Goal: Task Accomplishment & Management: Manage account settings

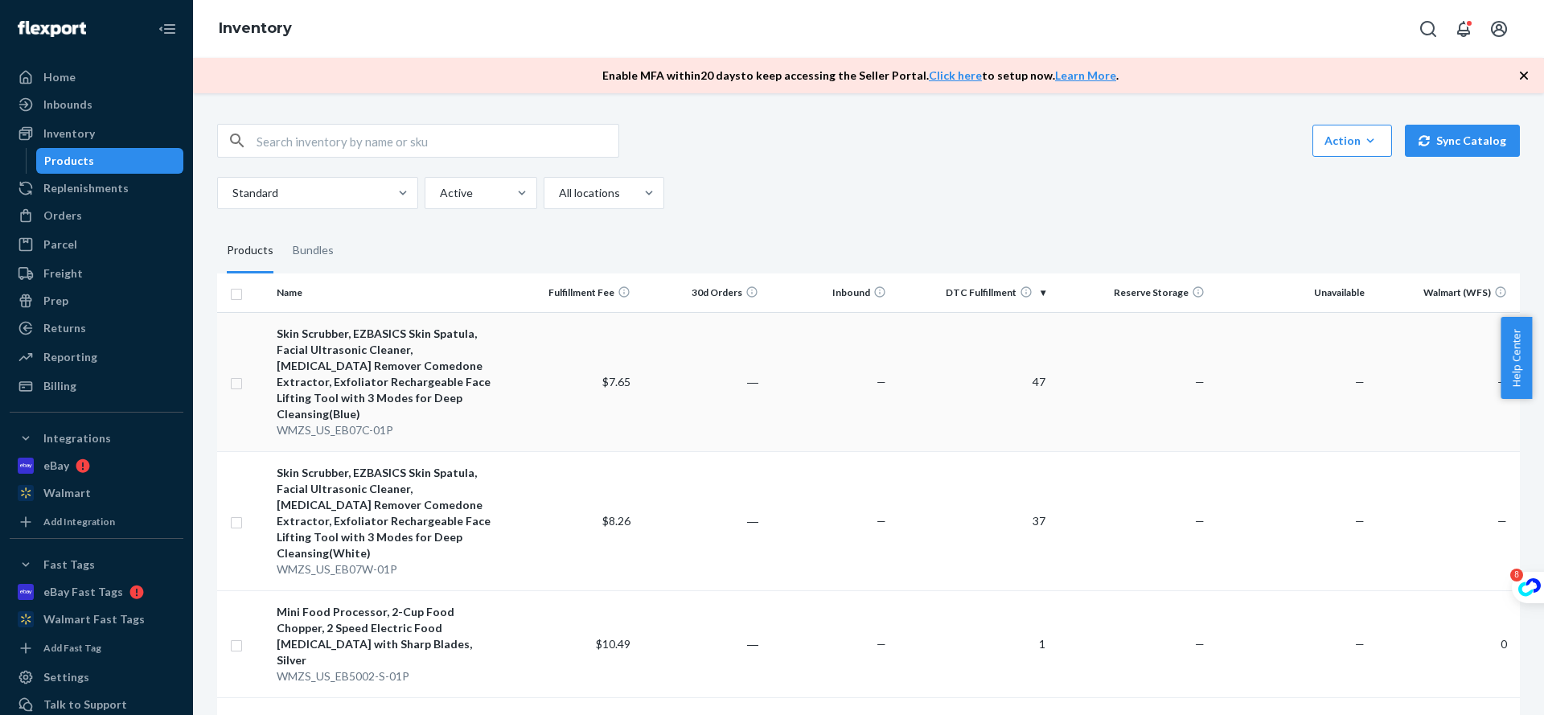
click at [395, 330] on div "Skin Scrubber, EZBASICS Skin Spatula, Facial Ultrasonic Cleaner, [MEDICAL_DATA]…" at bounding box center [390, 374] width 227 height 96
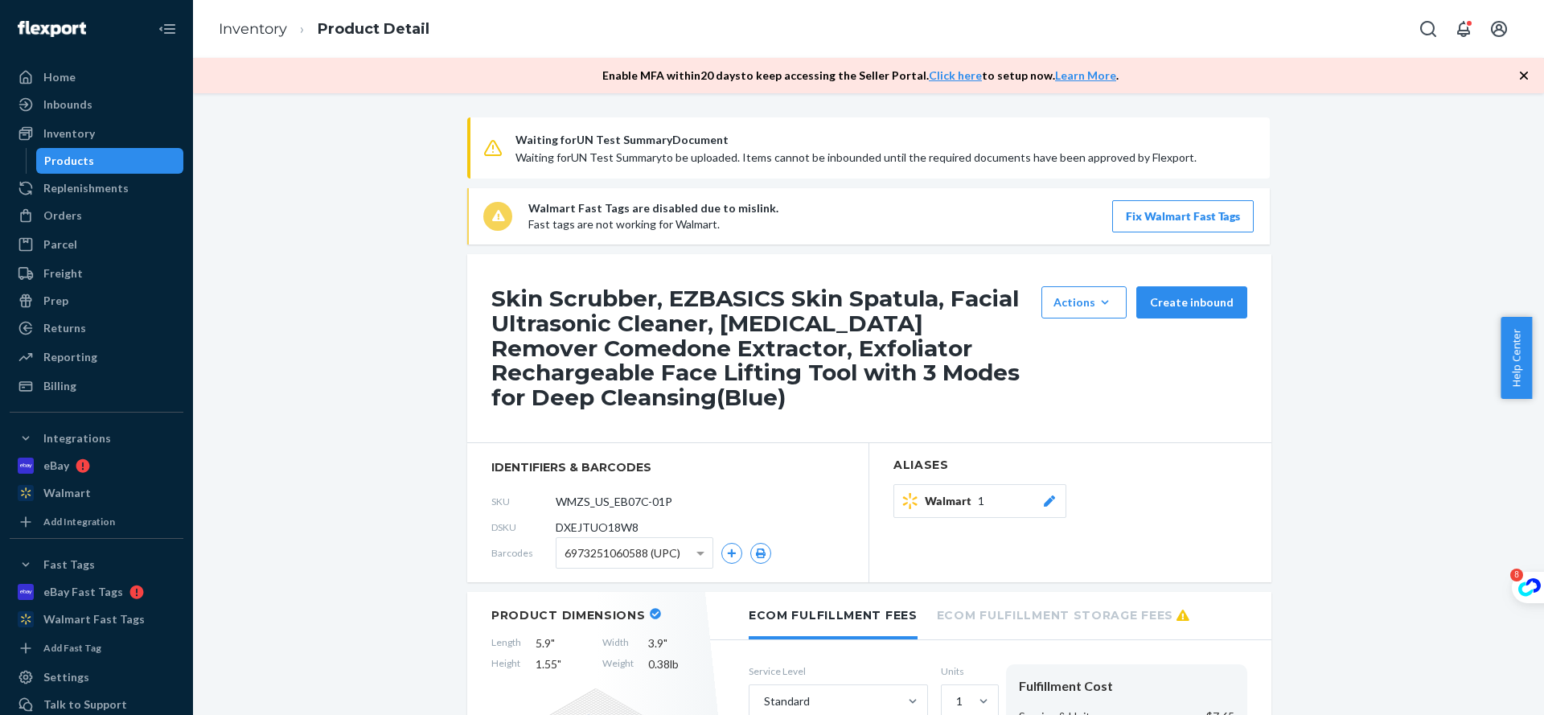
scroll to position [322, 0]
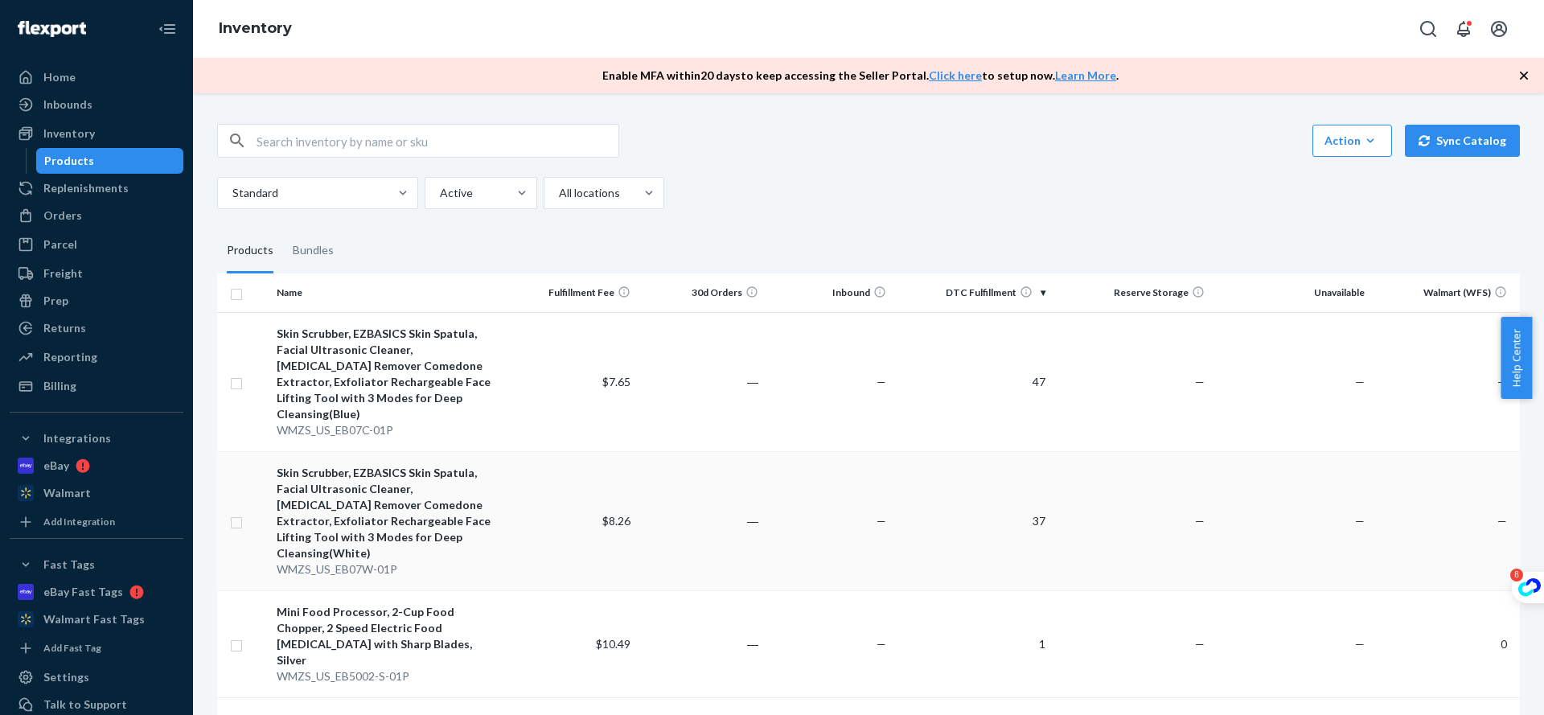
drag, startPoint x: 241, startPoint y: 495, endPoint x: 243, endPoint y: 503, distance: 8.2
click at [241, 512] on input "checkbox" at bounding box center [236, 520] width 13 height 17
checkbox input "true"
click at [241, 635] on input "checkbox" at bounding box center [236, 643] width 13 height 17
checkbox input "true"
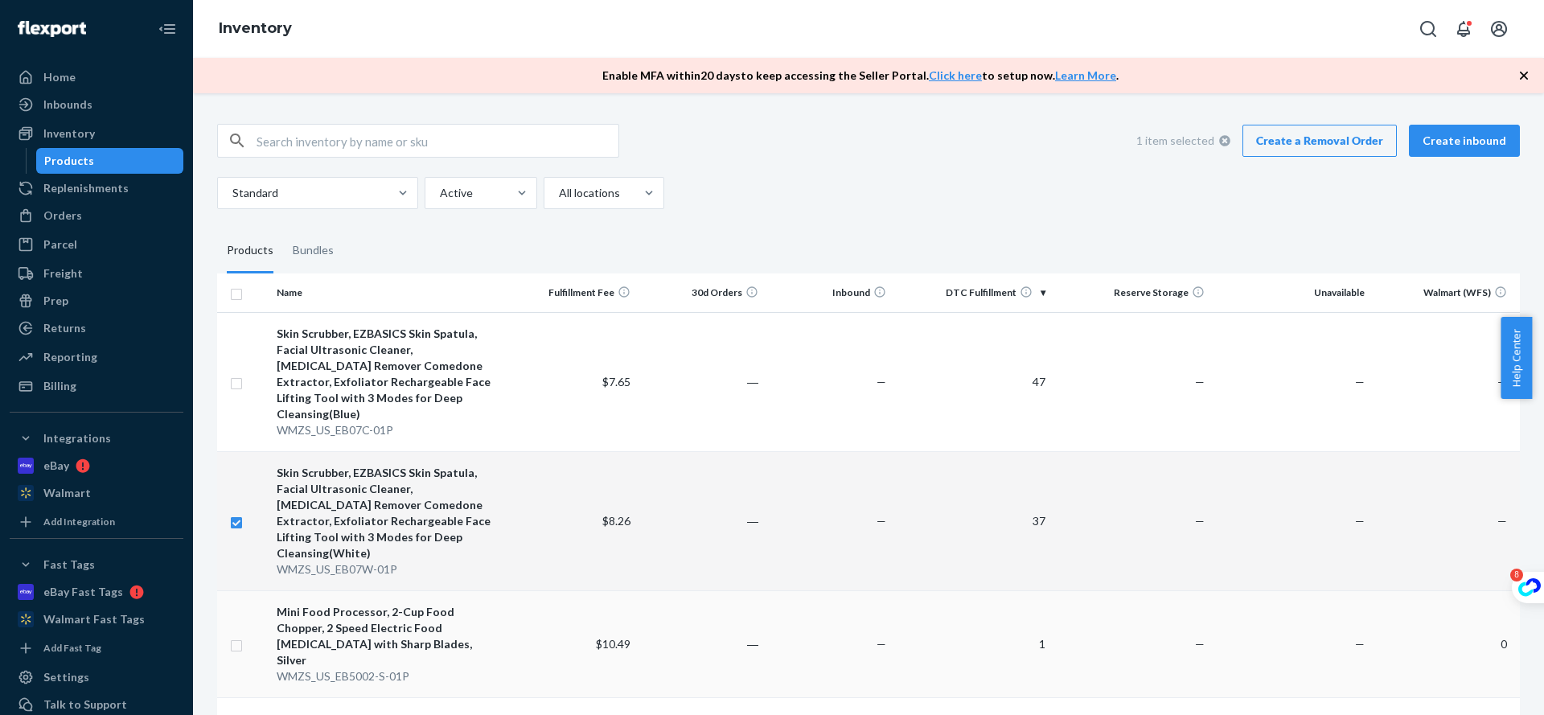
checkbox input "true"
drag, startPoint x: 273, startPoint y: 630, endPoint x: 430, endPoint y: 630, distance: 156.8
click at [430, 630] on td "Mini Food Processor, 2-Cup Food Chopper, 2 Speed Electric Food [MEDICAL_DATA] w…" at bounding box center [390, 643] width 240 height 107
checkbox input "true"
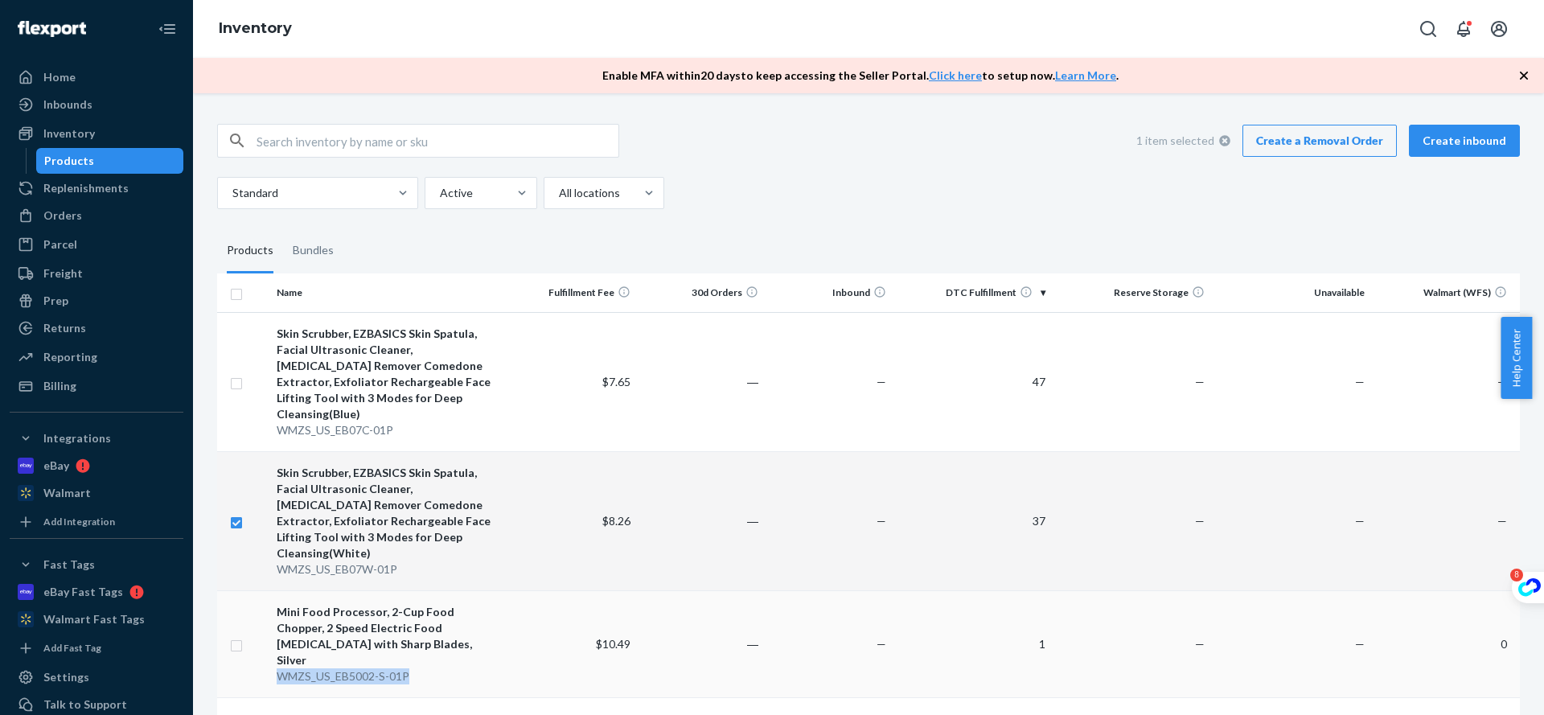
copy div "WMZS_US_EB5002-S-01P"
click at [240, 593] on td at bounding box center [243, 643] width 53 height 107
click at [232, 635] on input "checkbox" at bounding box center [236, 643] width 13 height 17
checkbox input "true"
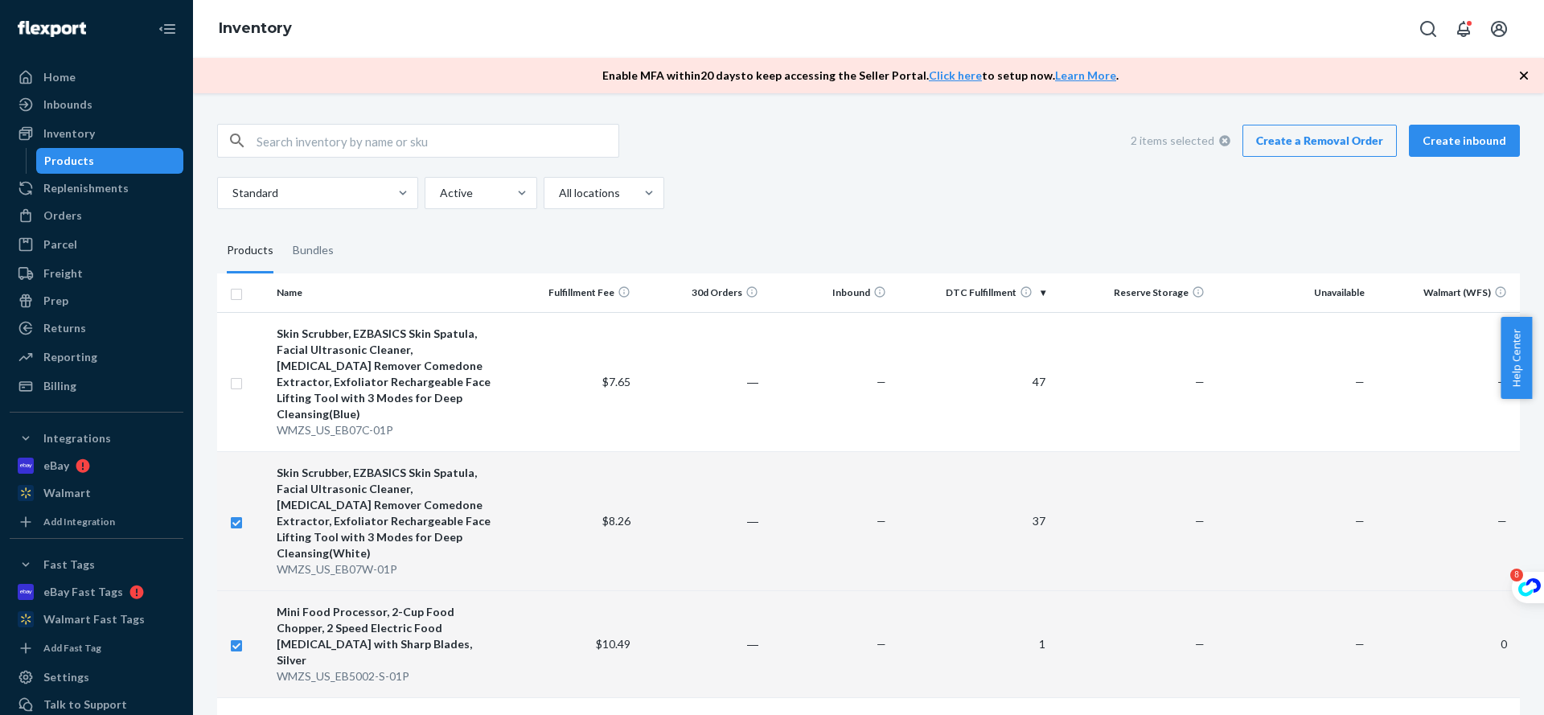
checkbox input "true"
click at [1345, 145] on link "Create a Removal Order" at bounding box center [1319, 141] width 154 height 32
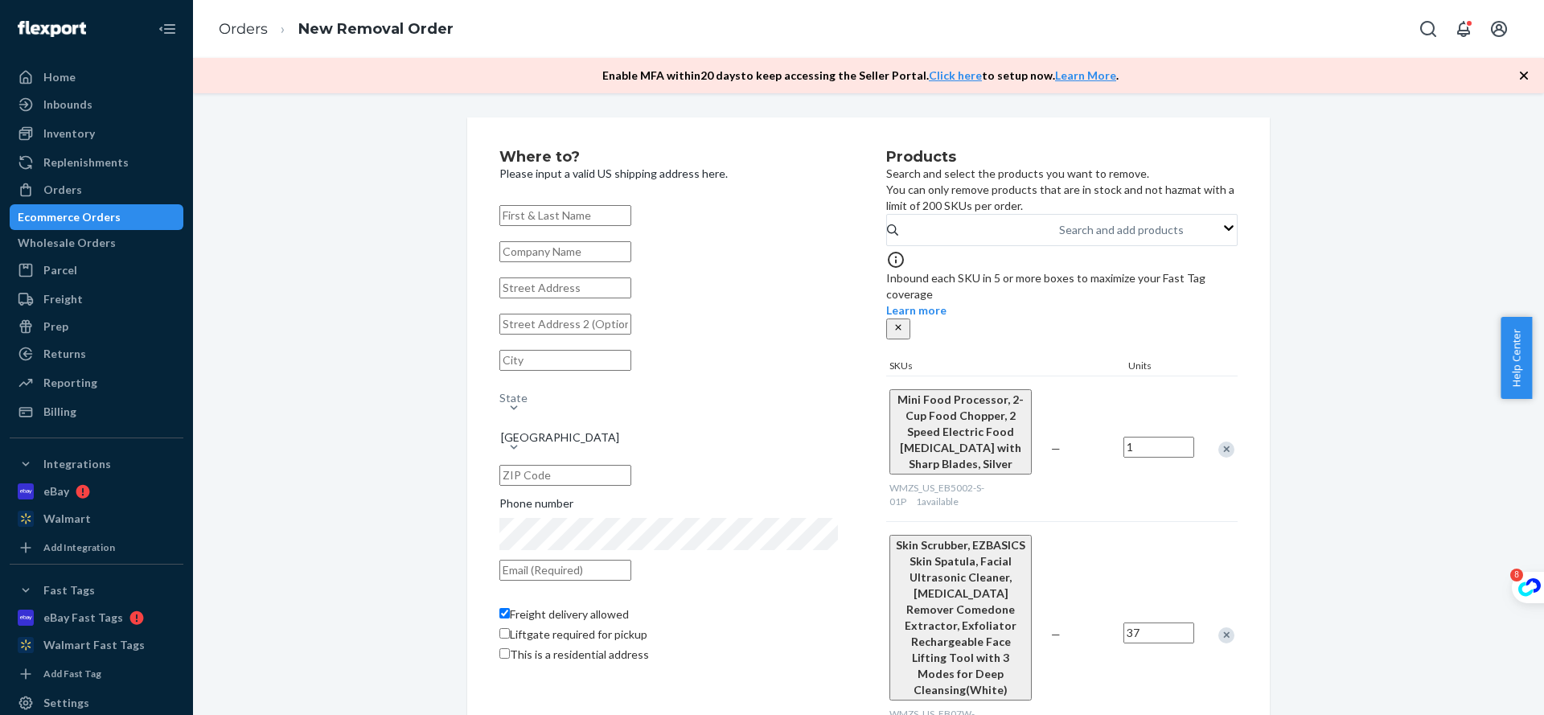
scroll to position [9, 0]
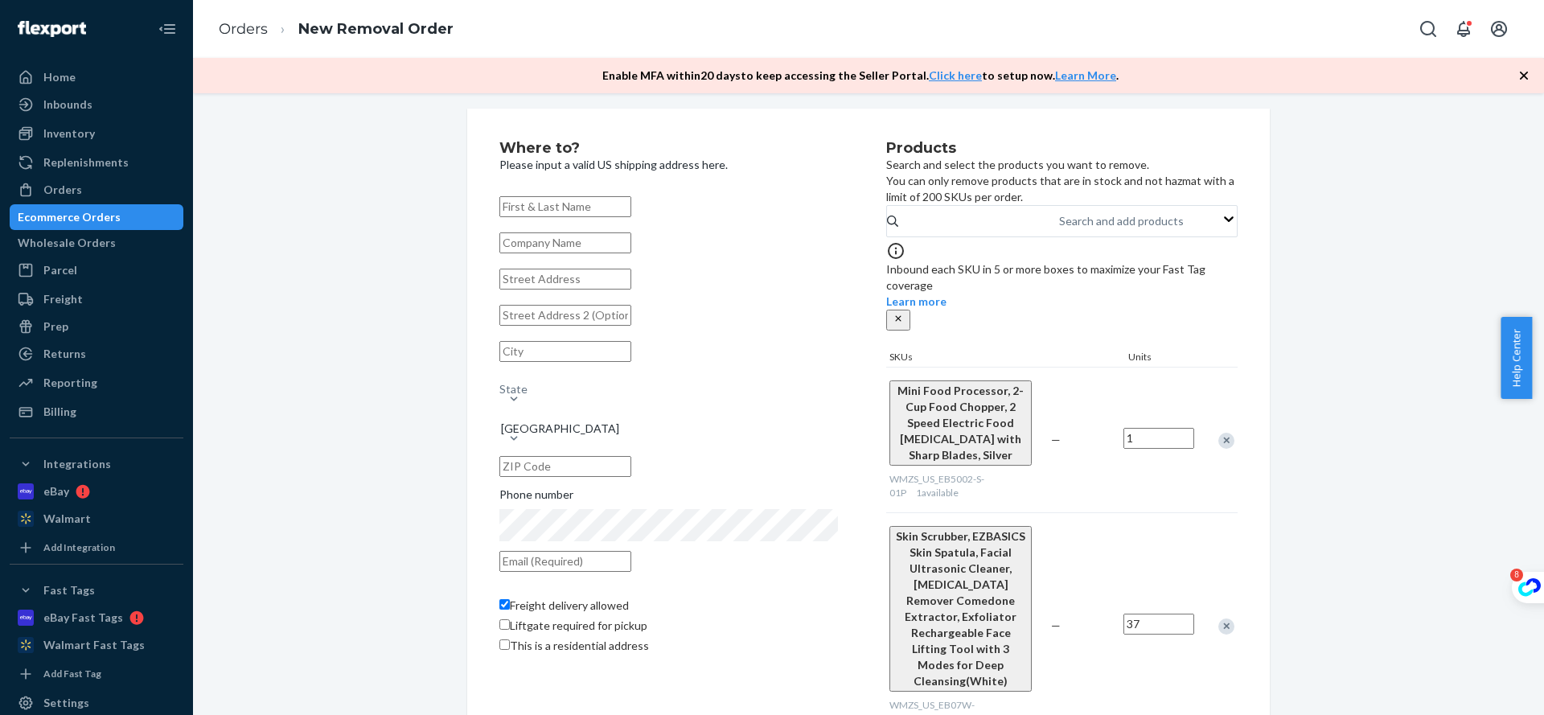
click at [621, 233] on div "State [GEOGRAPHIC_DATA] Phone number Freight delivery allowed Liftgate required…" at bounding box center [668, 424] width 338 height 467
drag, startPoint x: 629, startPoint y: 204, endPoint x: 626, endPoint y: 224, distance: 20.4
click at [629, 204] on input "text" at bounding box center [565, 206] width 132 height 21
type input "1"
click at [621, 250] on input "text" at bounding box center [565, 242] width 132 height 21
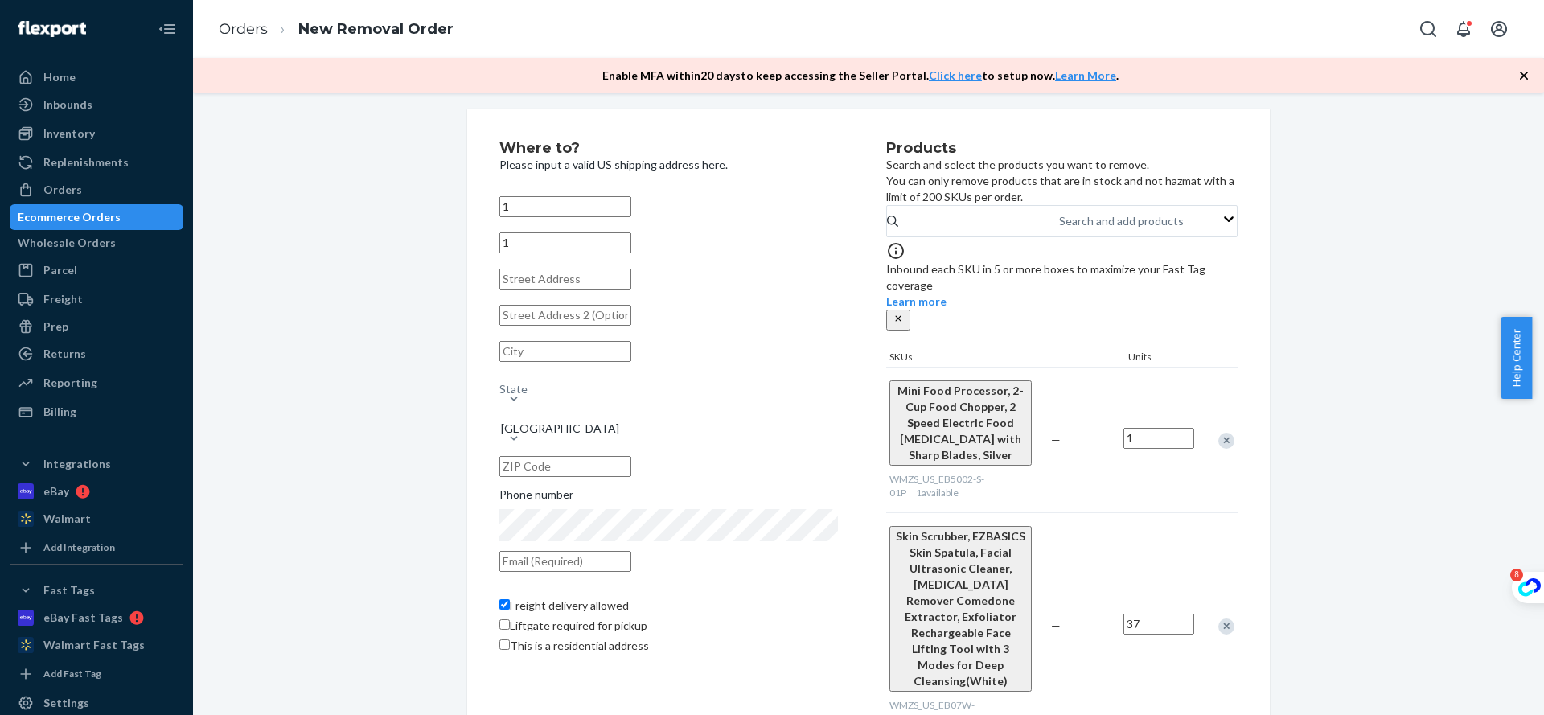
type input "1"
click at [602, 289] on input "text" at bounding box center [565, 279] width 132 height 21
click at [598, 326] on input "text" at bounding box center [565, 315] width 132 height 21
click at [617, 370] on input "text" at bounding box center [565, 359] width 132 height 21
type input "[STREET_ADDRESS]"
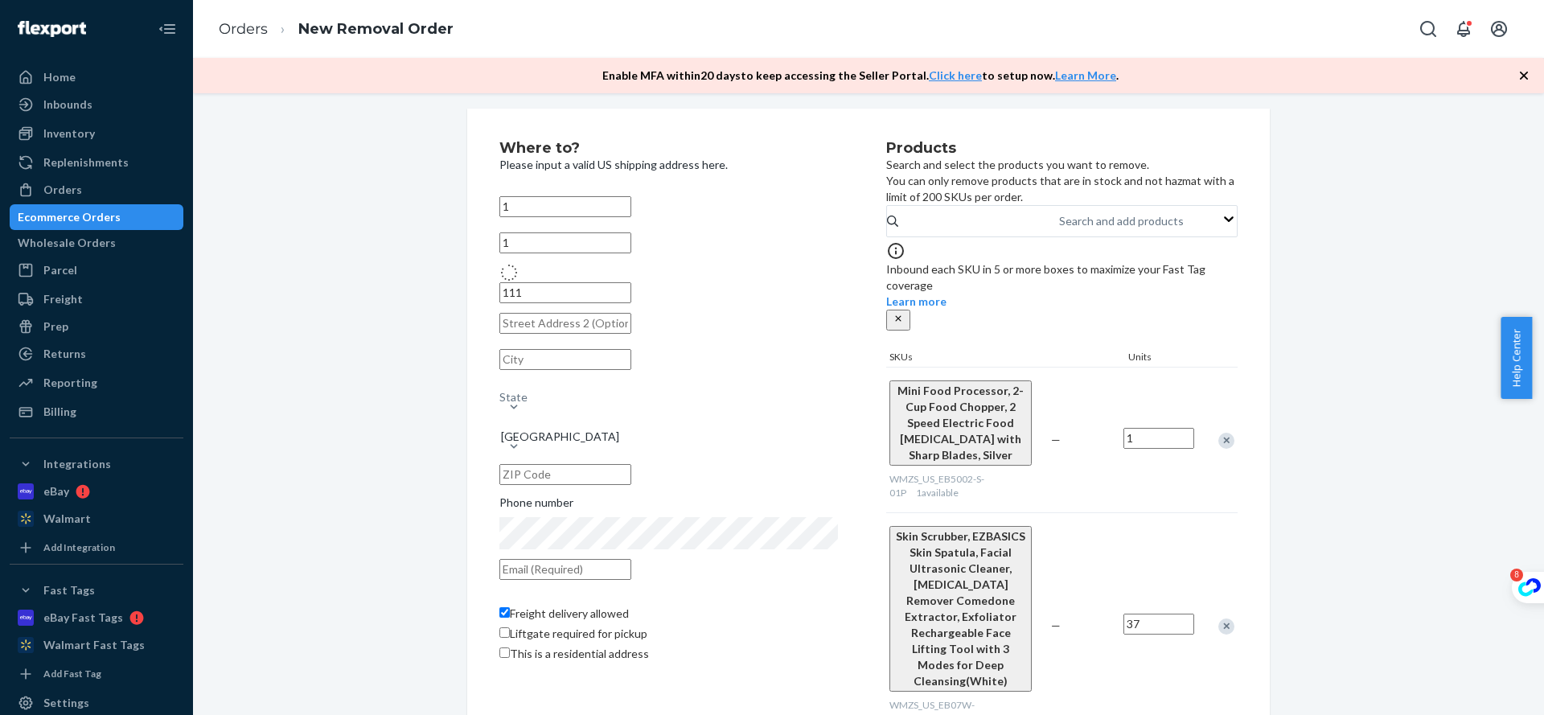
type input "Queens - [US_STATE]"
type input "11368"
click at [582, 370] on input "Queens - [US_STATE]" at bounding box center [565, 359] width 132 height 21
click at [1350, 649] on div "Where to? Please input a valid US shipping address here. 1 [STREET_ADDRESS][US_…" at bounding box center [868, 440] width 1327 height 662
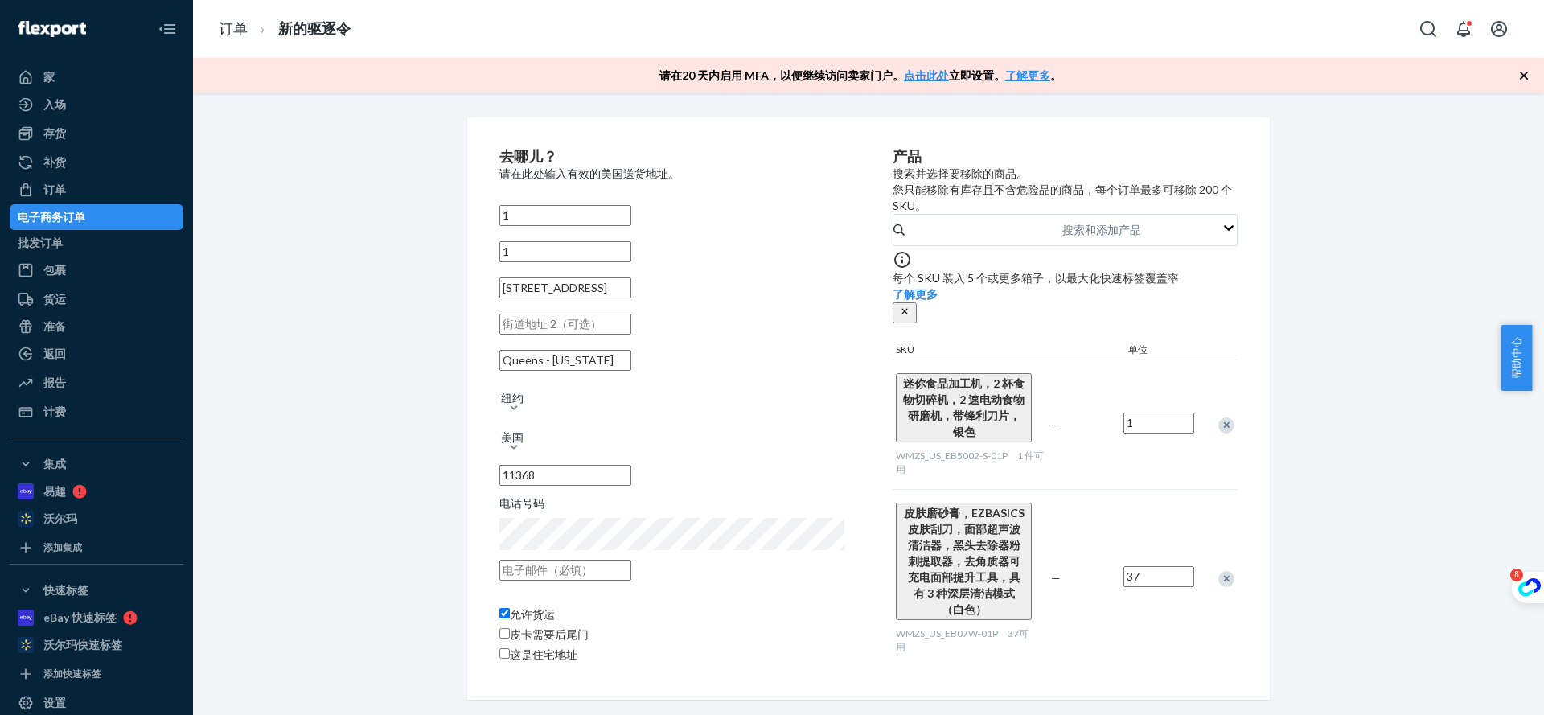
click at [1524, 80] on icon "button" at bounding box center [1523, 76] width 16 height 16
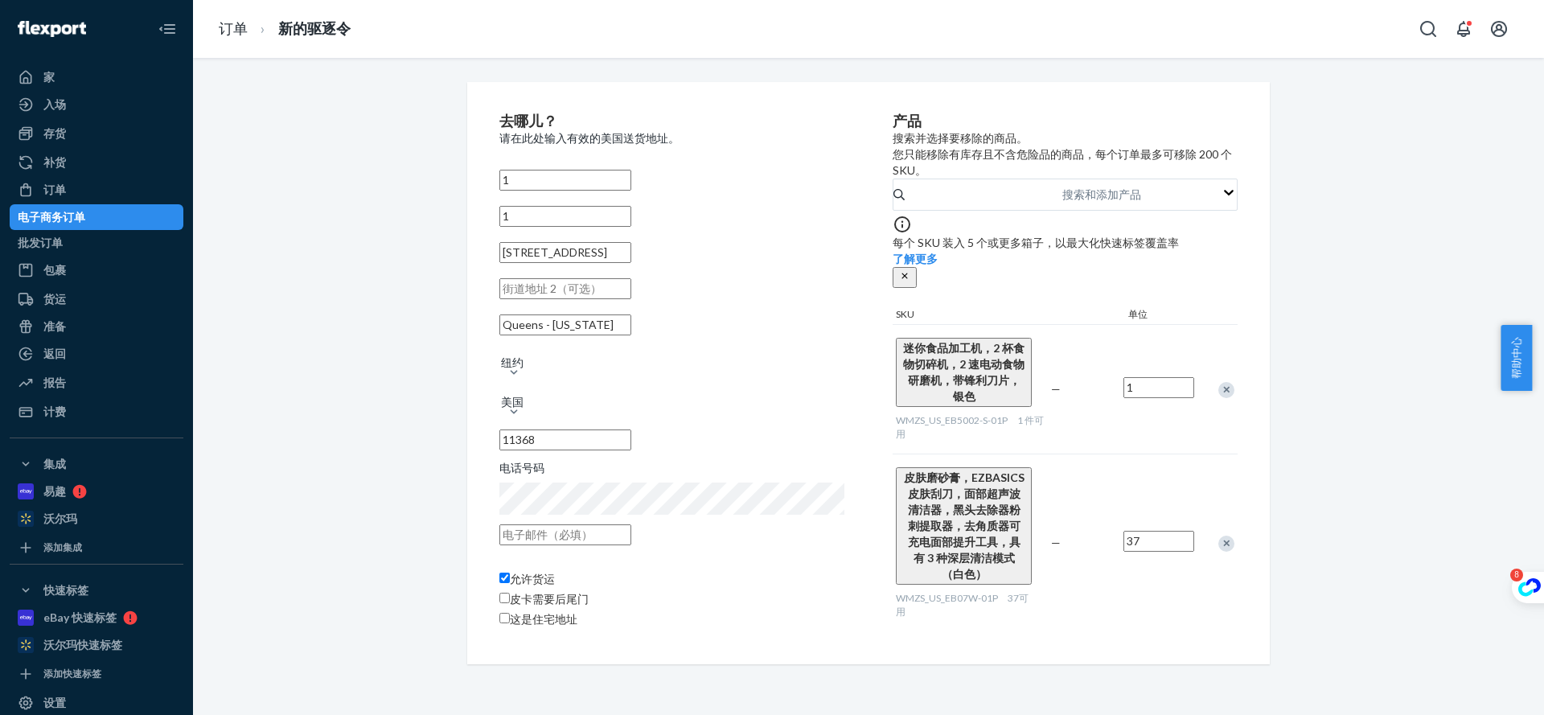
scroll to position [0, 0]
click at [412, 115] on div "去哪儿？ 请在此处输入有效的美国送货地址。 1 [STREET_ADDRESS][US_STATE] 电话号码 允许货运 皮卡需要后尾门 这是住宅地址 产品 …" at bounding box center [868, 373] width 1327 height 582
click at [1276, 650] on div "去哪儿？ 请在此处输入有效的美国送货地址。 1 [STREET_ADDRESS][US_STATE] 电话号码 允许货运 皮卡需要后尾门 这是住宅地址 产品 …" at bounding box center [868, 373] width 1327 height 582
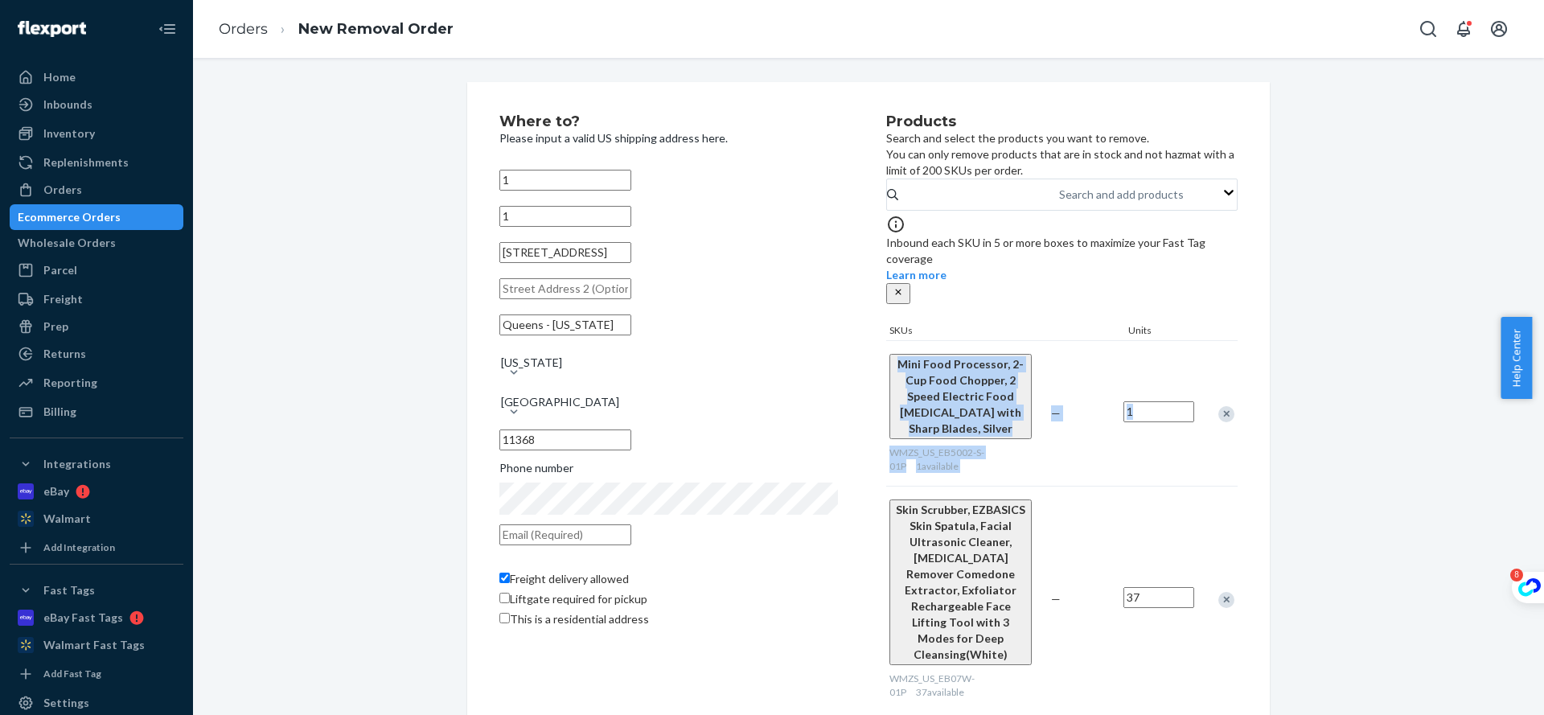
click at [1300, 333] on div "Where to? Please input a valid US shipping address here. 1 [STREET_ADDRESS][US_…" at bounding box center [868, 413] width 1327 height 662
click at [1282, 434] on div "Where to? Please input a valid US shipping address here. 1 [STREET_ADDRESS][US_…" at bounding box center [868, 413] width 1327 height 662
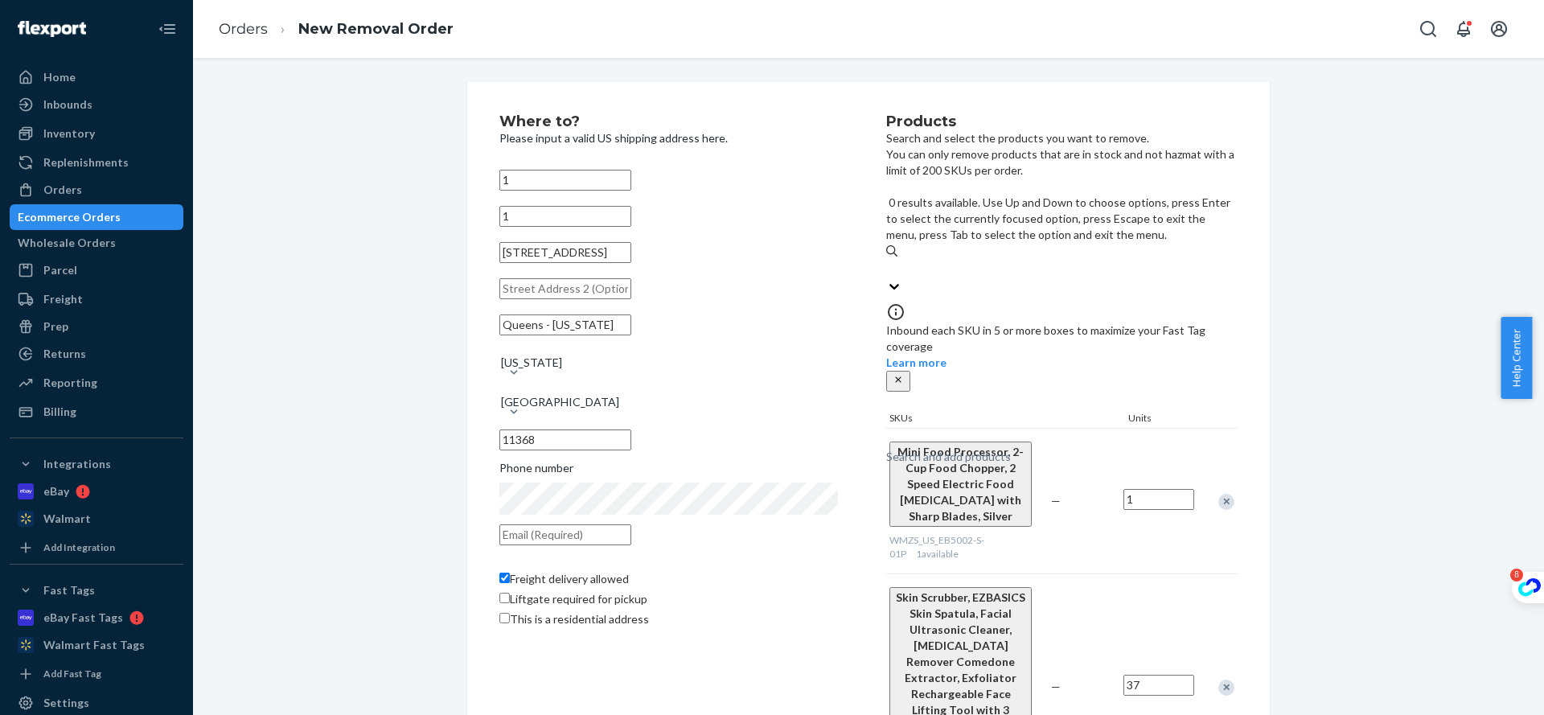
click at [1046, 259] on div "Search and add products" at bounding box center [1061, 268] width 351 height 19
click at [888, 260] on input "0 results available. Use Up and Down to choose options, press Enter to select t…" at bounding box center [887, 268] width 2 height 16
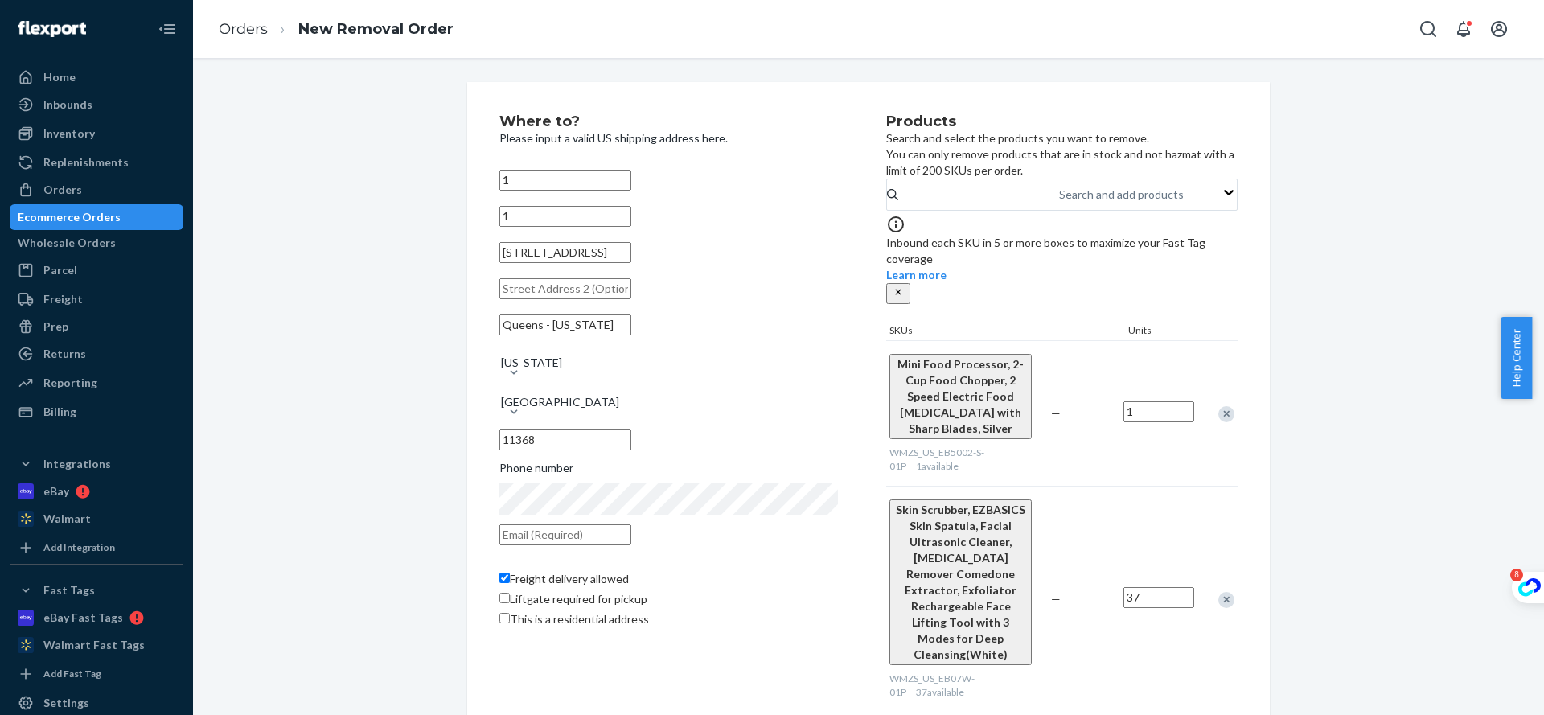
click at [1335, 140] on div "Where to? Please input a valid US shipping address here. 1 [STREET_ADDRESS][US_…" at bounding box center [868, 413] width 1327 height 662
click at [1398, 689] on div "Where to? Please input a valid US shipping address here. 1 [STREET_ADDRESS][US_…" at bounding box center [868, 386] width 1351 height 657
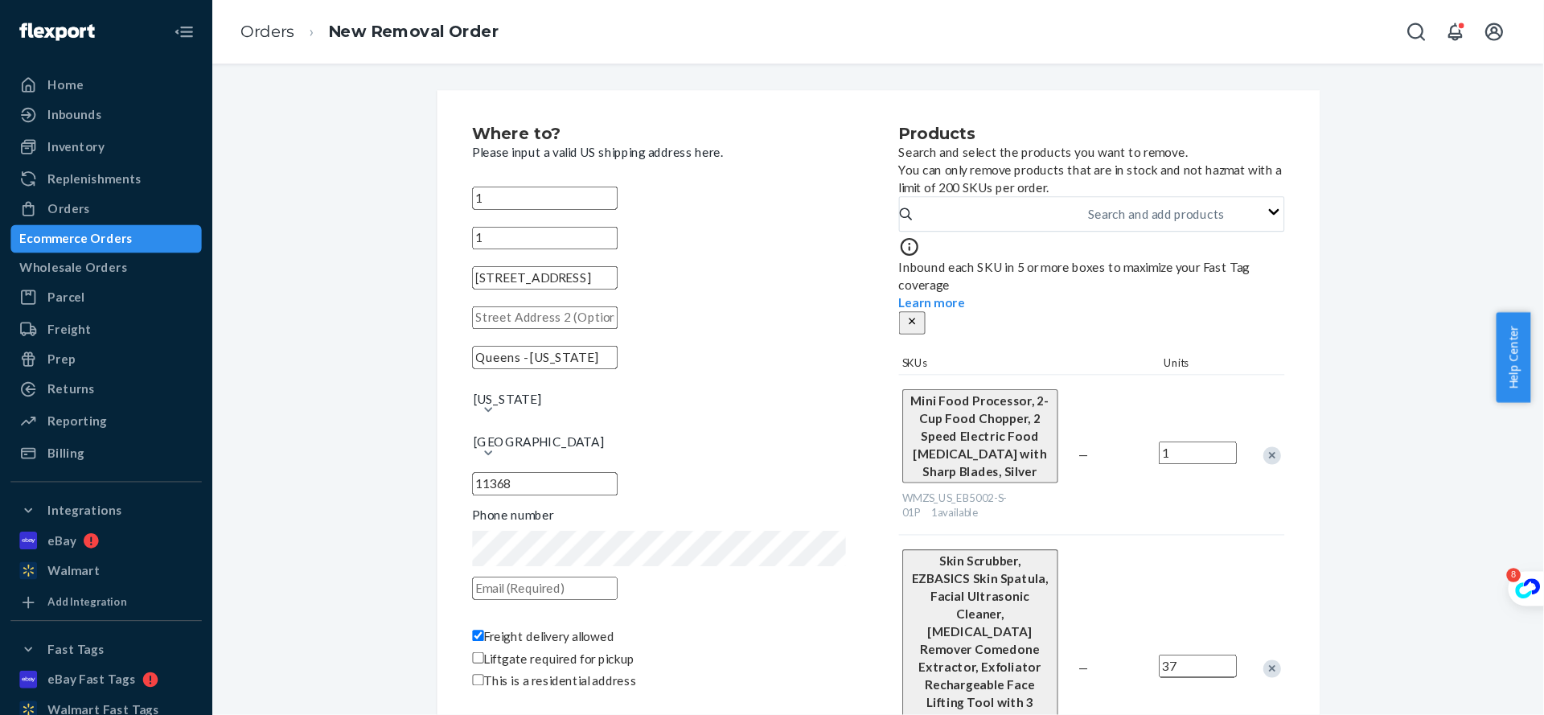
scroll to position [63, 0]
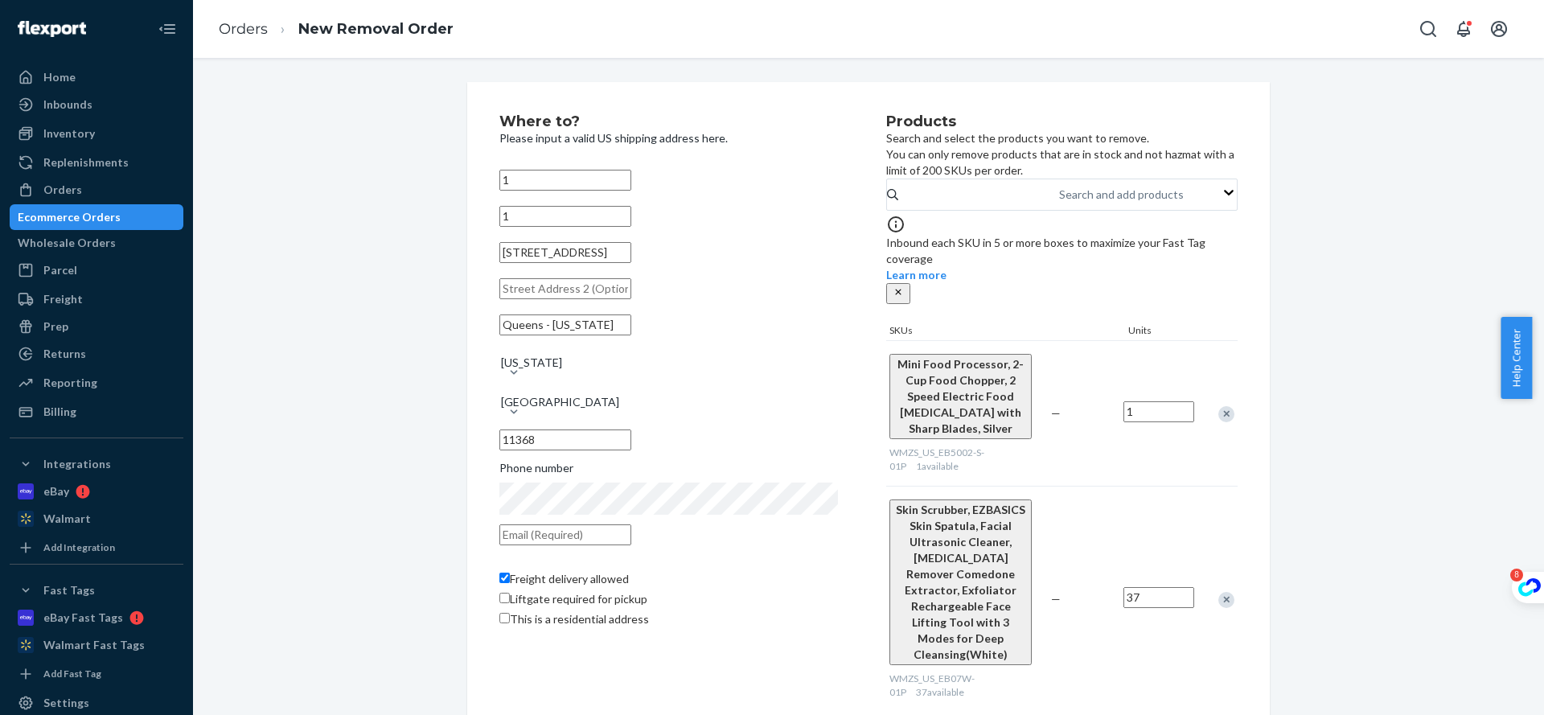
click at [577, 524] on input "text" at bounding box center [565, 534] width 132 height 21
click at [601, 583] on div "Freight delivery allowed Liftgate required for pickup This is a residential add…" at bounding box center [668, 593] width 338 height 76
click at [601, 576] on span "Freight delivery allowed" at bounding box center [569, 579] width 119 height 14
click at [510, 576] on input "Freight delivery allowed" at bounding box center [504, 577] width 10 height 10
checkbox input "false"
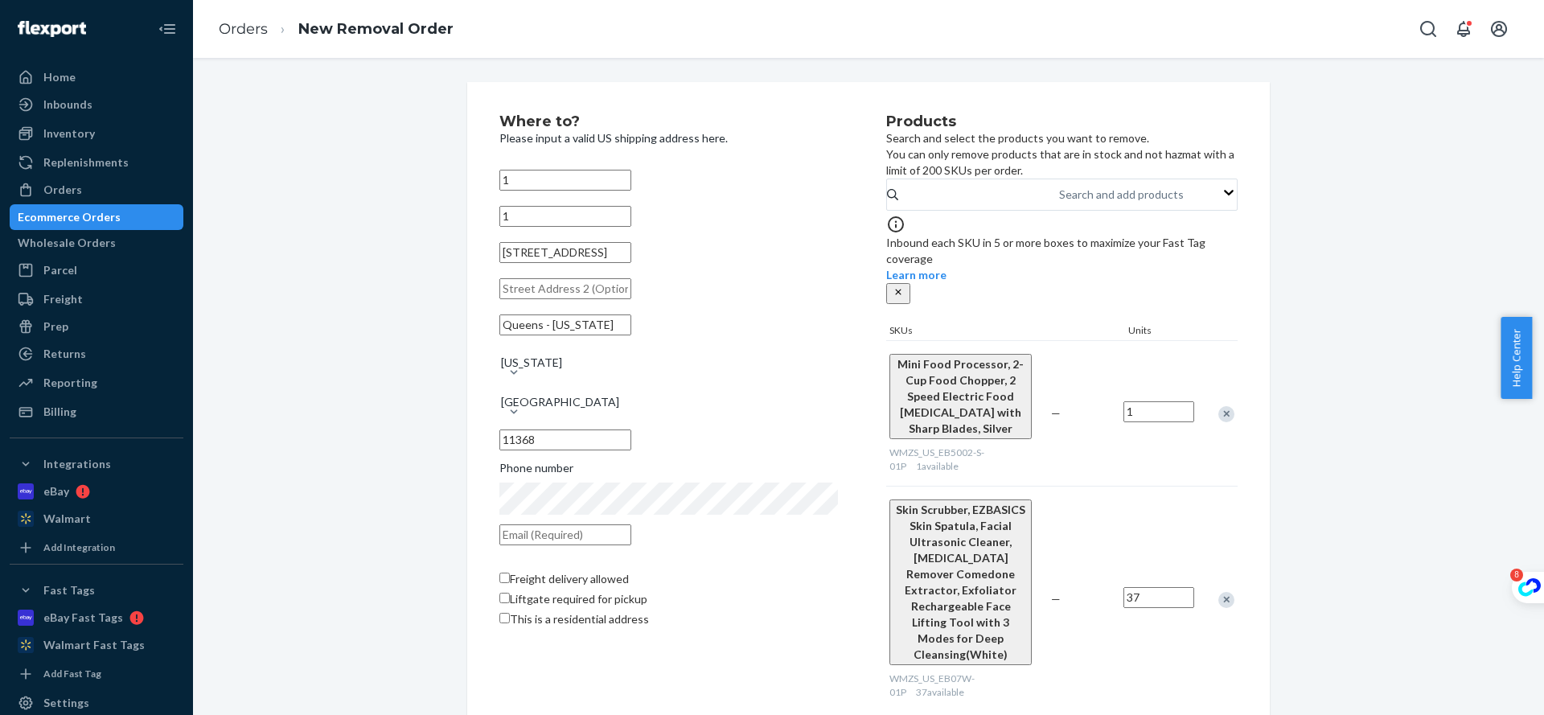
click at [588, 601] on span "Liftgate required for pickup" at bounding box center [578, 599] width 137 height 14
click at [510, 601] on input "Liftgate required for pickup" at bounding box center [504, 598] width 10 height 10
checkbox input "true"
click at [588, 601] on span "Liftgate required for pickup" at bounding box center [578, 599] width 137 height 14
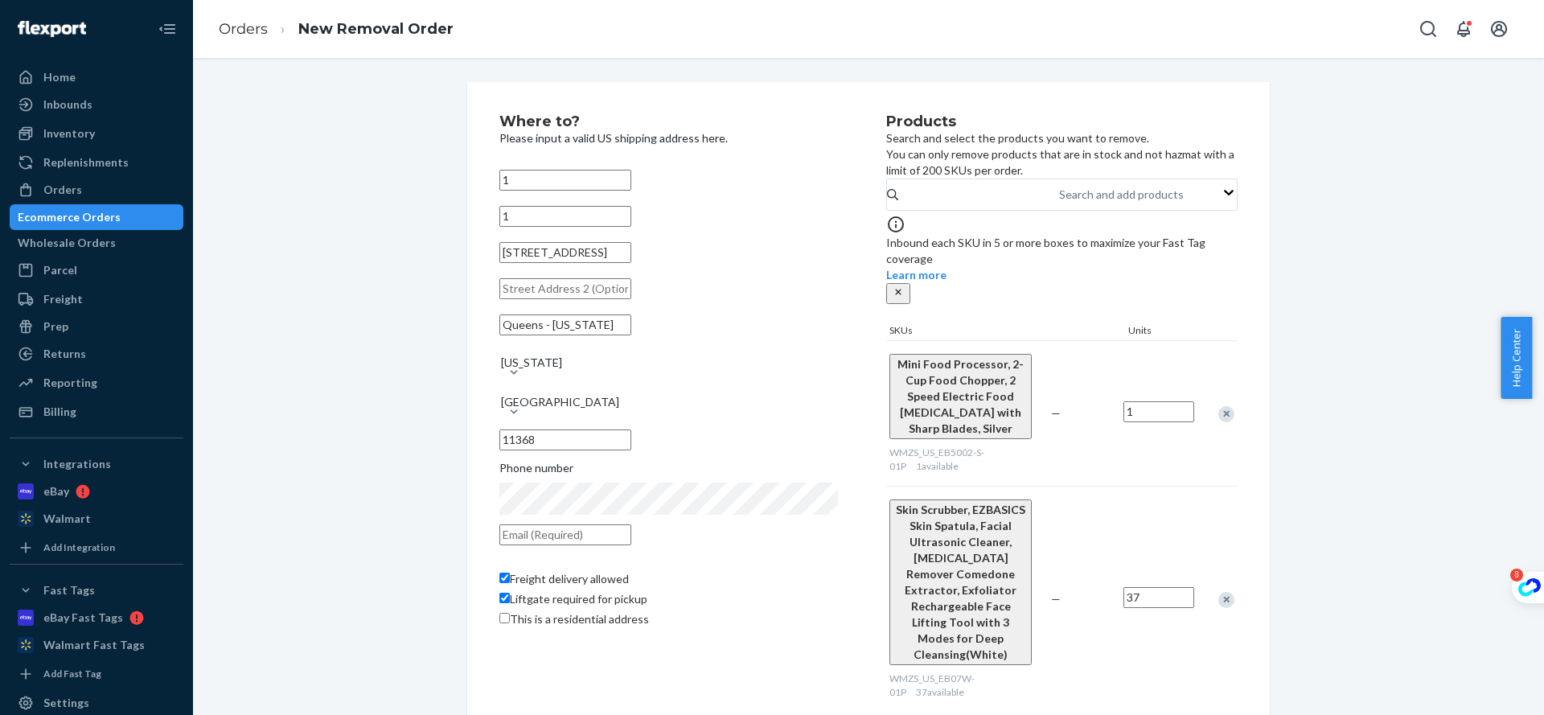
click at [510, 601] on input "Liftgate required for pickup" at bounding box center [504, 598] width 10 height 10
checkbox input "false"
click at [584, 625] on span "This is a residential address" at bounding box center [579, 619] width 139 height 14
click at [510, 623] on input "This is a residential address" at bounding box center [504, 618] width 10 height 10
click at [581, 625] on span "This is a residential address" at bounding box center [579, 619] width 139 height 14
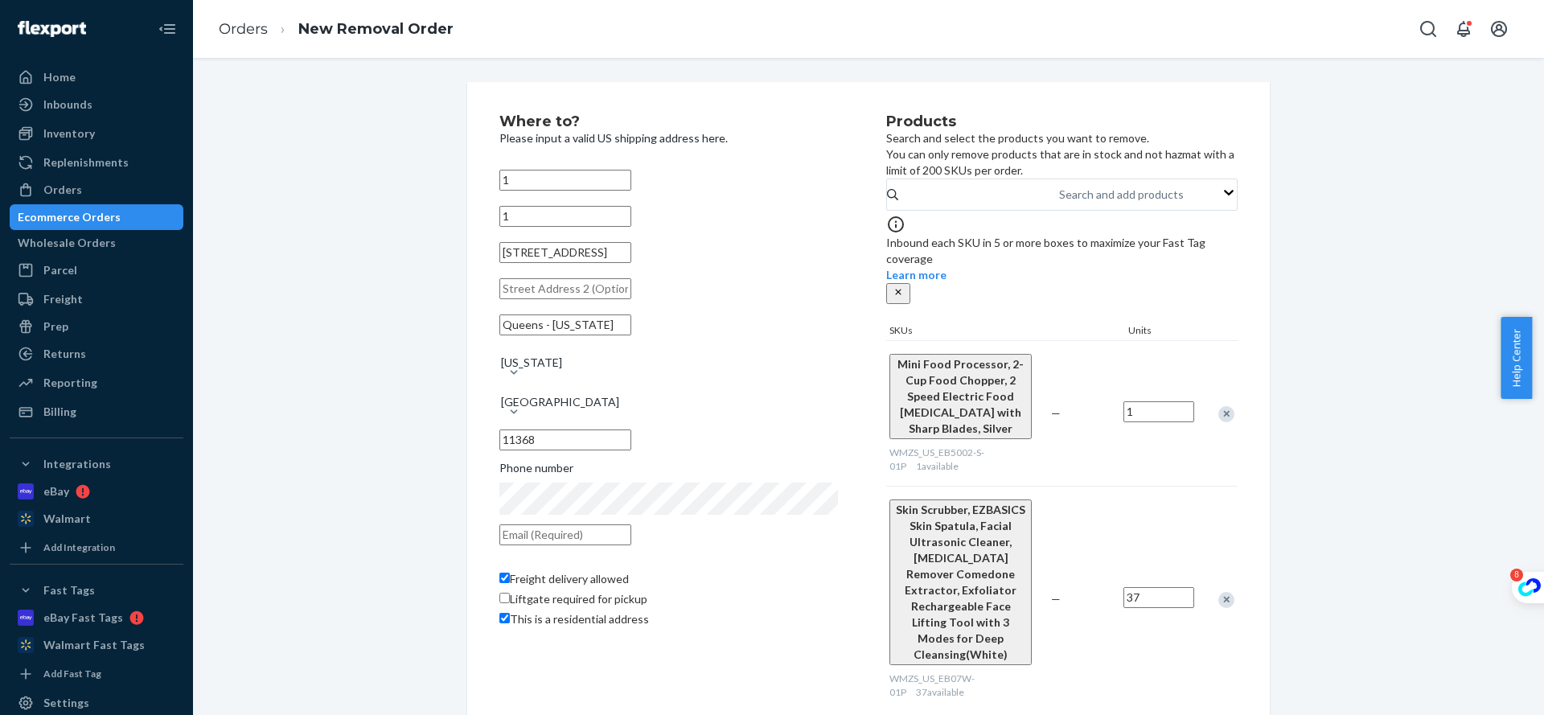
click at [510, 623] on input "This is a residential address" at bounding box center [504, 618] width 10 height 10
checkbox input "false"
click at [904, 286] on icon "close" at bounding box center [897, 291] width 11 height 11
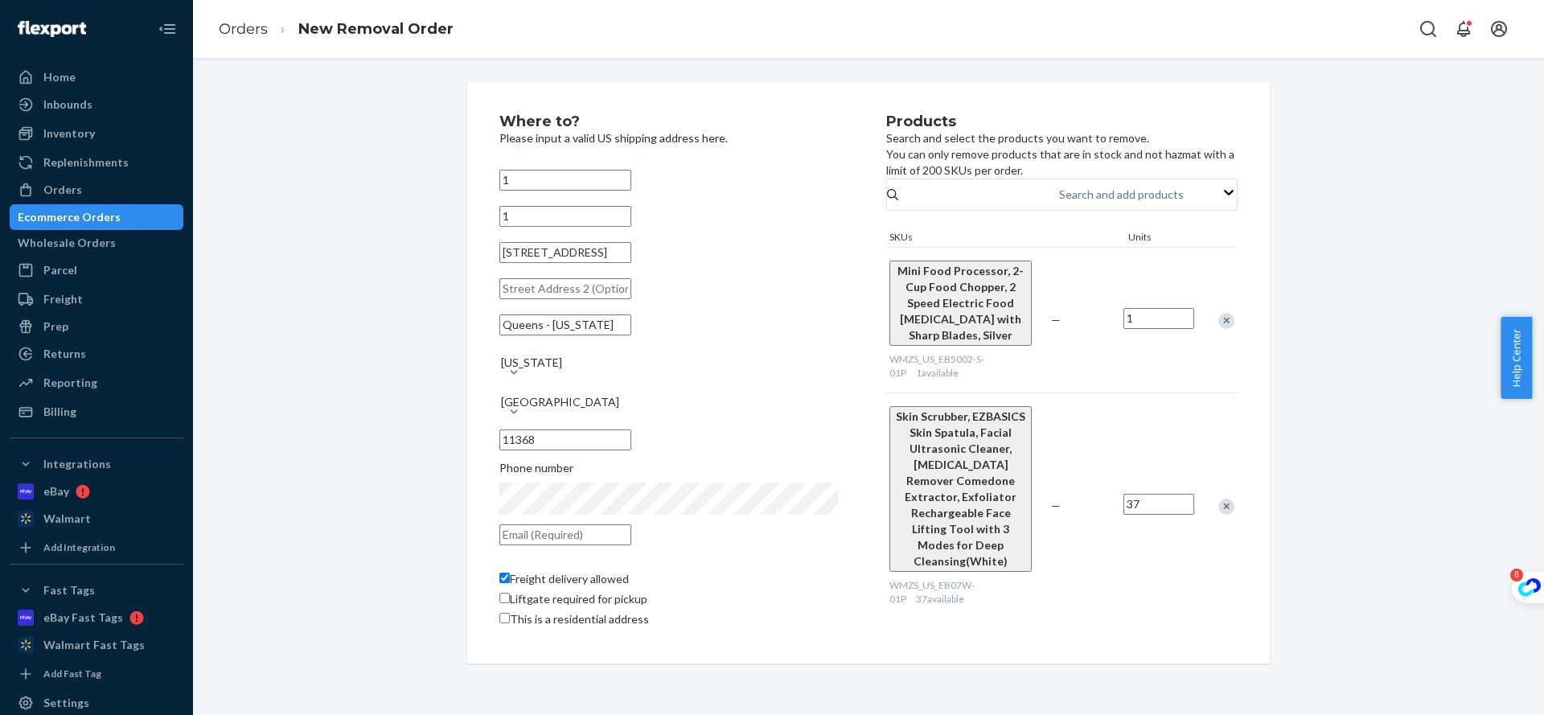
click at [1140, 663] on div "Where to? Please input a valid US shipping address here. 1 [STREET_ADDRESS][US_…" at bounding box center [868, 372] width 802 height 581
click at [96, 220] on div "Ecommerce Orders" at bounding box center [69, 217] width 103 height 16
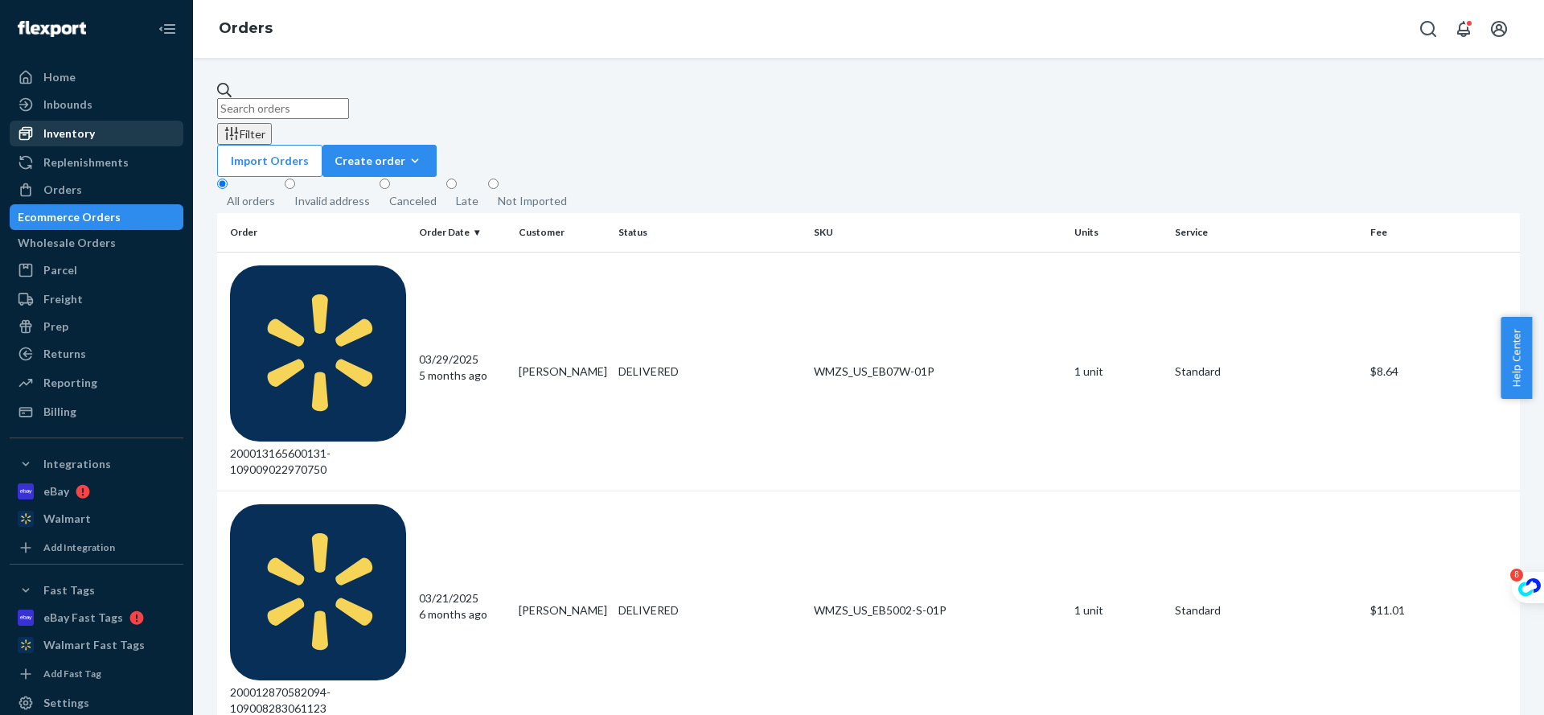
click at [103, 129] on div "Inventory" at bounding box center [96, 133] width 170 height 23
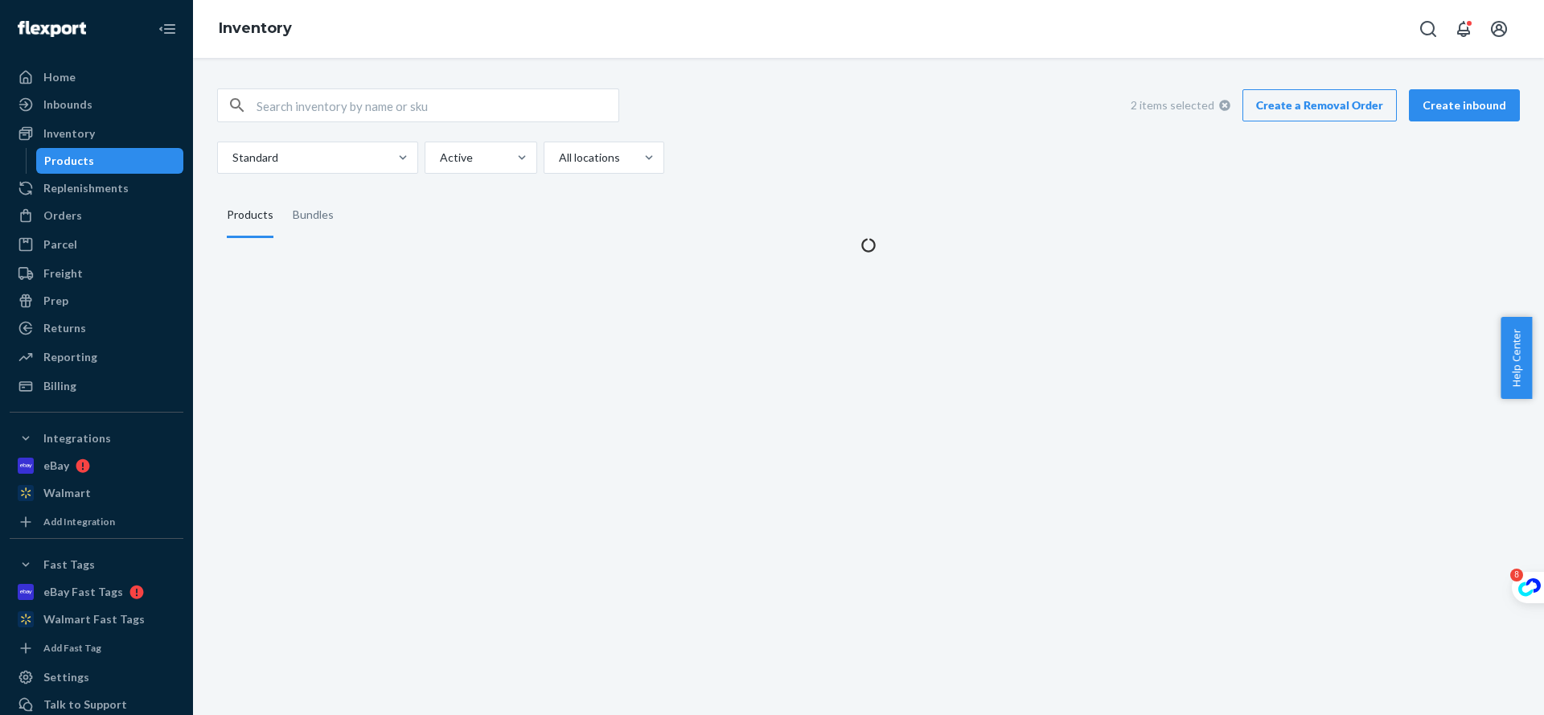
click at [107, 154] on div "Products" at bounding box center [110, 161] width 145 height 23
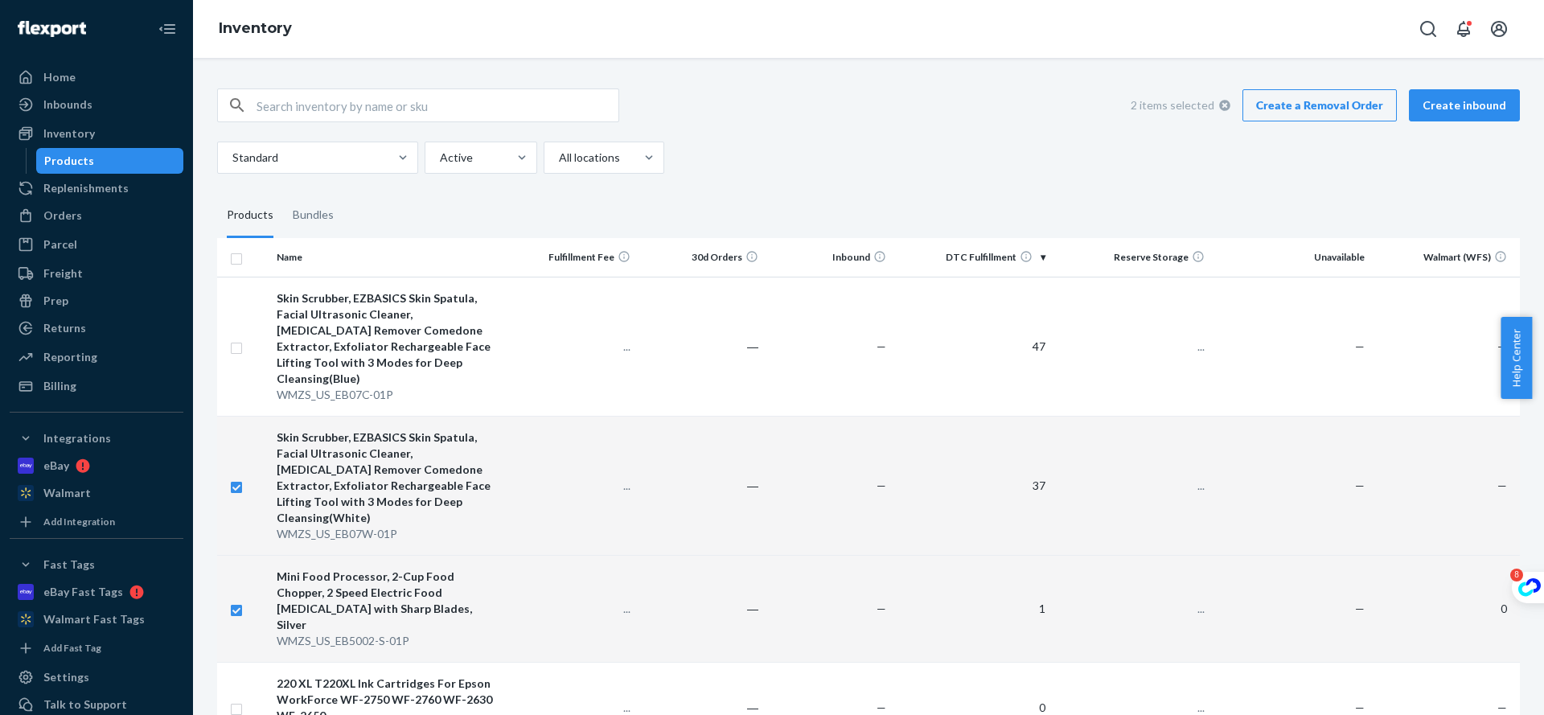
checkbox input "true"
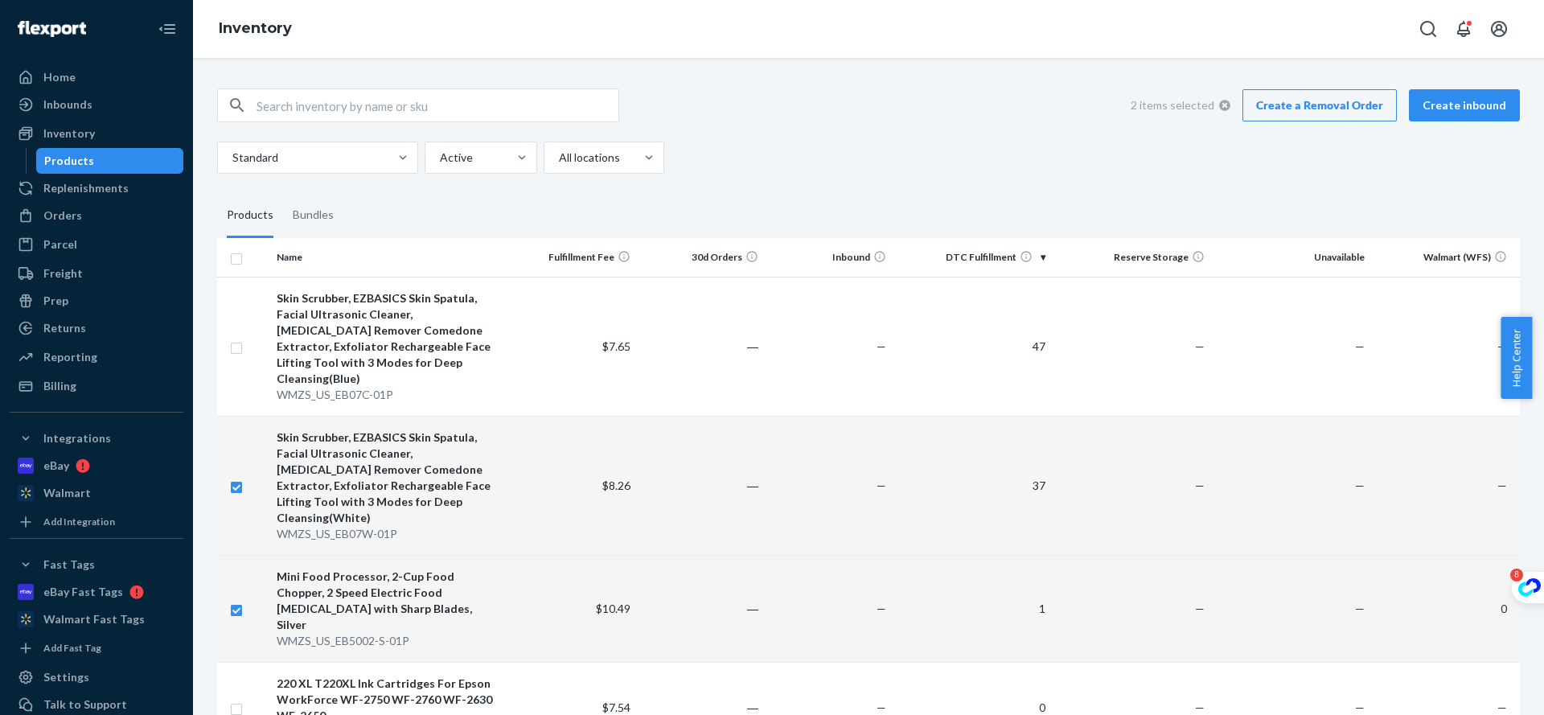
checkbox input "true"
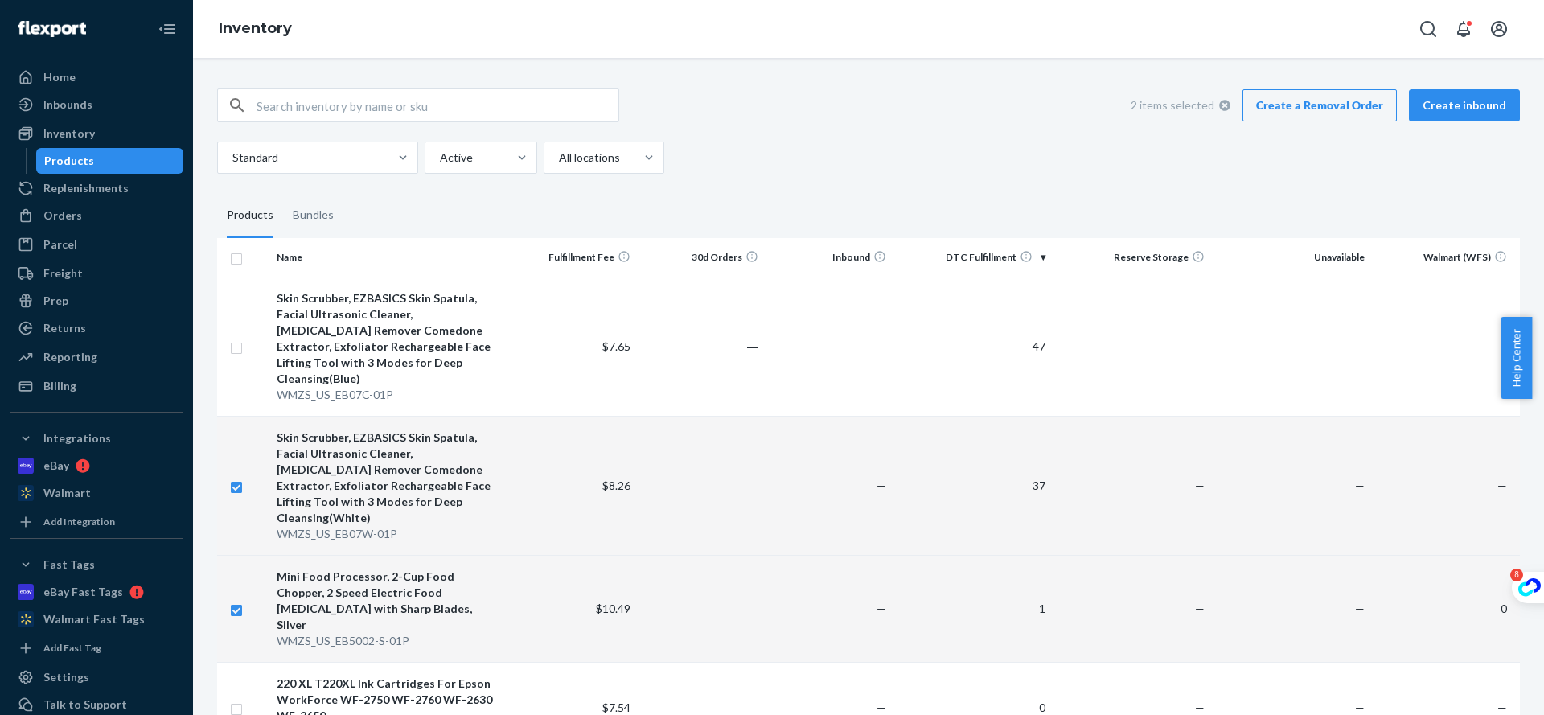
checkbox input "true"
click at [1318, 117] on link "Create a Removal Order" at bounding box center [1319, 105] width 154 height 32
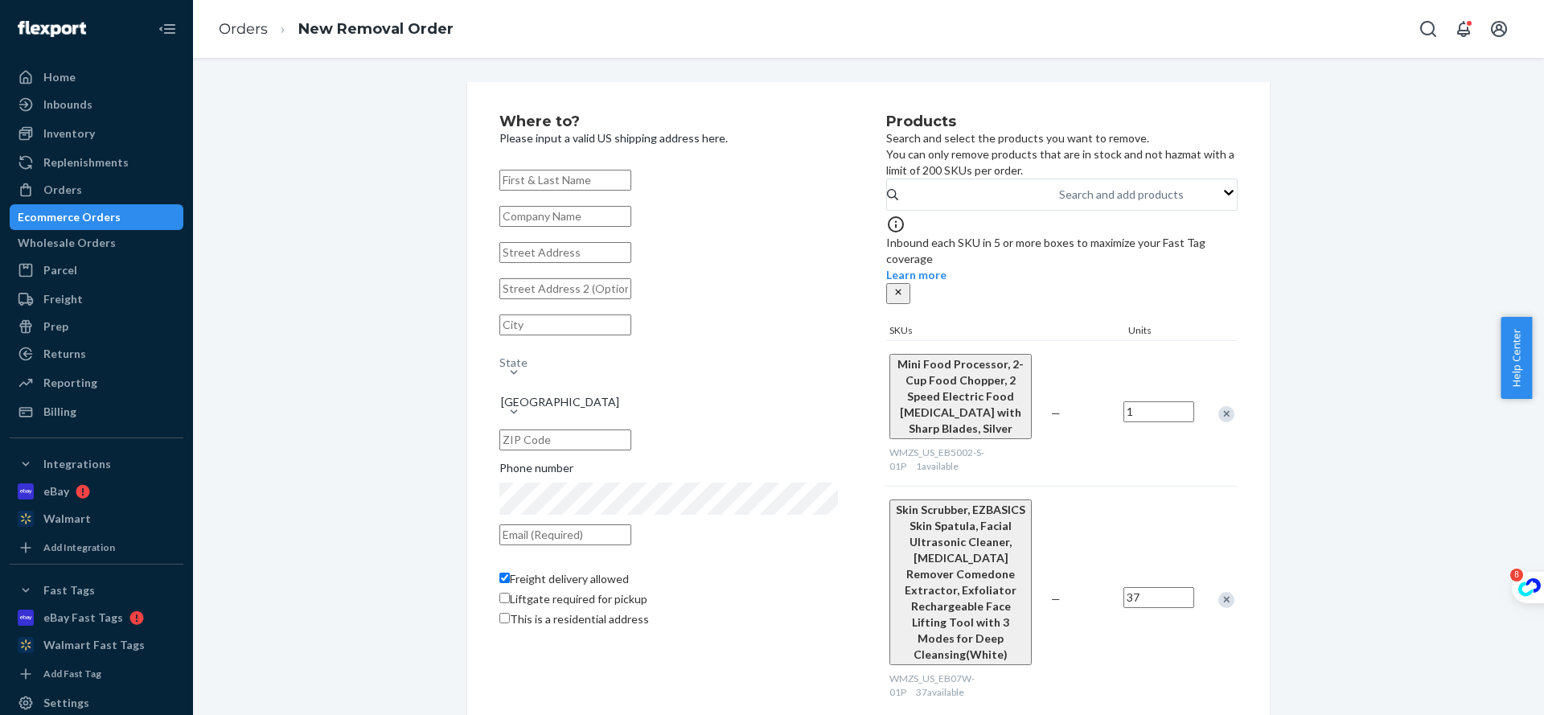
click at [1157, 685] on div "Where to? Please input a valid US shipping address here. State United States Ph…" at bounding box center [868, 413] width 802 height 662
click at [617, 185] on input "text" at bounding box center [565, 180] width 132 height 21
type input "Bill"
type input "[PERSON_NAME]"
click at [440, 278] on div "Where to? Please input a valid US shipping address here. [PERSON_NAME][GEOGRAPH…" at bounding box center [868, 413] width 1327 height 662
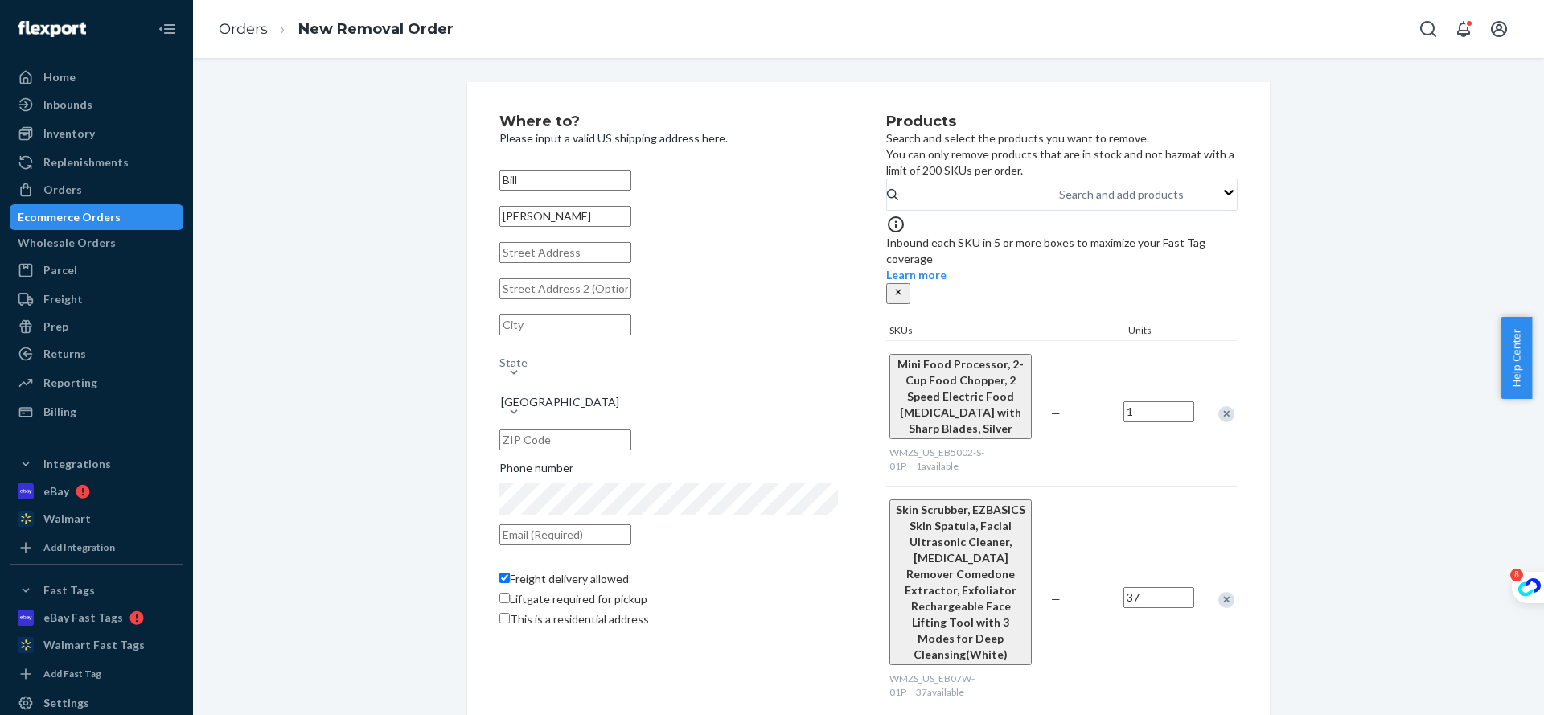
click at [594, 263] on input "text" at bounding box center [565, 252] width 132 height 21
click at [1185, 666] on div "Where to? Please input a valid US shipping address here. [PERSON_NAME][GEOGRAPH…" at bounding box center [868, 413] width 802 height 662
click at [1039, 142] on p "Search and select the products you want to remove. You can only remove products…" at bounding box center [1061, 154] width 351 height 48
click at [256, 26] on link "Orders" at bounding box center [243, 29] width 49 height 18
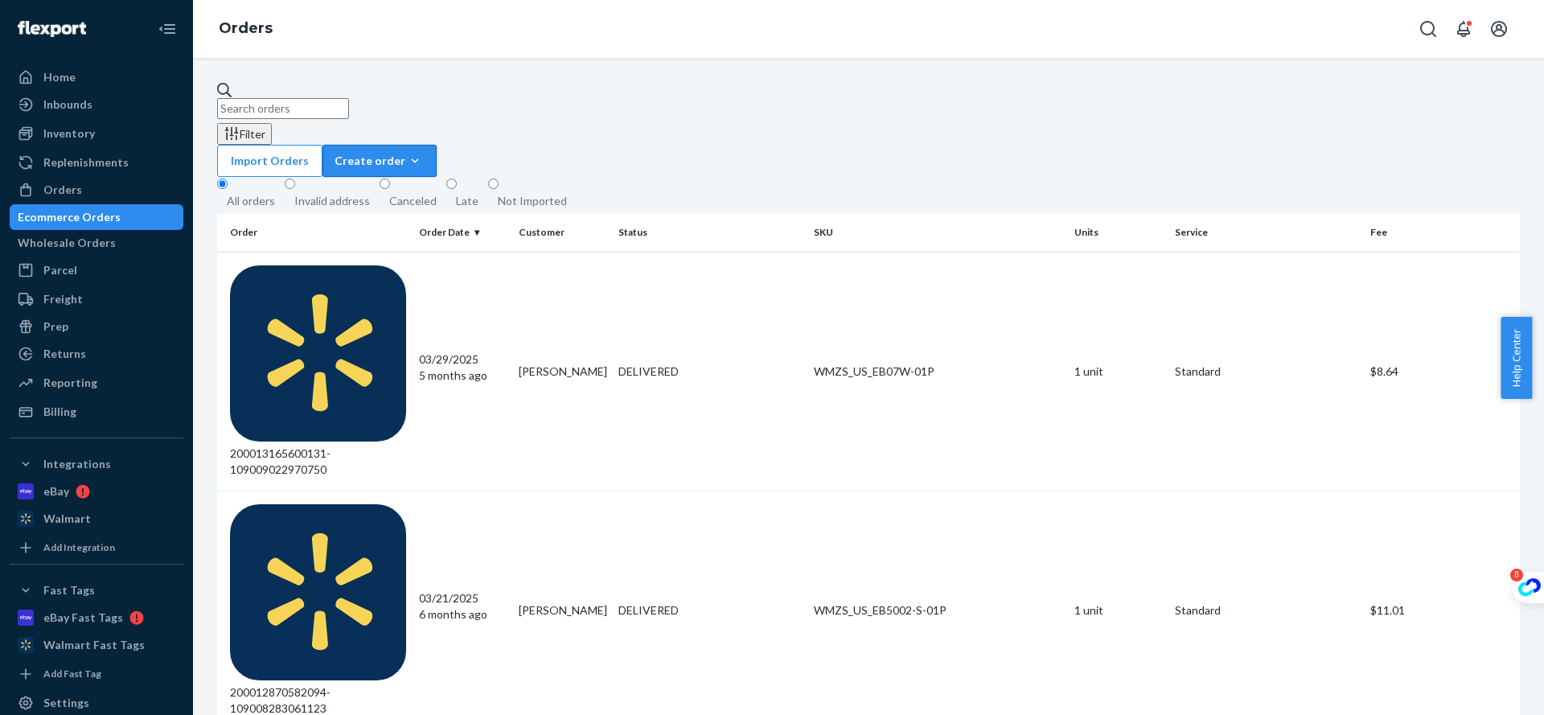
click at [423, 153] on icon "button" at bounding box center [415, 161] width 16 height 16
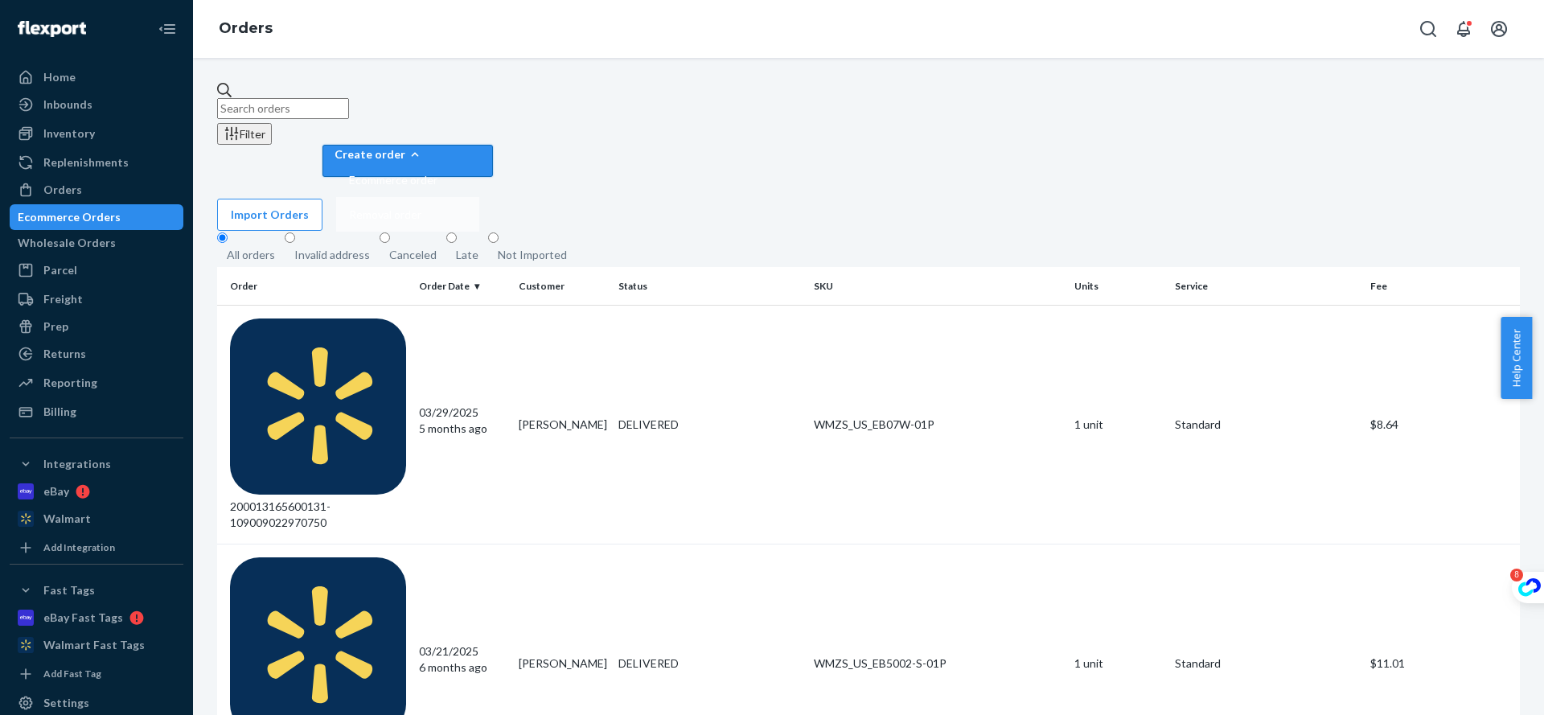
click at [437, 209] on span "Removal order" at bounding box center [393, 214] width 88 height 11
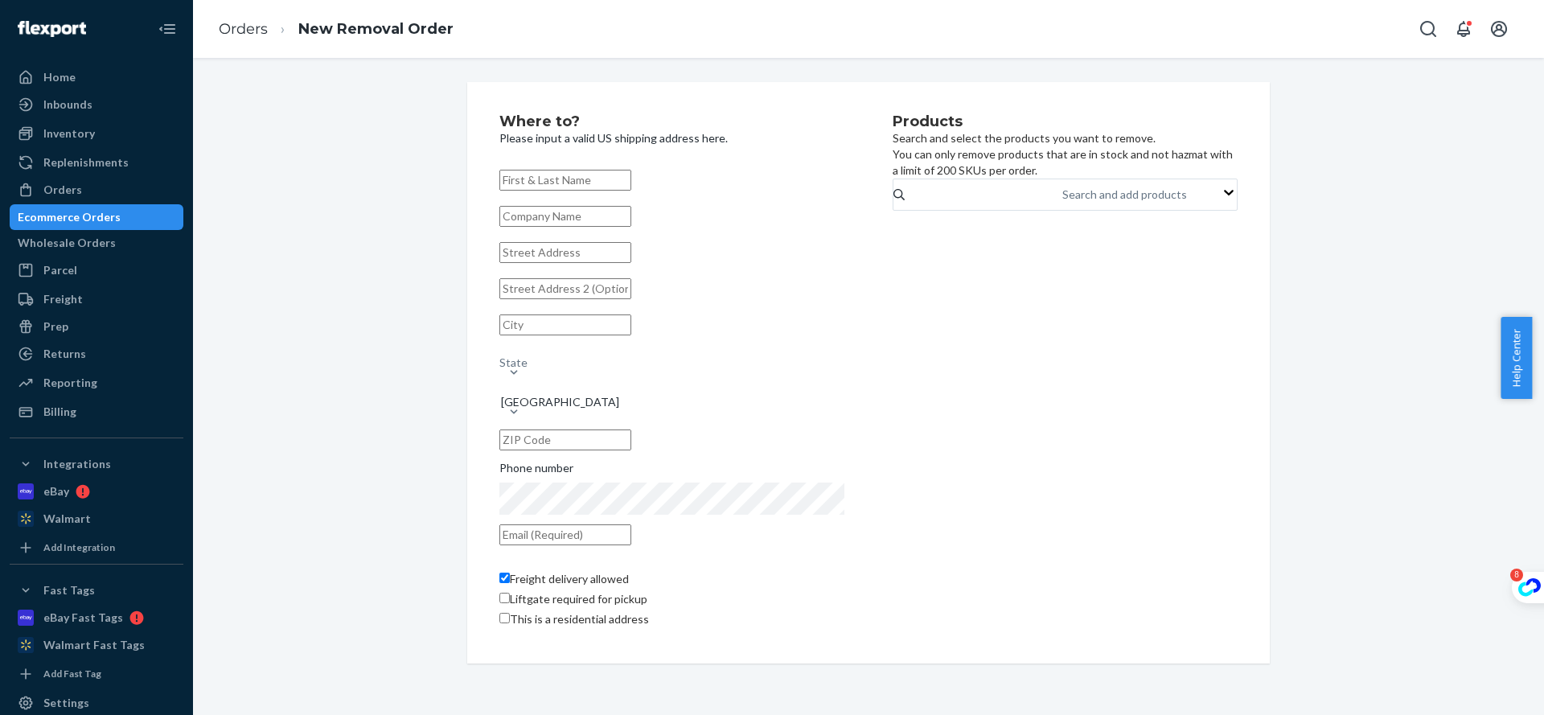
click at [1186, 631] on div "Products Search and select the products you want to remove. You can only remove…" at bounding box center [1064, 372] width 345 height 517
click at [1170, 511] on div "Products Search and select the products you want to remove. You can only remove…" at bounding box center [1064, 372] width 345 height 517
click at [989, 631] on div "Products Search and select the products you want to remove. You can only remove…" at bounding box center [1064, 372] width 345 height 517
click at [631, 429] on input "text" at bounding box center [565, 439] width 132 height 21
click at [536, 401] on div "[GEOGRAPHIC_DATA]" at bounding box center [560, 402] width 118 height 16
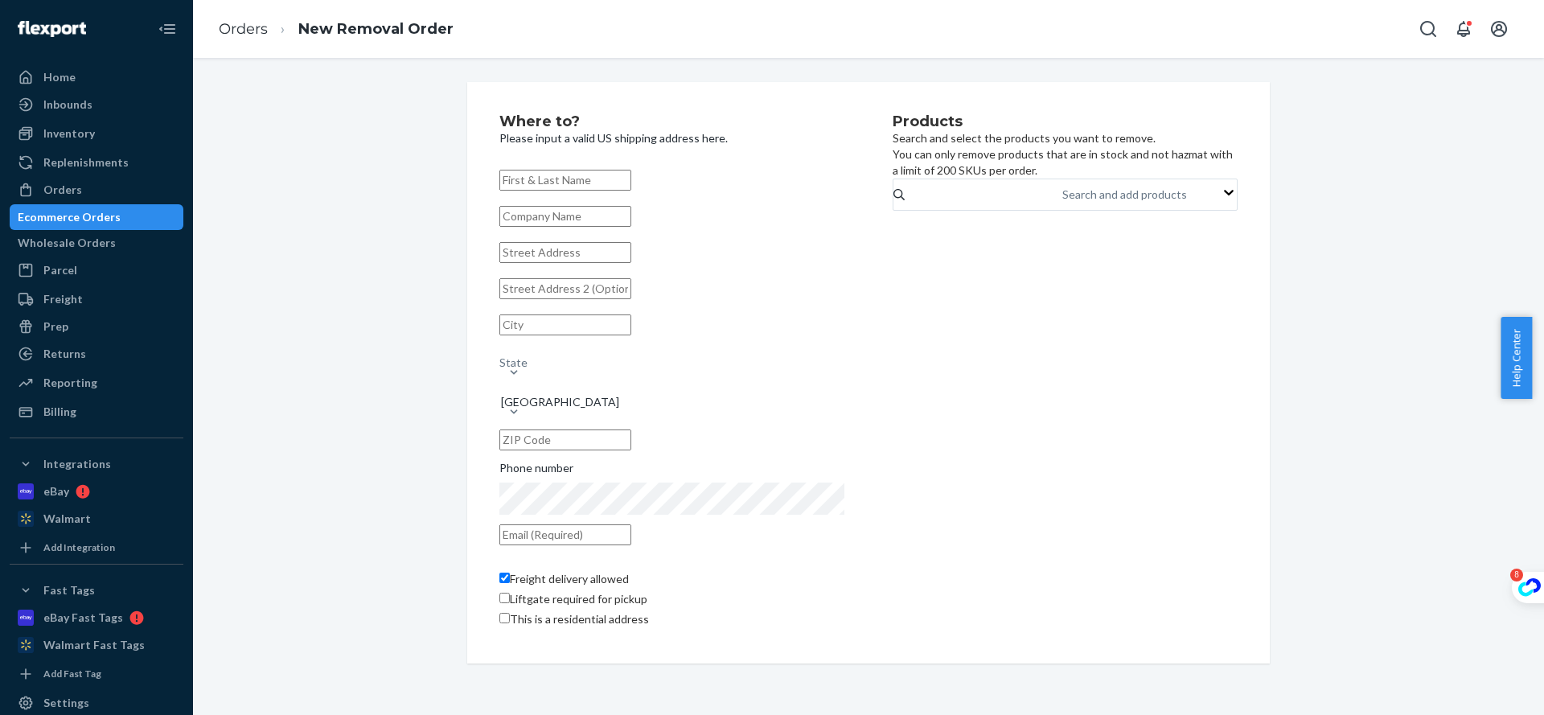
click at [501, 401] on input "[GEOGRAPHIC_DATA]" at bounding box center [500, 394] width 2 height 16
click at [557, 335] on input "text" at bounding box center [565, 324] width 132 height 21
click at [605, 179] on input "text" at bounding box center [565, 180] width 132 height 21
paste input "Warehouse's Company Name: A2B Express Logistics"
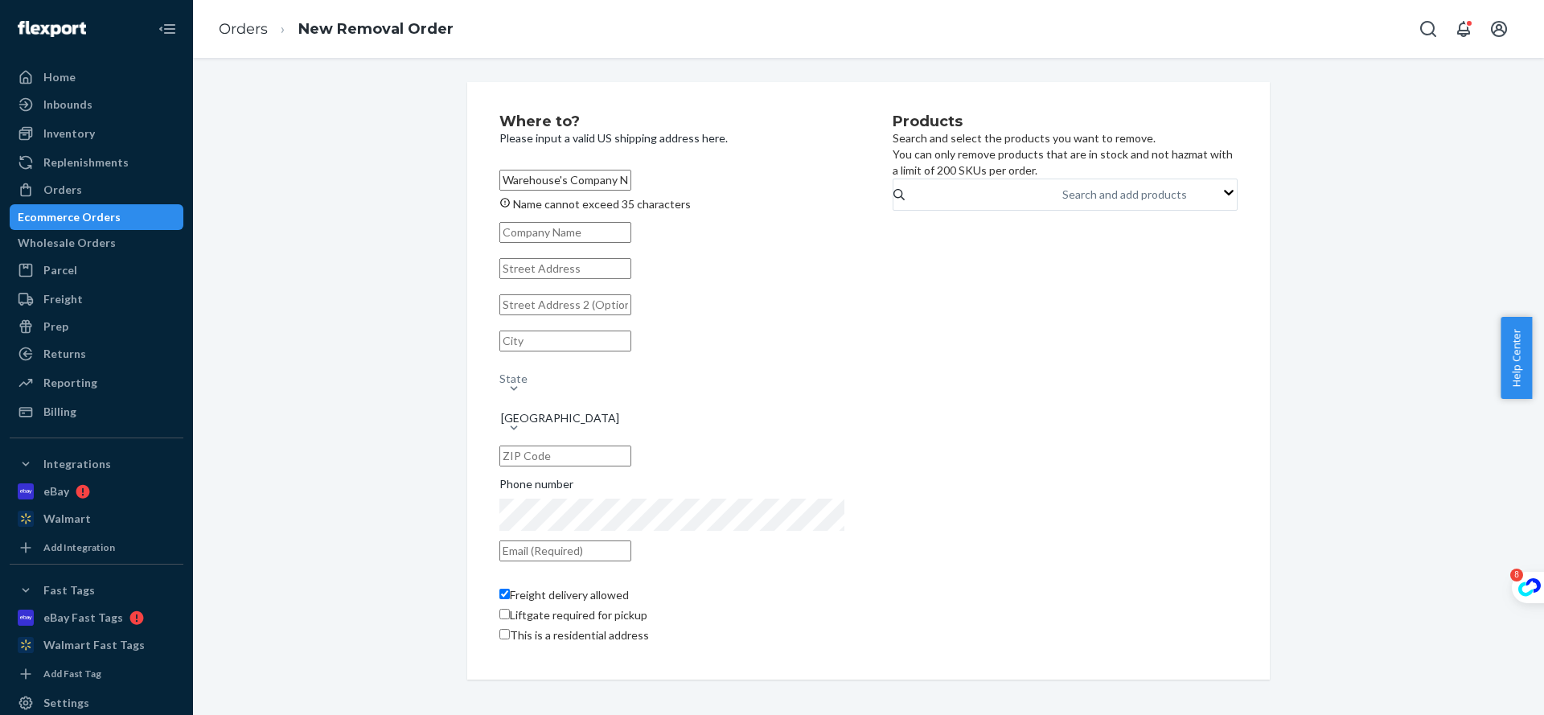
drag, startPoint x: 653, startPoint y: 177, endPoint x: 236, endPoint y: 178, distance: 417.3
click at [236, 178] on div "Where to? Please input a valid US shipping address here. Warehouse's Company Na…" at bounding box center [868, 380] width 1327 height 597
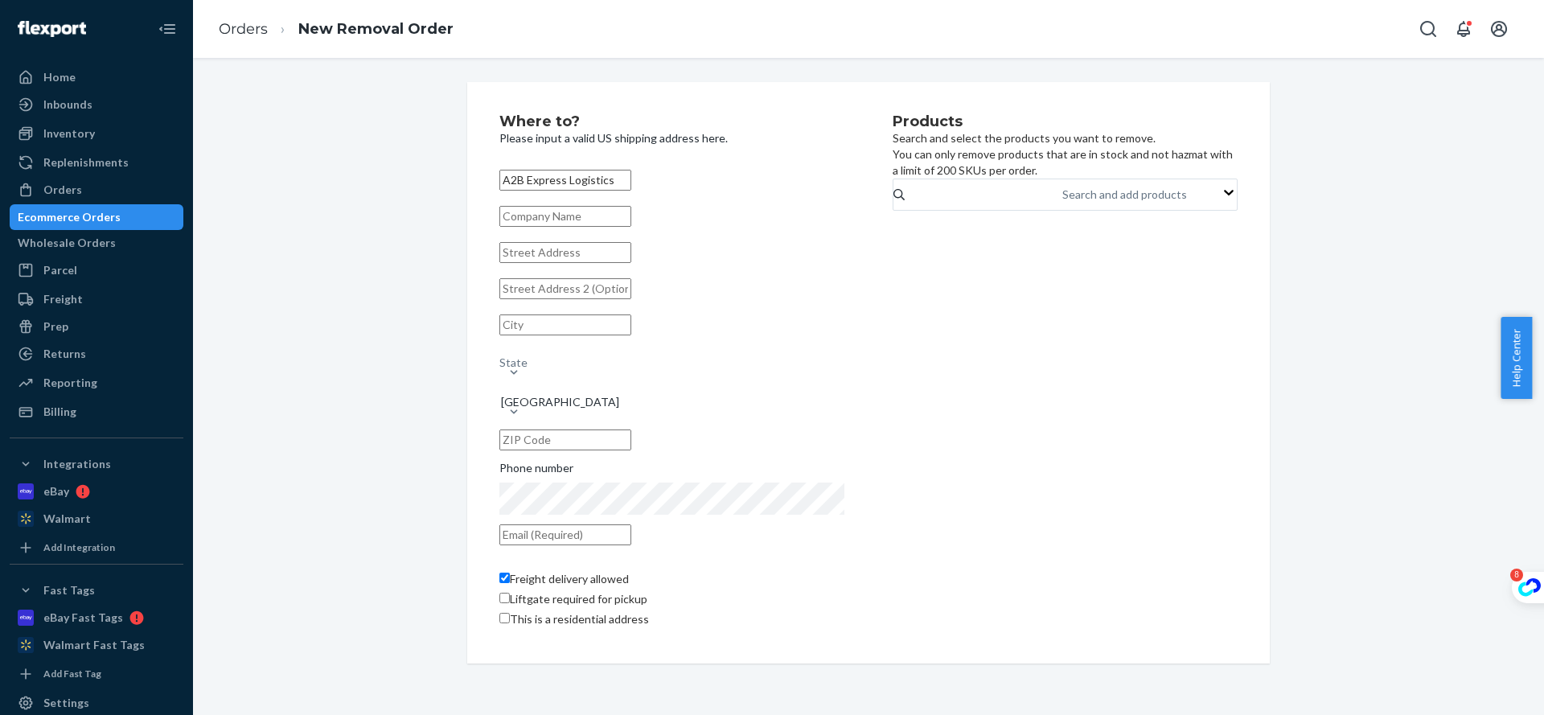
type input "A2B Express Logistics"
click at [1042, 338] on div "Products Search and select the products you want to remove. You can only remove…" at bounding box center [1064, 372] width 345 height 517
click at [596, 263] on input "text" at bounding box center [565, 252] width 132 height 21
paste input "address:[STREET_ADDRESS][PERSON_NAME]"
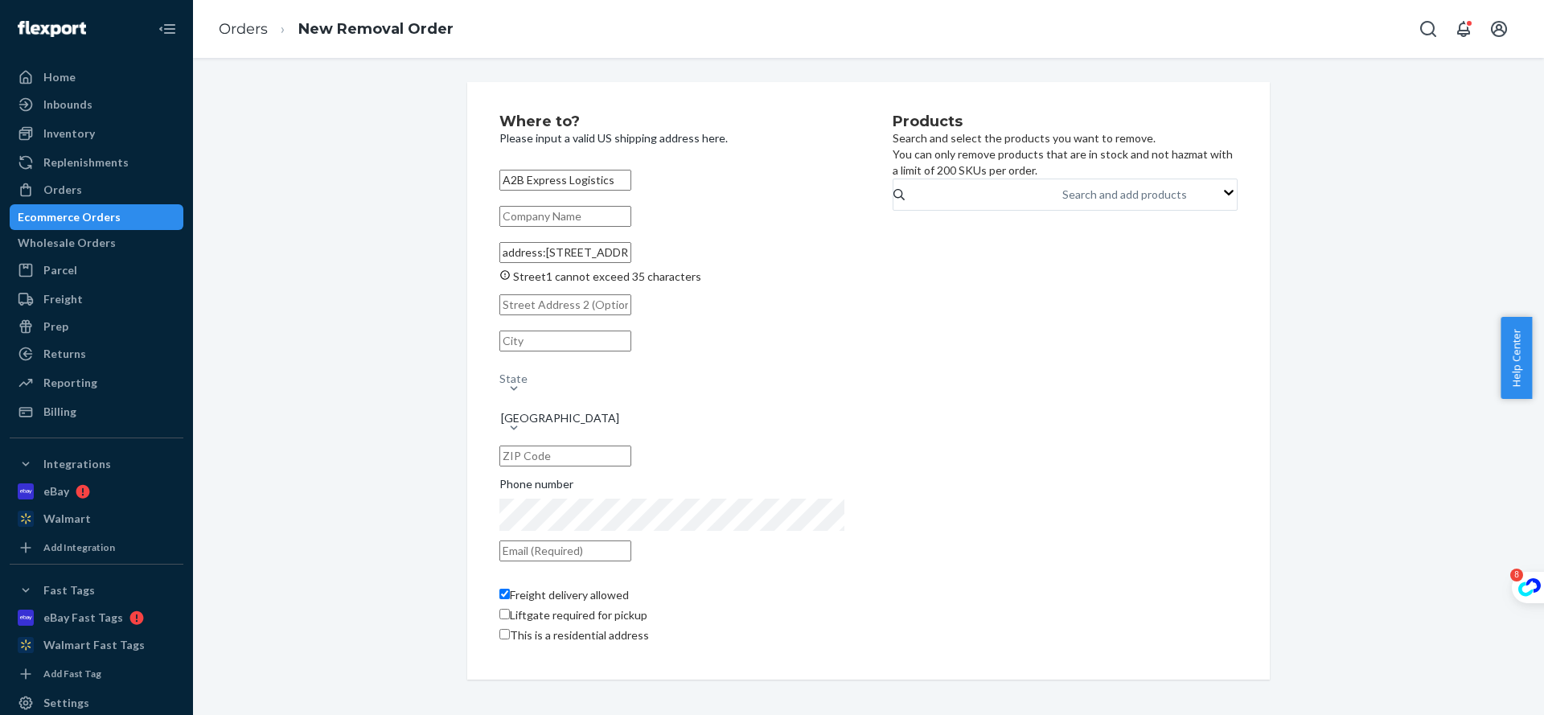
drag, startPoint x: 547, startPoint y: 270, endPoint x: 399, endPoint y: 244, distance: 151.1
click at [399, 244] on div "Where to? Please input a valid US shipping address here. A2B Express Logistics …" at bounding box center [868, 380] width 1327 height 597
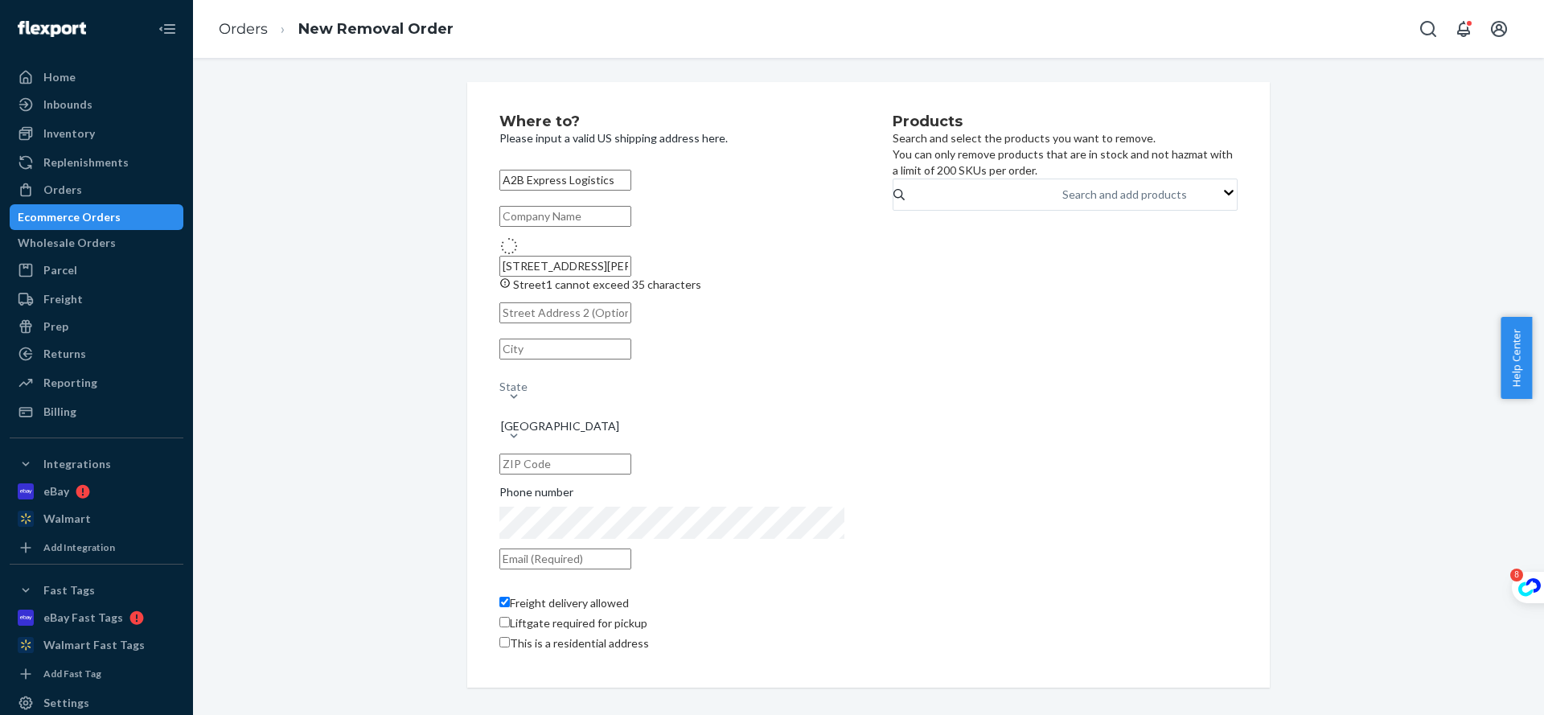
type input "[STREET_ADDRESS]"
type input "# D2"
type input "[PERSON_NAME]"
type input "07206"
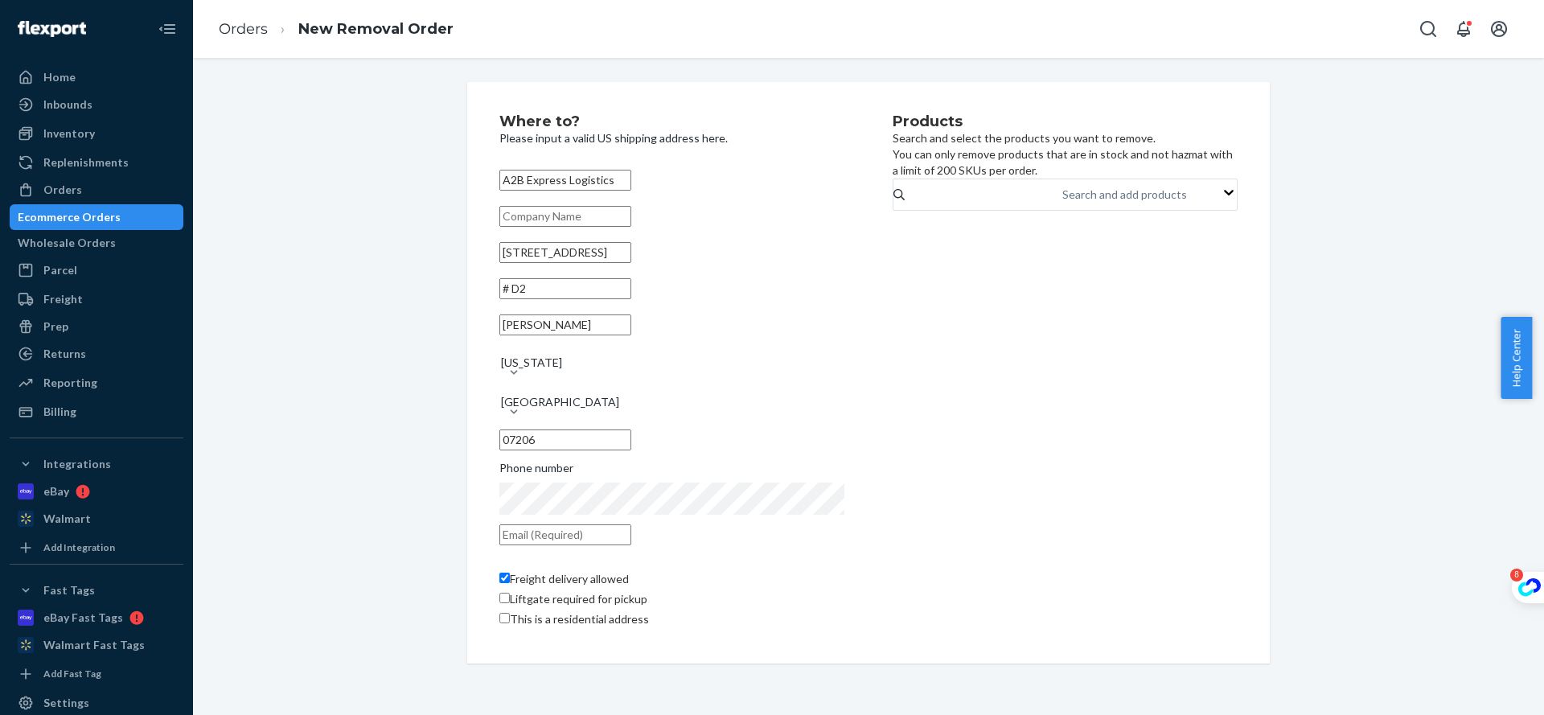
click at [618, 524] on input "text" at bounding box center [565, 534] width 132 height 21
paste input "Email：[EMAIL_ADDRESS][DOMAIN_NAME]， CC: [PERSON_NAME][EMAIL_ADDRESS][DOMAIN_NAM…"
drag, startPoint x: 697, startPoint y: 513, endPoint x: 80, endPoint y: 515, distance: 616.6
click at [80, 515] on div "Home Inbounds Shipping Plans Problems Inventory Products Replenishments Orders …" at bounding box center [772, 357] width 1544 height 715
click at [1141, 447] on div "Products Search and select the products you want to remove. You can only remove…" at bounding box center [1064, 380] width 345 height 533
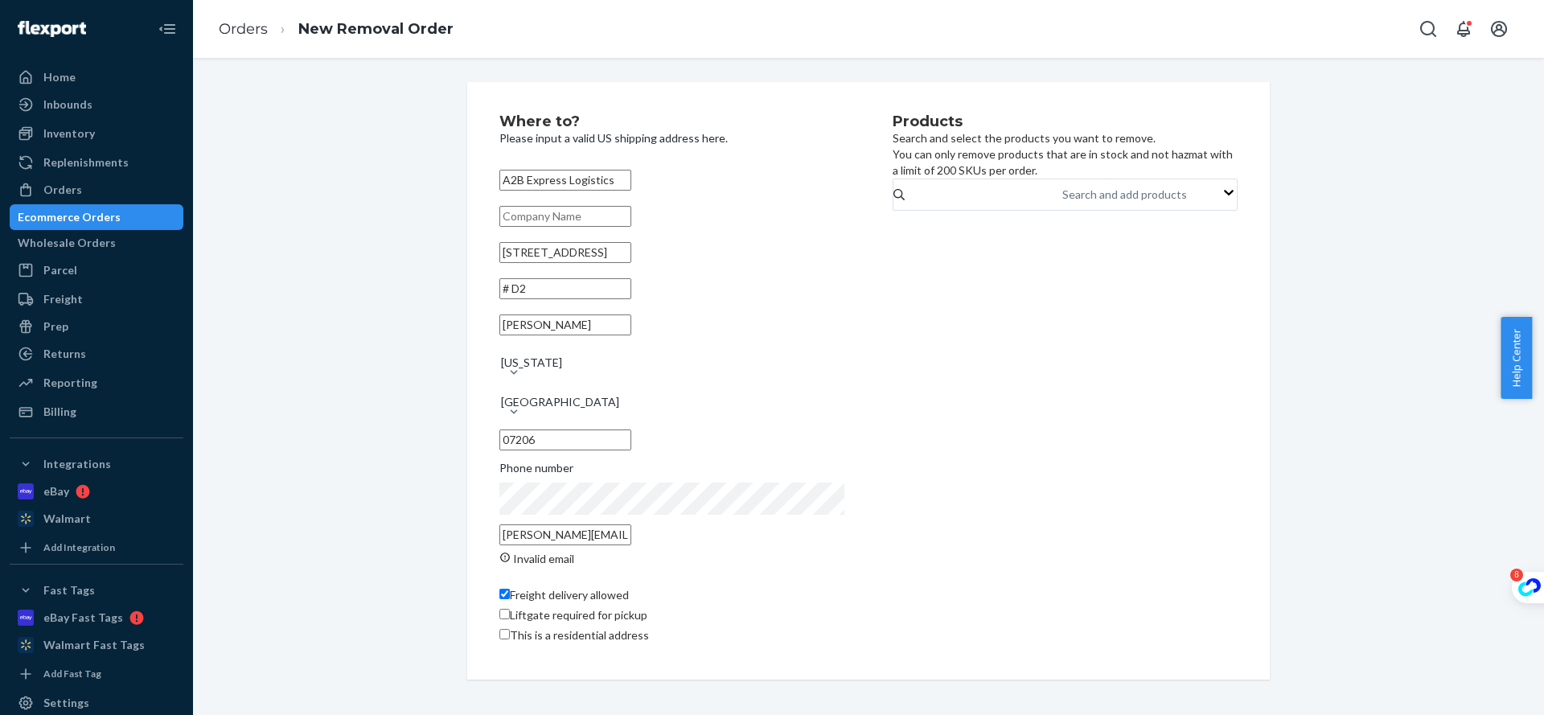
click at [631, 524] on input "[PERSON_NAME][EMAIL_ADDRESS][DOMAIN_NAME]." at bounding box center [565, 534] width 132 height 21
type input "[PERSON_NAME][EMAIL_ADDRESS][DOMAIN_NAME]"
click at [1264, 427] on div "Where to? Please input a valid US shipping address here. A2B Express Logistics …" at bounding box center [868, 372] width 826 height 581
click at [1078, 605] on div "Products Search and select the products you want to remove. You can only remove…" at bounding box center [1064, 372] width 345 height 517
click at [1064, 204] on div "Search and add products" at bounding box center [1063, 194] width 2 height 19
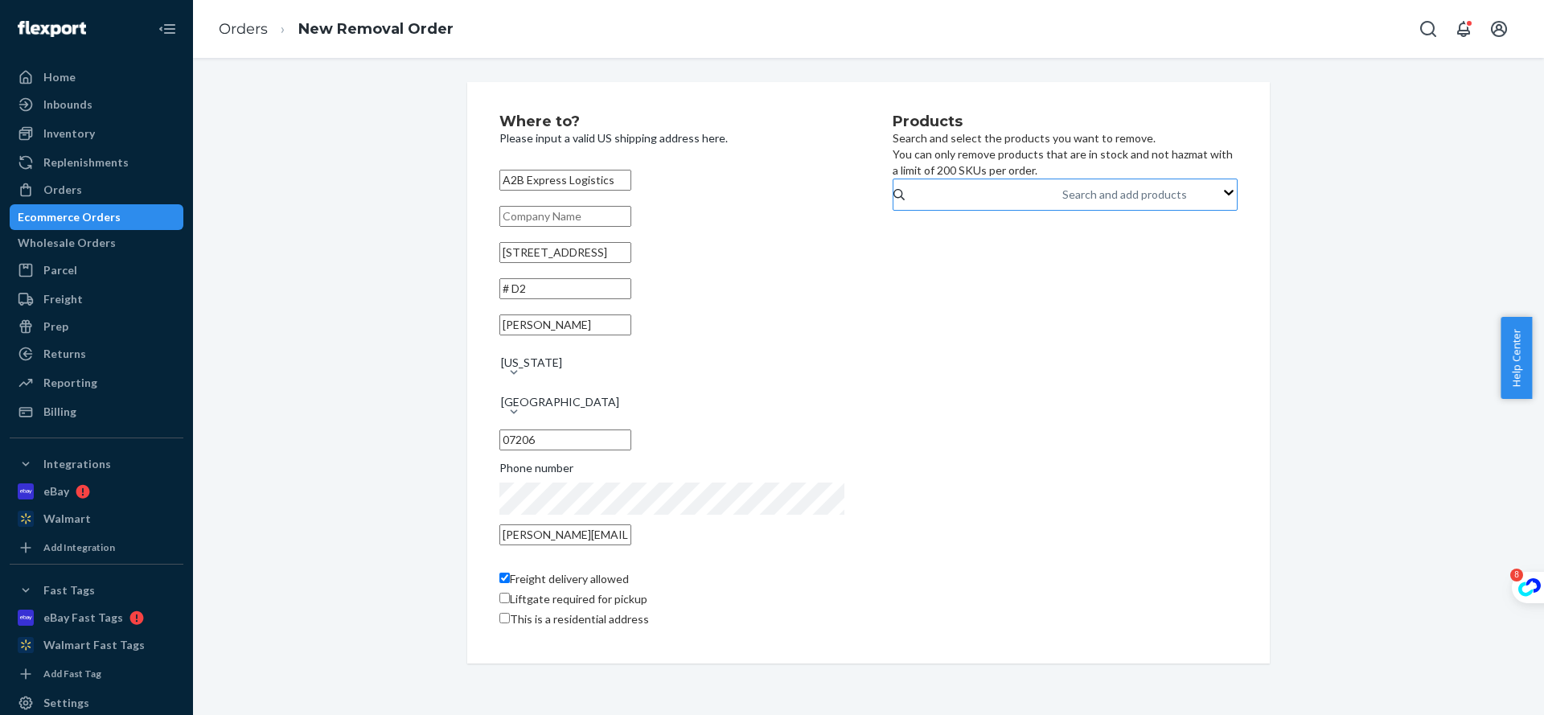
click at [1064, 203] on input "Search and add products" at bounding box center [1063, 195] width 2 height 16
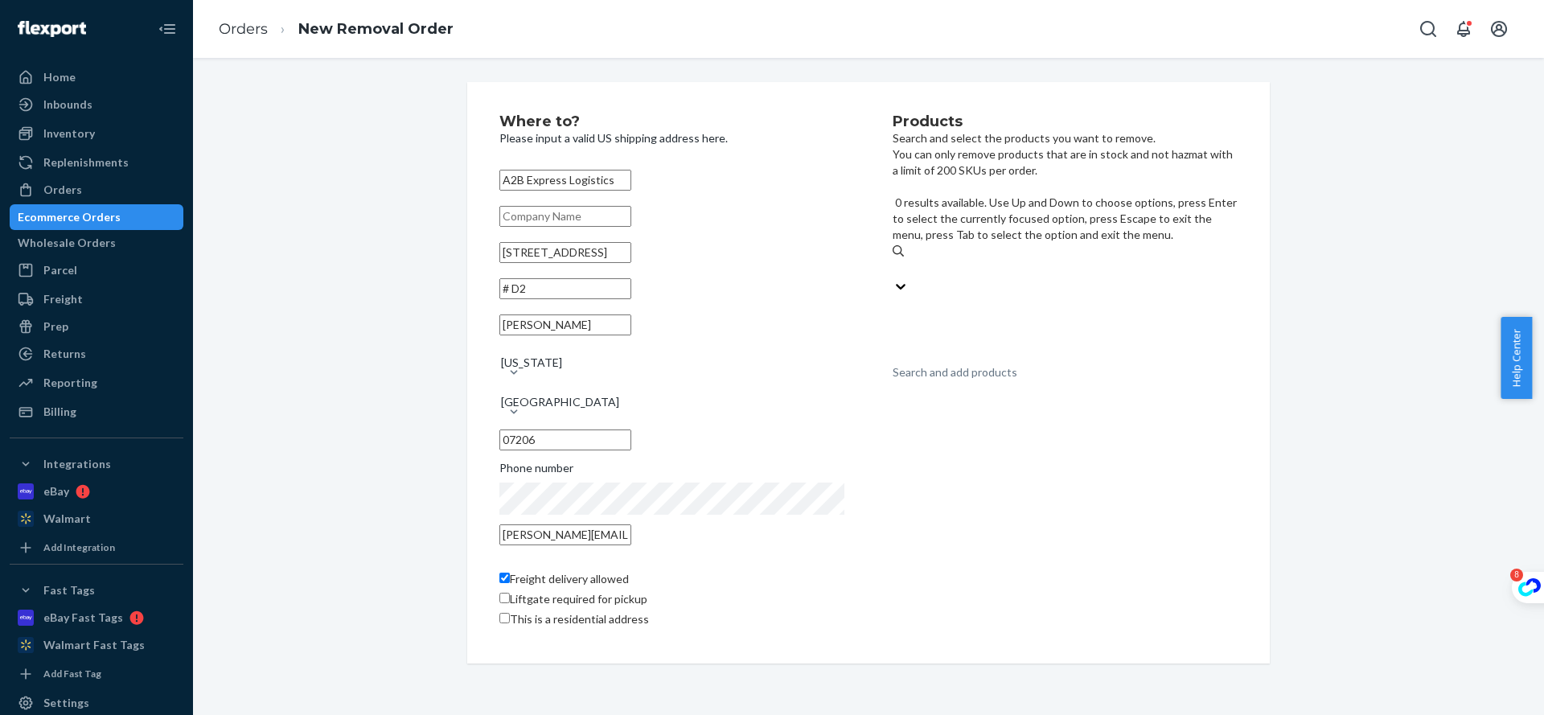
type input "s"
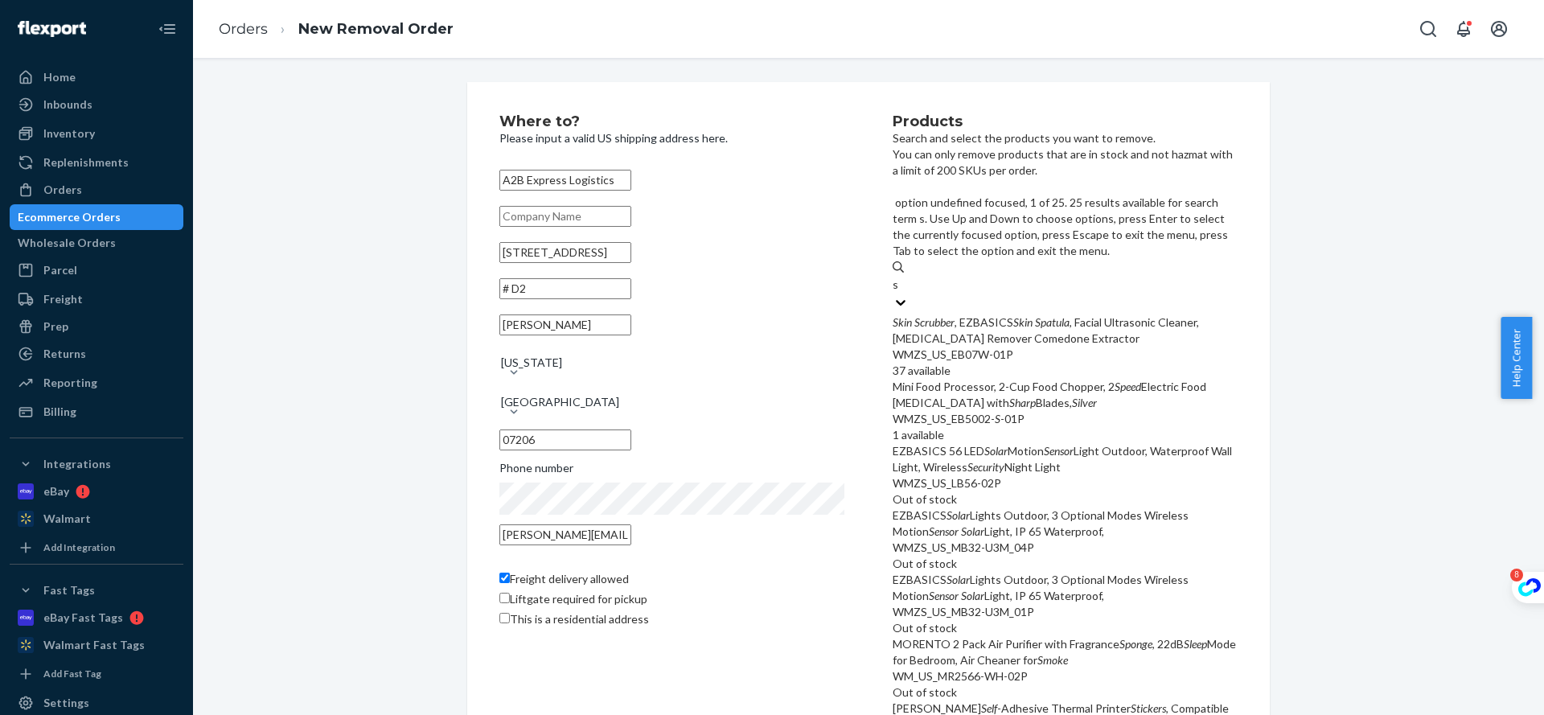
click at [1109, 314] on div "Skin Scrubber , EZBASICS Skin Spatula , Facial Ultrasonic Cleaner, [MEDICAL_DAT…" at bounding box center [1064, 330] width 345 height 32
click at [899, 277] on input "s" at bounding box center [895, 285] width 6 height 16
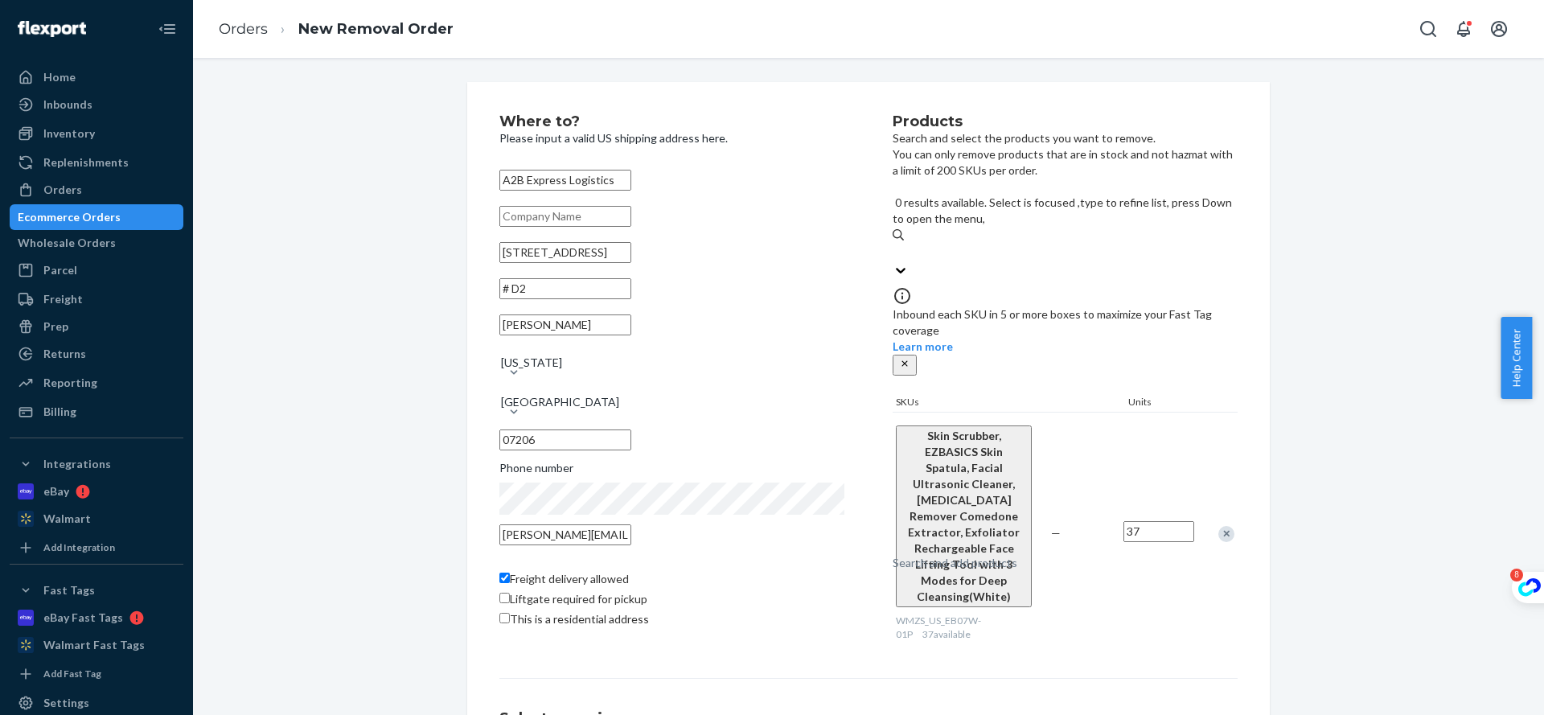
click at [1085, 243] on div "Search and add products" at bounding box center [1064, 252] width 345 height 19
click at [894, 244] on input "0 results available. Select is focused ,type to refine list, press Down to open…" at bounding box center [893, 252] width 2 height 16
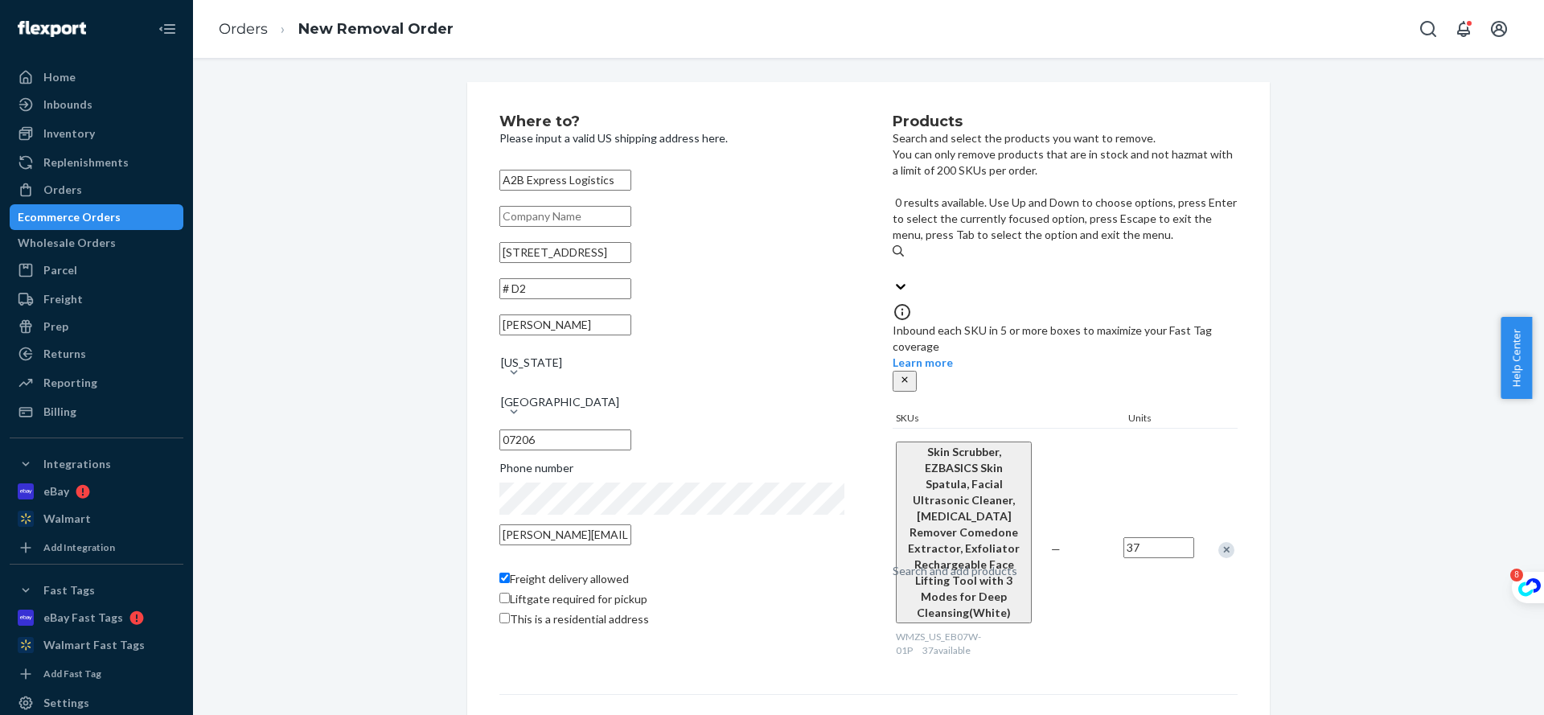
type input "s"
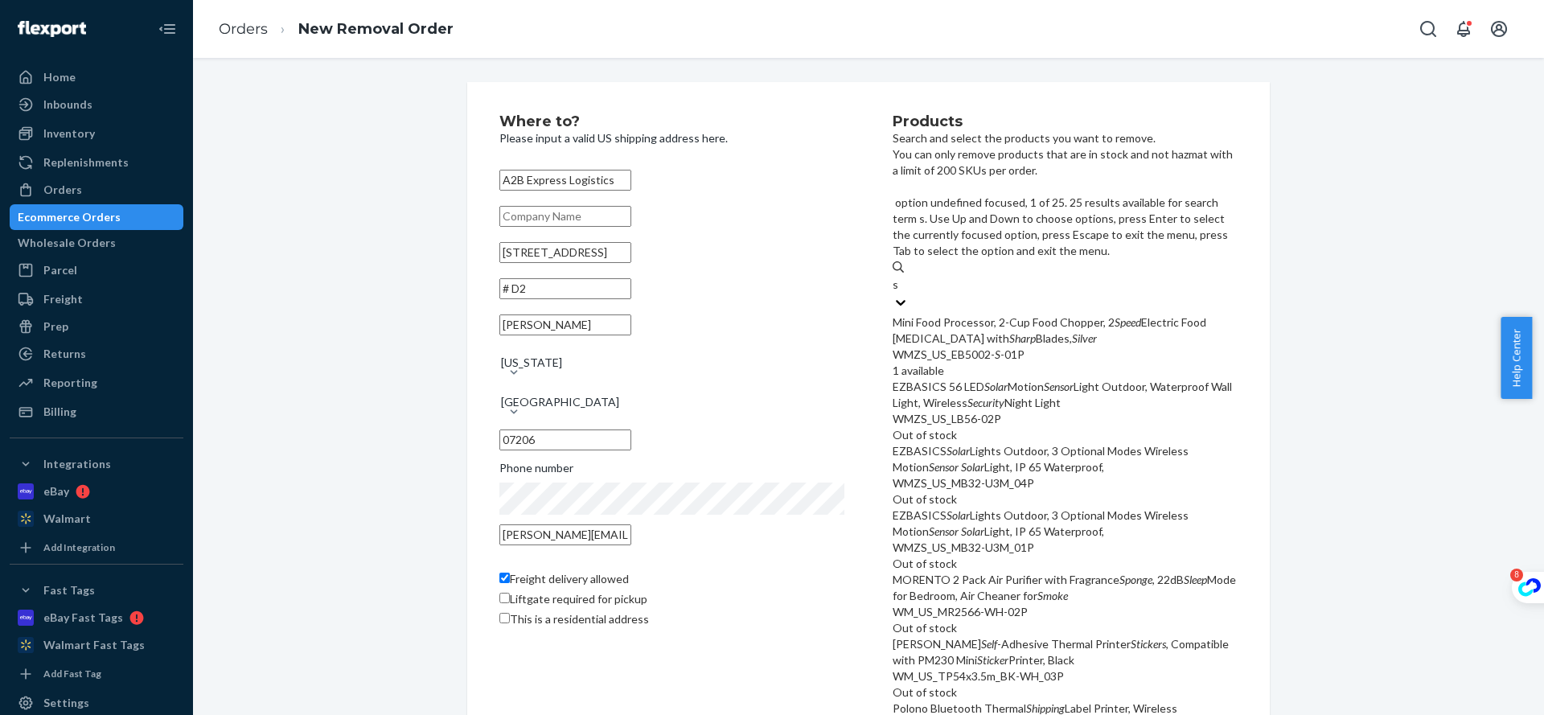
click at [1096, 314] on div "Mini Food Processor, 2-Cup Food Chopper, 2 Speed Electric Food [MEDICAL_DATA] w…" at bounding box center [1064, 330] width 345 height 32
click at [899, 277] on input "s" at bounding box center [895, 285] width 6 height 16
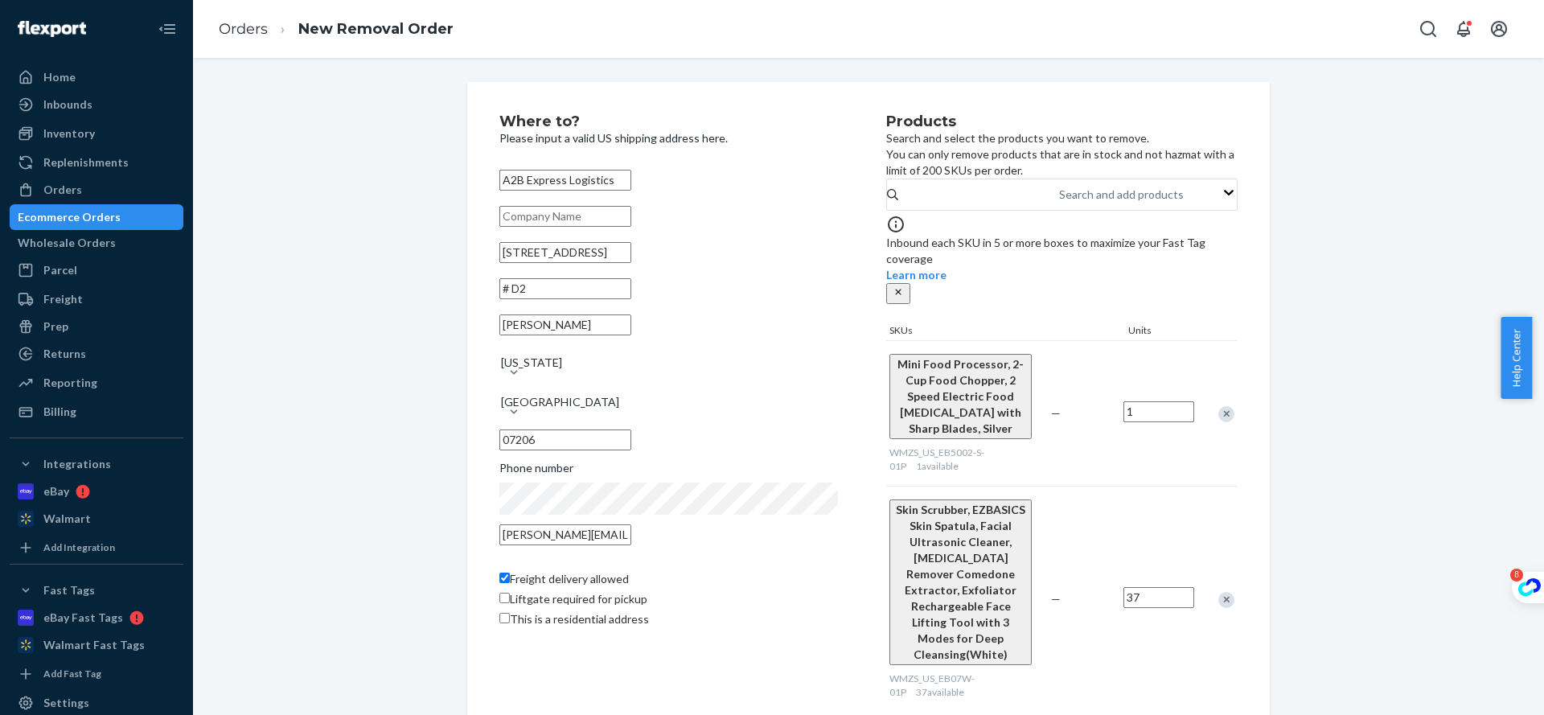
click at [1335, 365] on div "Where to? Please input a valid US shipping address here. A2B Express Logistics …" at bounding box center [868, 599] width 1327 height 1035
click at [1151, 401] on div "1" at bounding box center [1158, 411] width 71 height 21
click at [1151, 401] on input "1" at bounding box center [1158, 411] width 71 height 21
click at [1146, 404] on input "1" at bounding box center [1158, 411] width 71 height 21
click at [1359, 147] on div "Where to? Please input a valid US shipping address here. A2B Express Logistics …" at bounding box center [868, 599] width 1327 height 1035
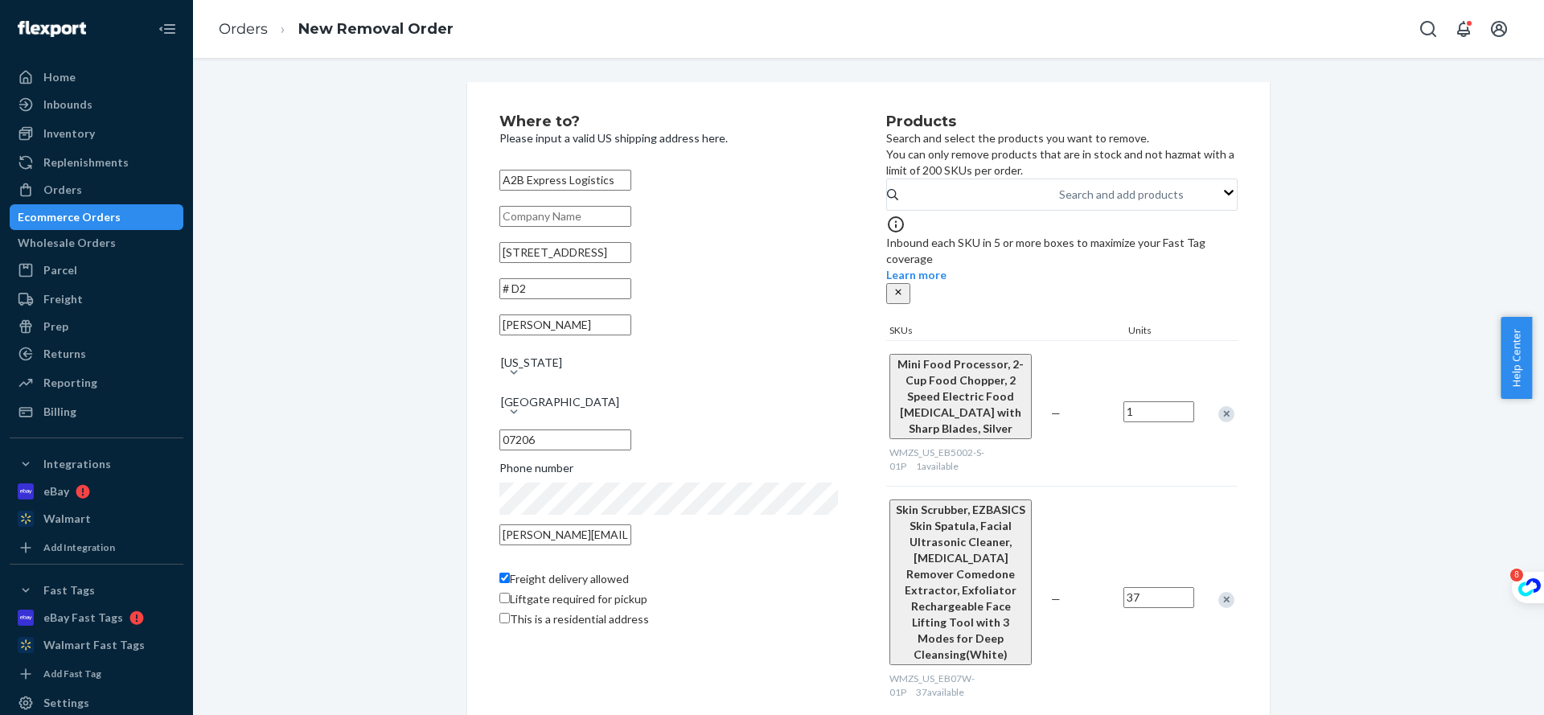
click at [1347, 195] on div "Where to? Please input a valid US shipping address here. A2B Express Logistics …" at bounding box center [868, 599] width 1327 height 1035
click at [1364, 283] on div "Where to? Please input a valid US shipping address here. A2B Express Logistics …" at bounding box center [868, 599] width 1327 height 1035
click at [1313, 253] on div "Where to? Please input a valid US shipping address here. A2B Express Logistics …" at bounding box center [868, 599] width 1327 height 1035
click at [1341, 378] on div "Where to? Please input a valid US shipping address here. A2B Express Logistics …" at bounding box center [868, 599] width 1327 height 1035
click at [1361, 358] on div "Where to? Please input a valid US shipping address here. A2B Express Logistics …" at bounding box center [868, 599] width 1327 height 1035
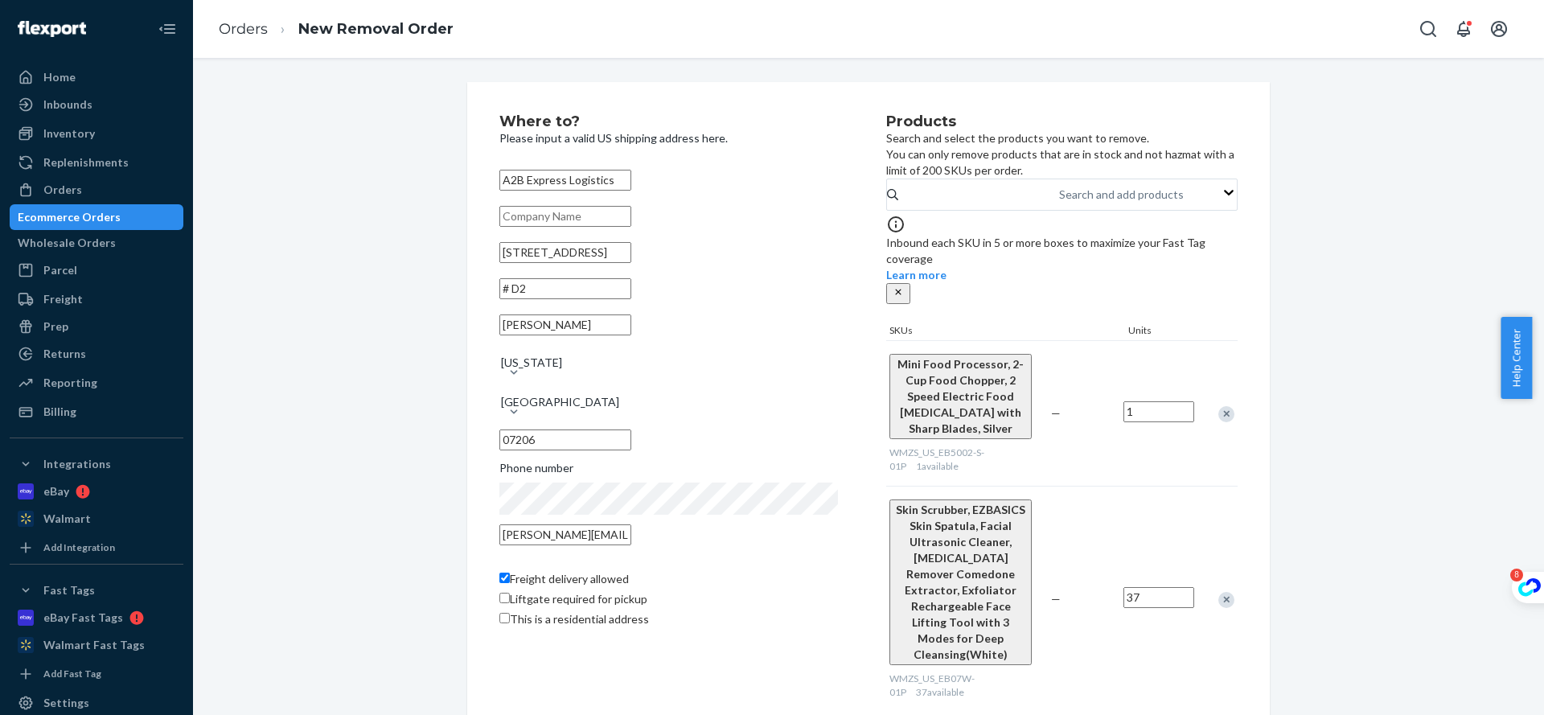
click at [1313, 475] on div "Where to? Please input a valid US shipping address here. A2B Express Logistics …" at bounding box center [868, 599] width 1327 height 1035
drag, startPoint x: 1417, startPoint y: 244, endPoint x: 1278, endPoint y: 375, distance: 191.1
click at [1417, 244] on div "Where to? Please input a valid US shipping address here. A2B Express Logistics …" at bounding box center [868, 599] width 1327 height 1035
click at [1359, 383] on div "Where to? Please input a valid US shipping address here. A2B Express Logistics …" at bounding box center [868, 599] width 1327 height 1035
click at [1352, 173] on div "Where to? Please input a valid US shipping address here. A2B Express Logistics …" at bounding box center [868, 599] width 1327 height 1035
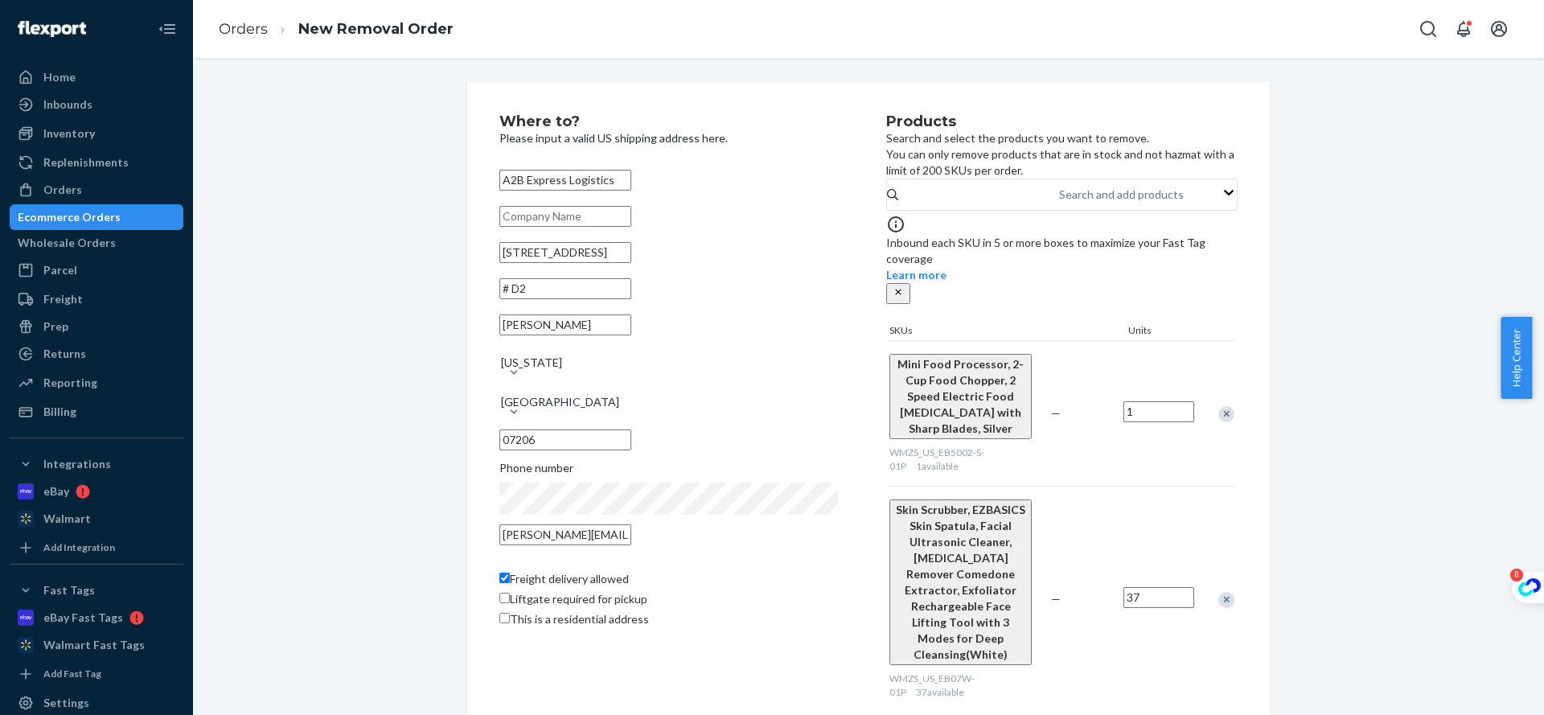
click at [1324, 110] on div "Where to? Please input a valid US shipping address here. A2B Express Logistics …" at bounding box center [868, 599] width 1327 height 1035
click at [1344, 298] on div "Where to? Please input a valid US shipping address here. A2B Express Logistics …" at bounding box center [868, 599] width 1327 height 1035
drag, startPoint x: 931, startPoint y: 445, endPoint x: 884, endPoint y: 440, distance: 47.7
click at [889, 445] on div "WMZS_US_EB5002-S-01P 1 available" at bounding box center [966, 458] width 155 height 27
copy div "WMZS_US_EB5002-S-01P 1 available"
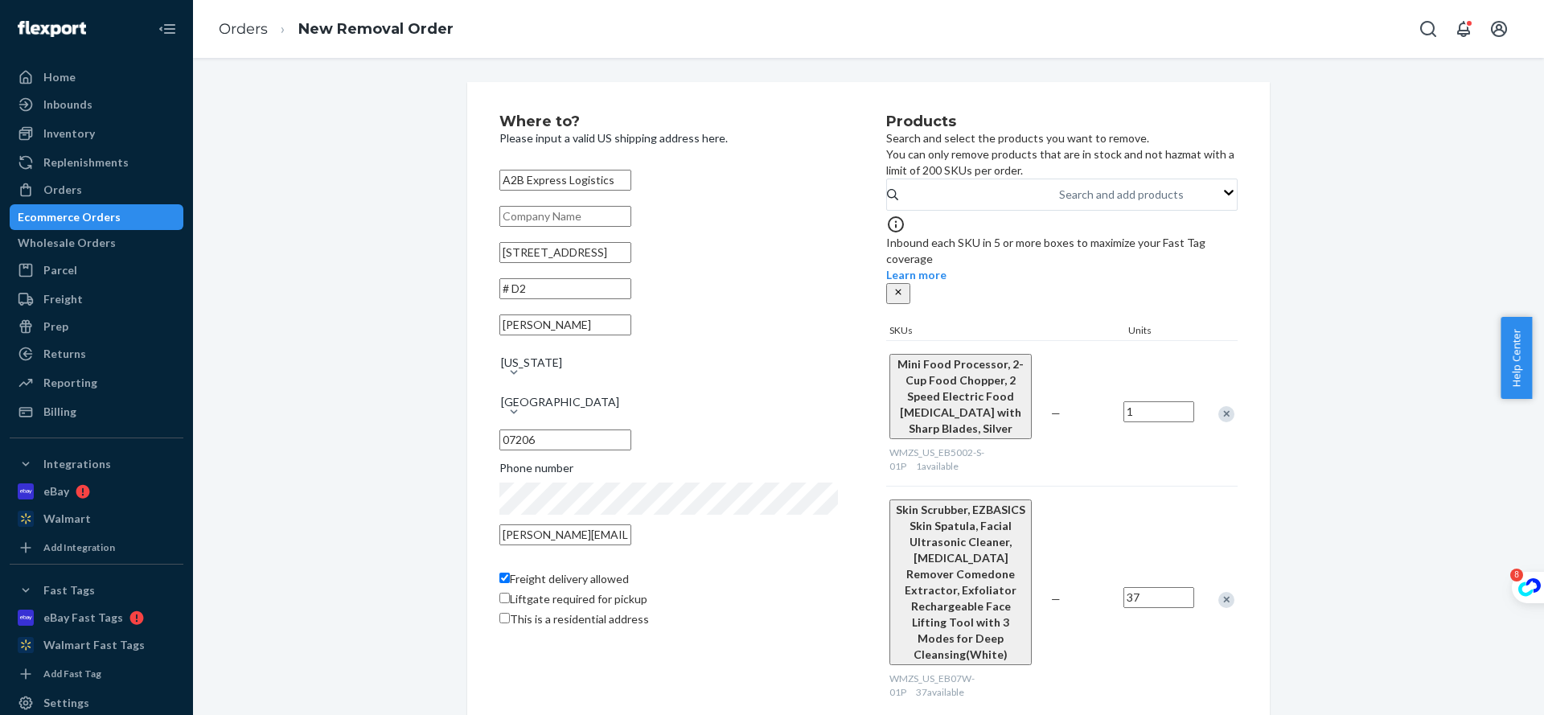
click at [1106, 449] on div "Mini Food Processor, 2-Cup Food Chopper, 2 Speed Electric Food [MEDICAL_DATA] w…" at bounding box center [1061, 413] width 351 height 146
drag, startPoint x: 996, startPoint y: 433, endPoint x: 884, endPoint y: 437, distance: 112.6
click at [889, 445] on div "WMZS_US_EB5002-S-01P 1 available" at bounding box center [966, 458] width 155 height 27
copy span "WMZS_US_EB5002-S-01P"
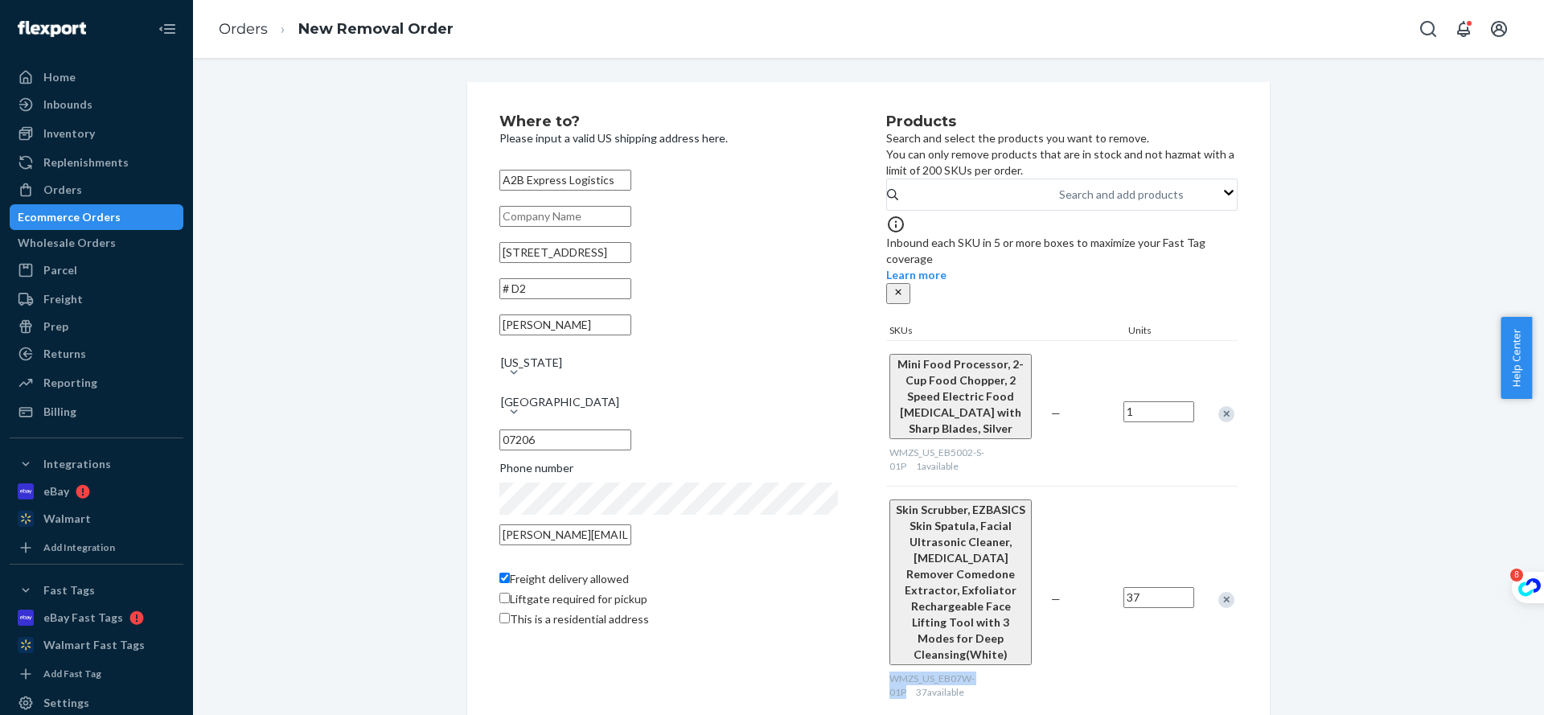
drag, startPoint x: 886, startPoint y: 577, endPoint x: 986, endPoint y: 577, distance: 100.5
click at [986, 671] on div "WMZS_US_EB07W-01P 37 available" at bounding box center [966, 684] width 155 height 27
copy span "WMZS_US_EB07W-01P"
click at [1361, 244] on div "Where to? Please input a valid US shipping address here. A2B Express Logistics …" at bounding box center [868, 599] width 1327 height 1035
click at [92, 129] on div "Inventory" at bounding box center [68, 133] width 51 height 16
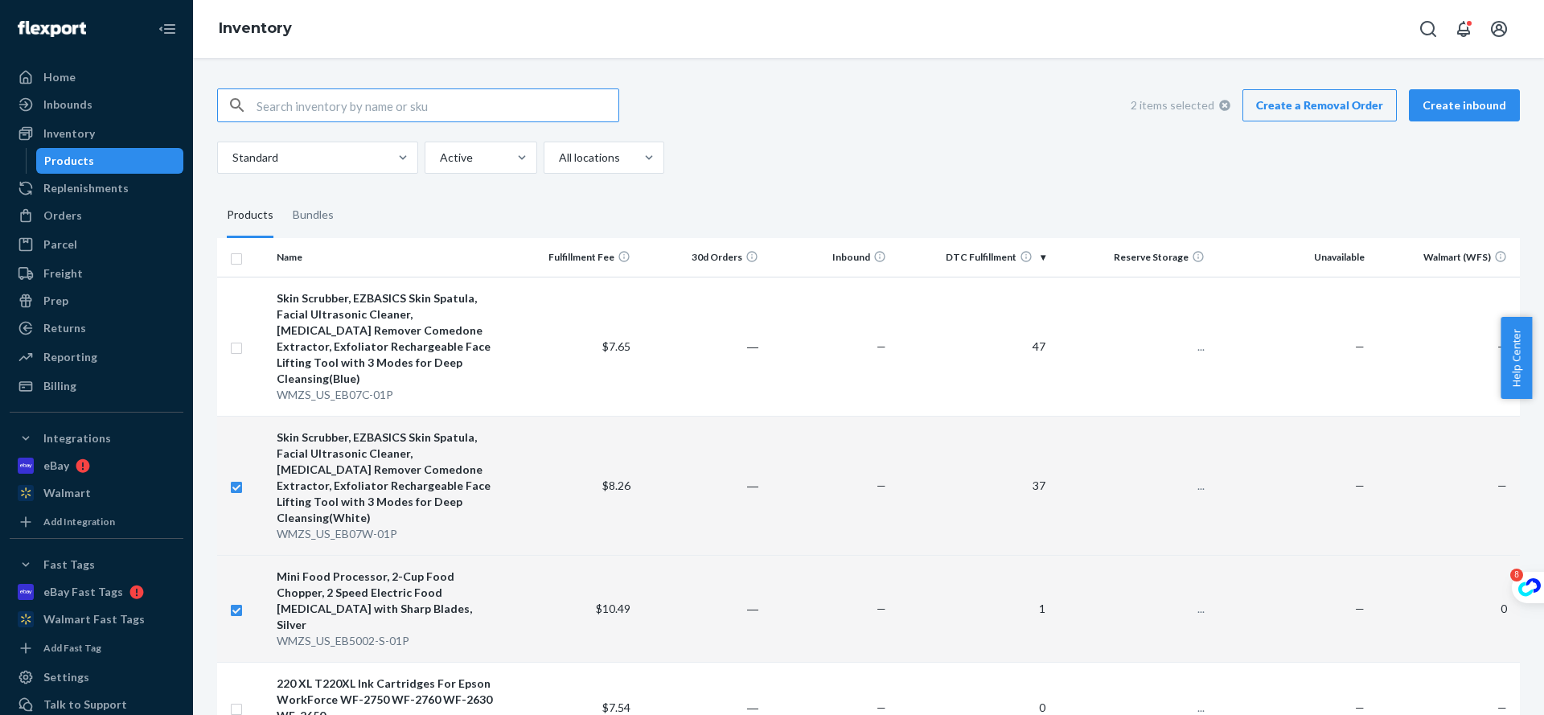
checkbox input "true"
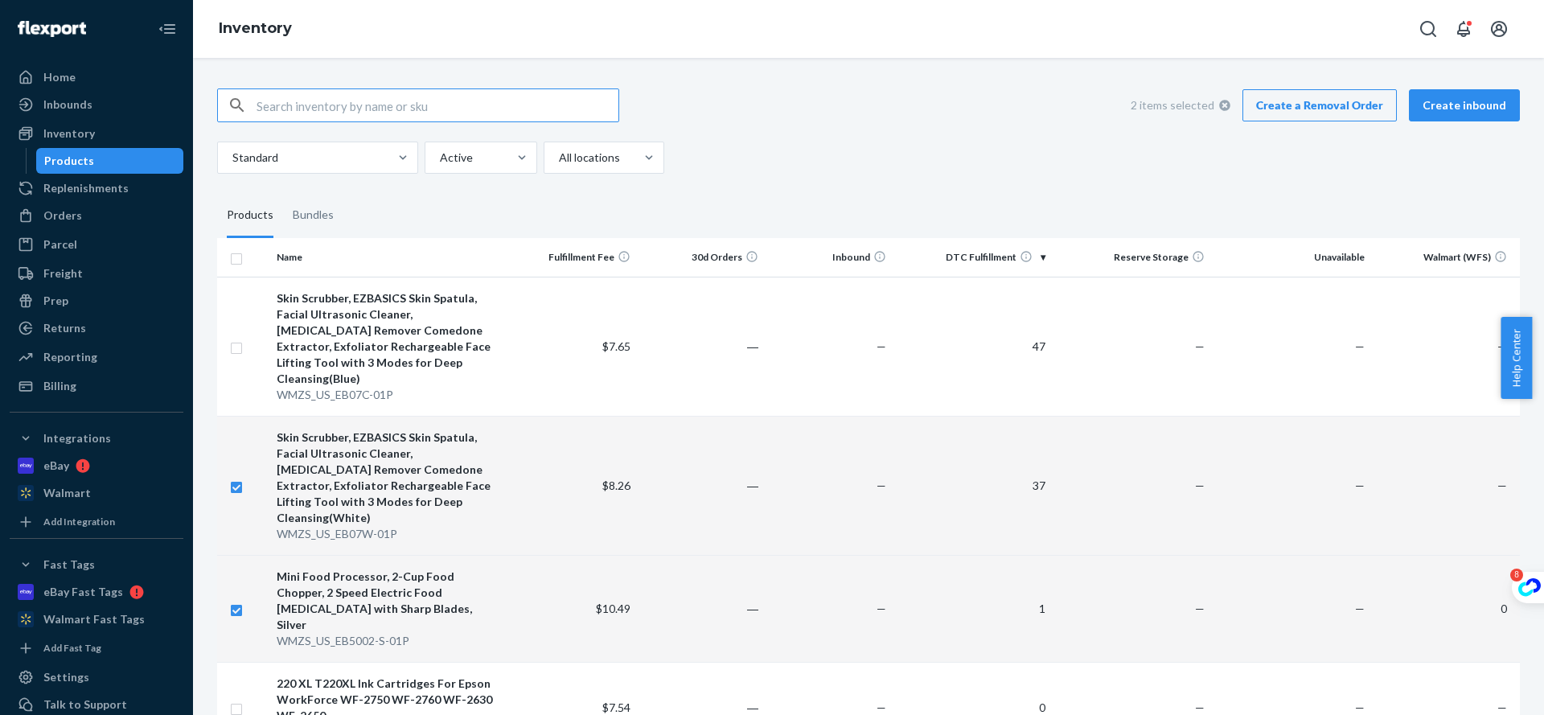
checkbox input "true"
click at [656, 314] on td "―" at bounding box center [701, 346] width 128 height 139
checkbox input "true"
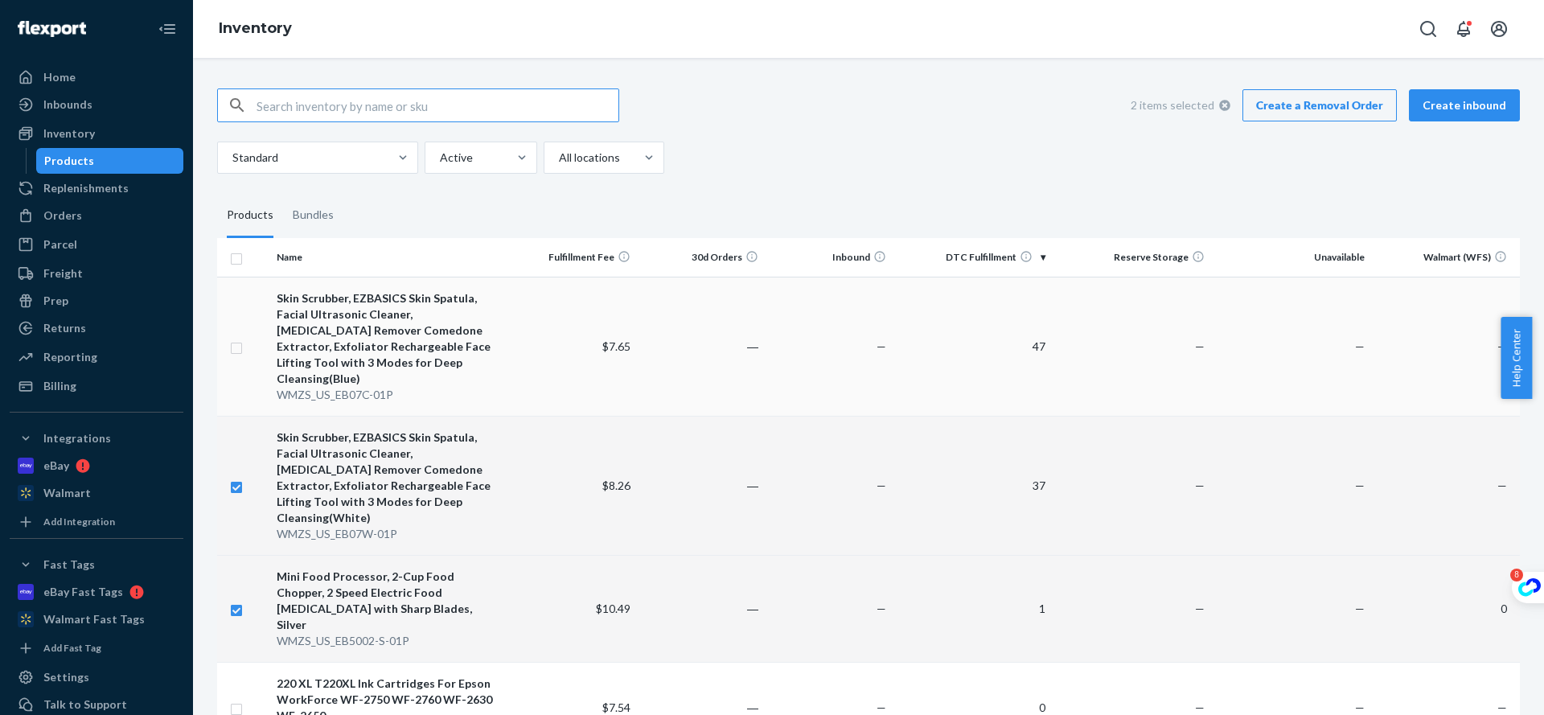
checkbox input "true"
click at [403, 387] on div "WMZS_US_EB07C-01P" at bounding box center [390, 395] width 227 height 16
checkbox input "false"
checkbox input "true"
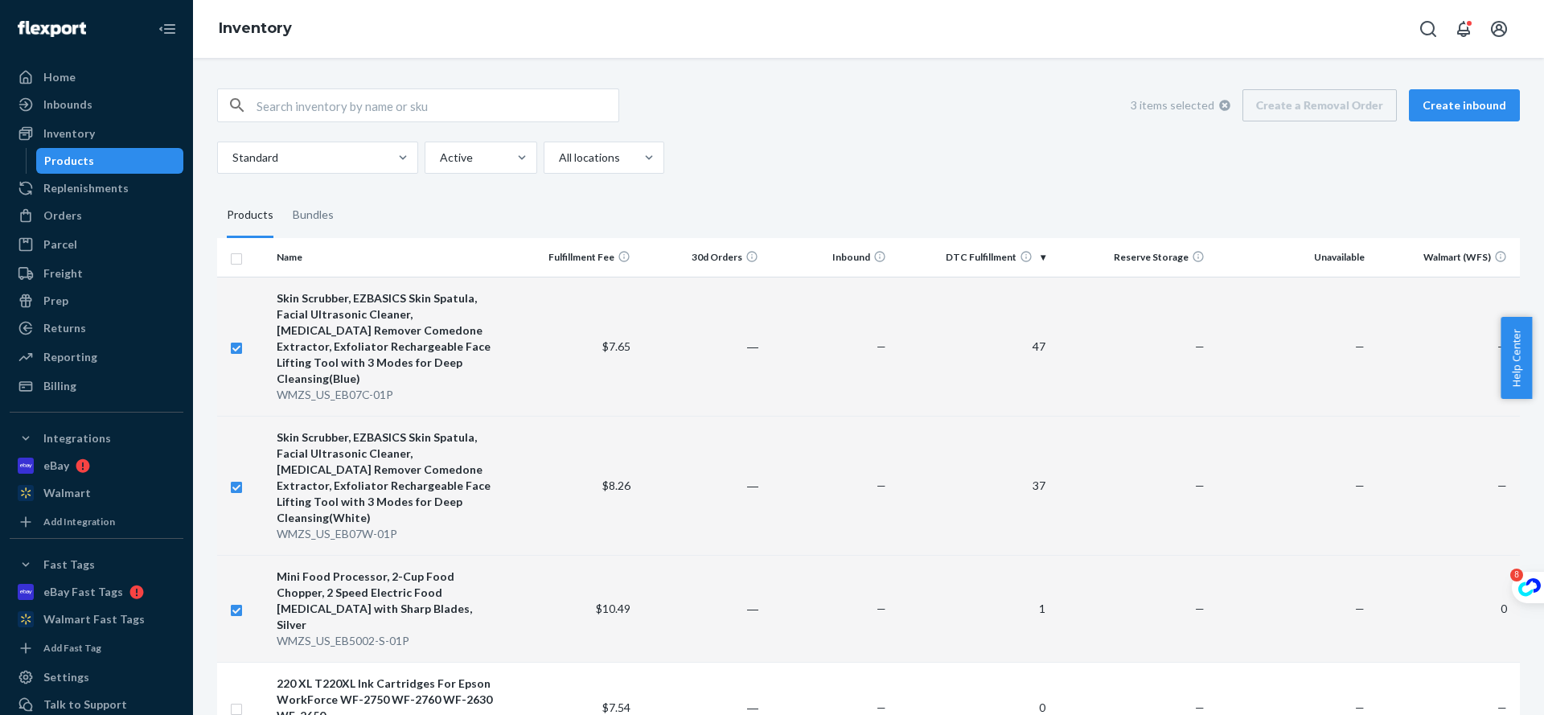
checkbox input "true"
click at [375, 387] on div "WMZS_US_EB07C-01P" at bounding box center [390, 395] width 227 height 16
checkbox input "true"
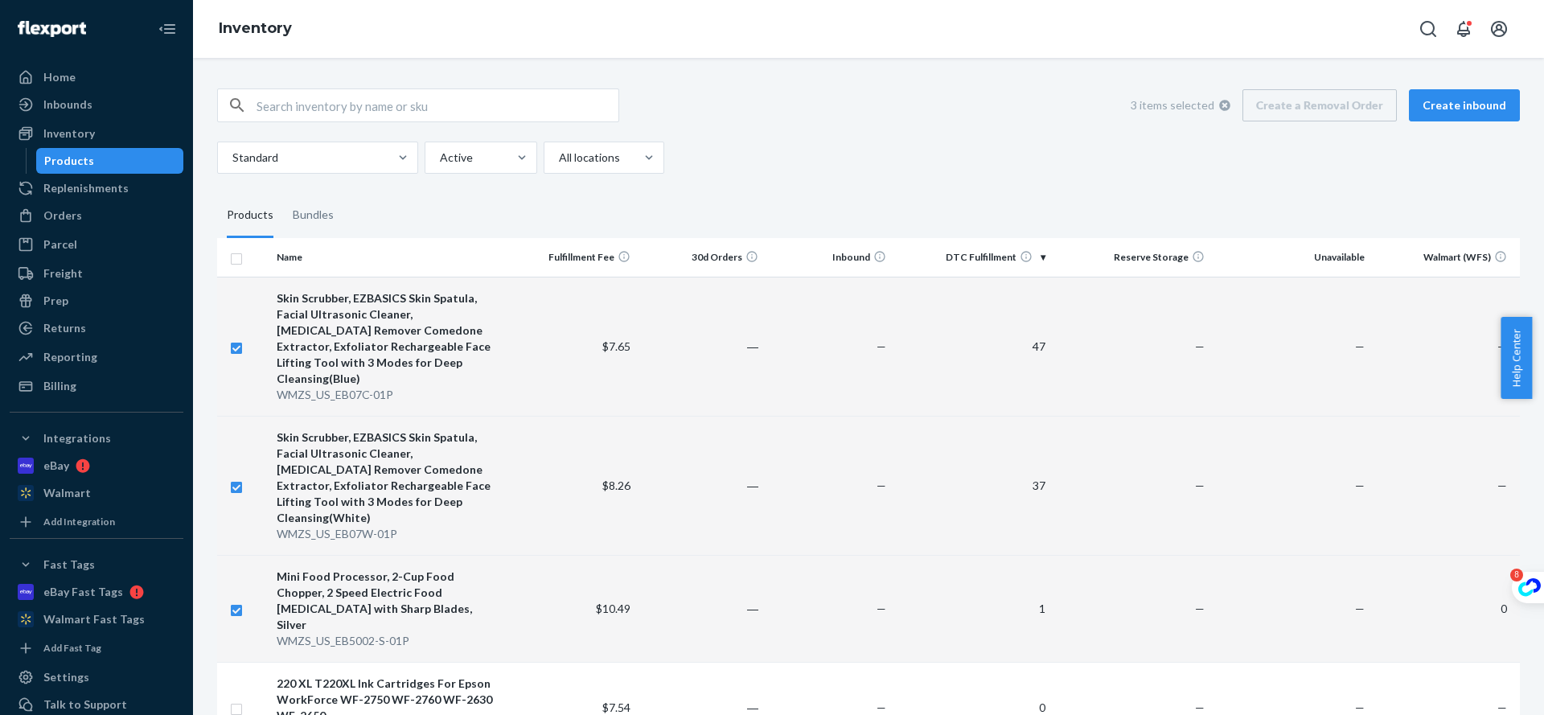
click at [397, 317] on div "Skin Scrubber, EZBASICS Skin Spatula, Facial Ultrasonic Cleaner, [MEDICAL_DATA]…" at bounding box center [390, 338] width 227 height 96
checkbox input "false"
checkbox input "true"
click at [399, 317] on div "Skin Scrubber, EZBASICS Skin Spatula, Facial Ultrasonic Cleaner, [MEDICAL_DATA]…" at bounding box center [390, 338] width 227 height 96
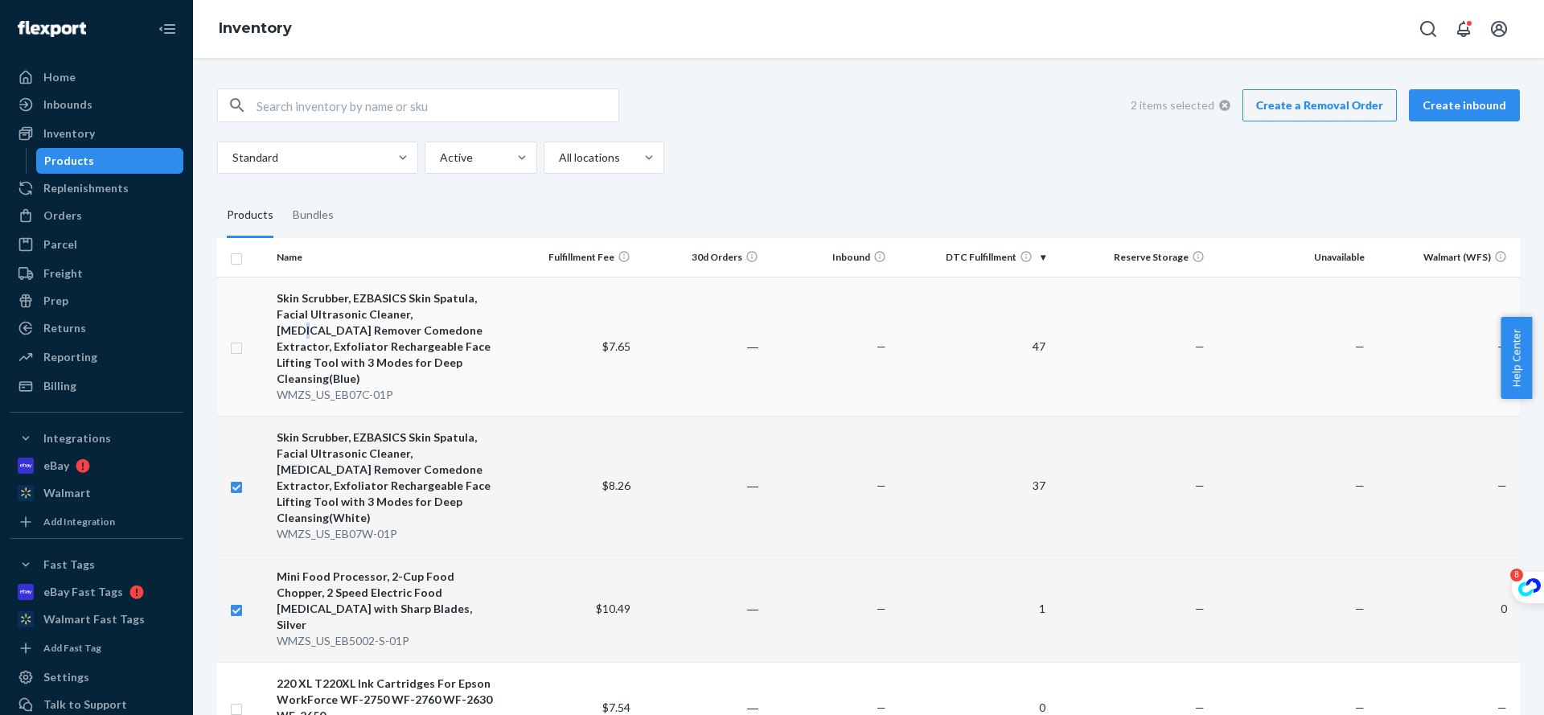
checkbox input "true"
click at [400, 317] on div "Skin Scrubber, EZBASICS Skin Spatula, Facial Ultrasonic Cleaner, [MEDICAL_DATA]…" at bounding box center [390, 338] width 227 height 96
checkbox input "false"
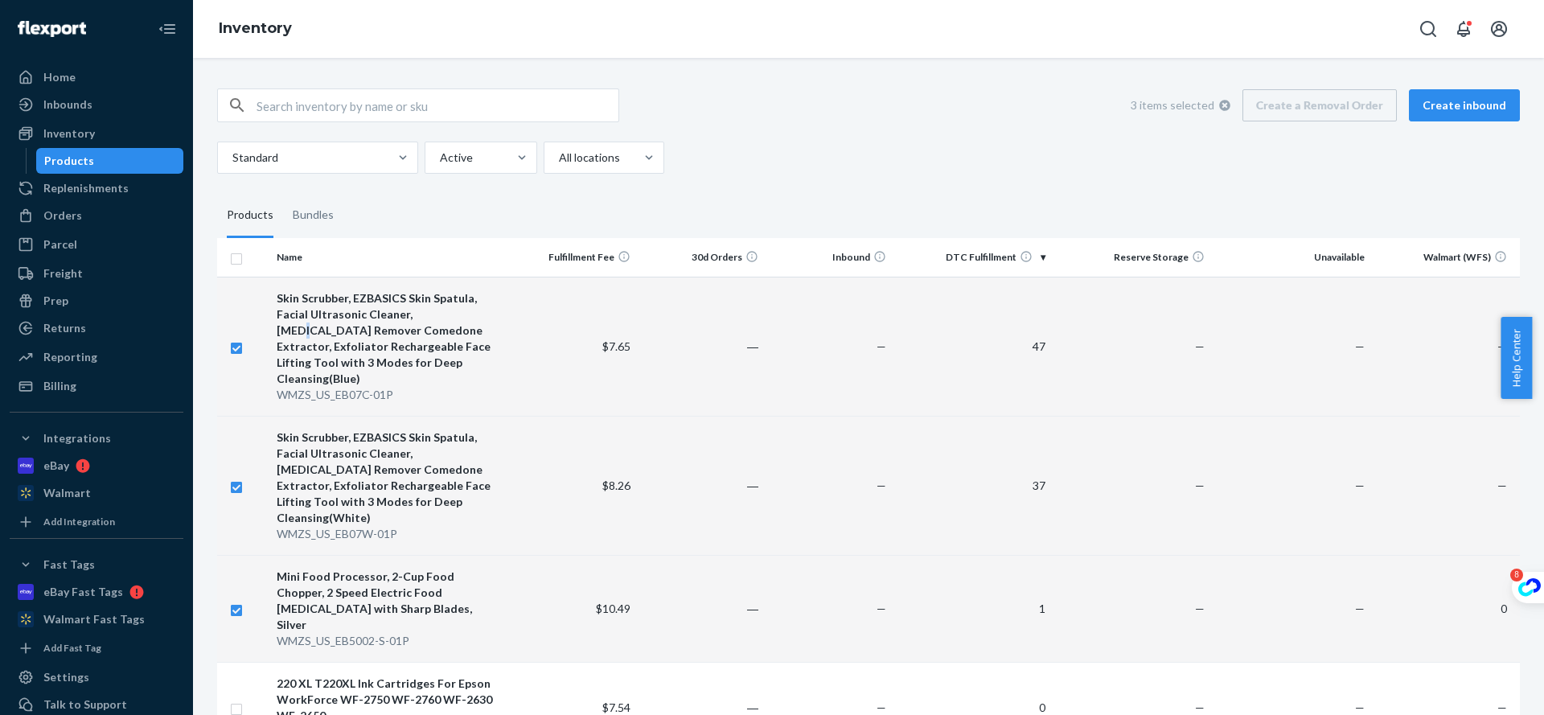
checkbox input "true"
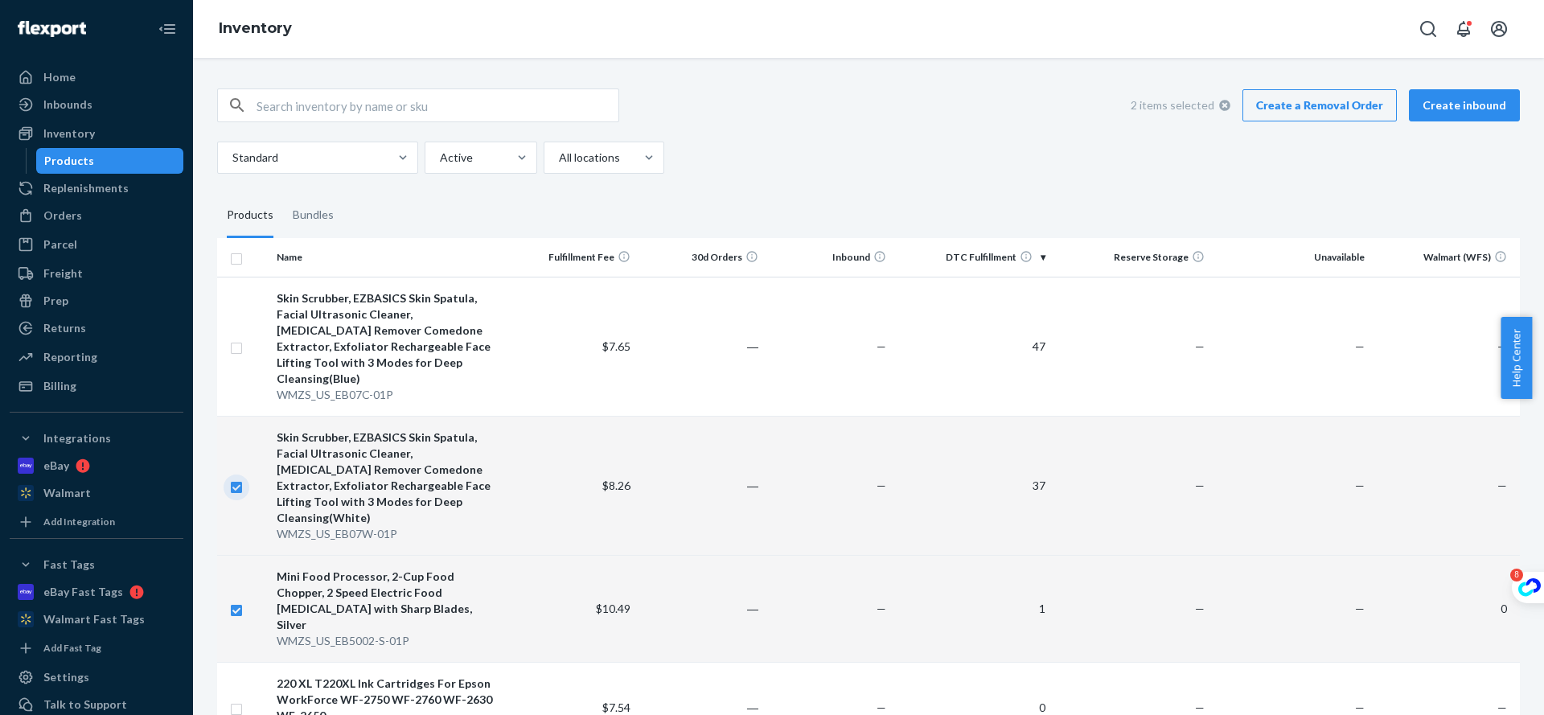
drag, startPoint x: 239, startPoint y: 463, endPoint x: 236, endPoint y: 482, distance: 18.6
click at [238, 477] on input "checkbox" at bounding box center [236, 485] width 13 height 17
checkbox input "false"
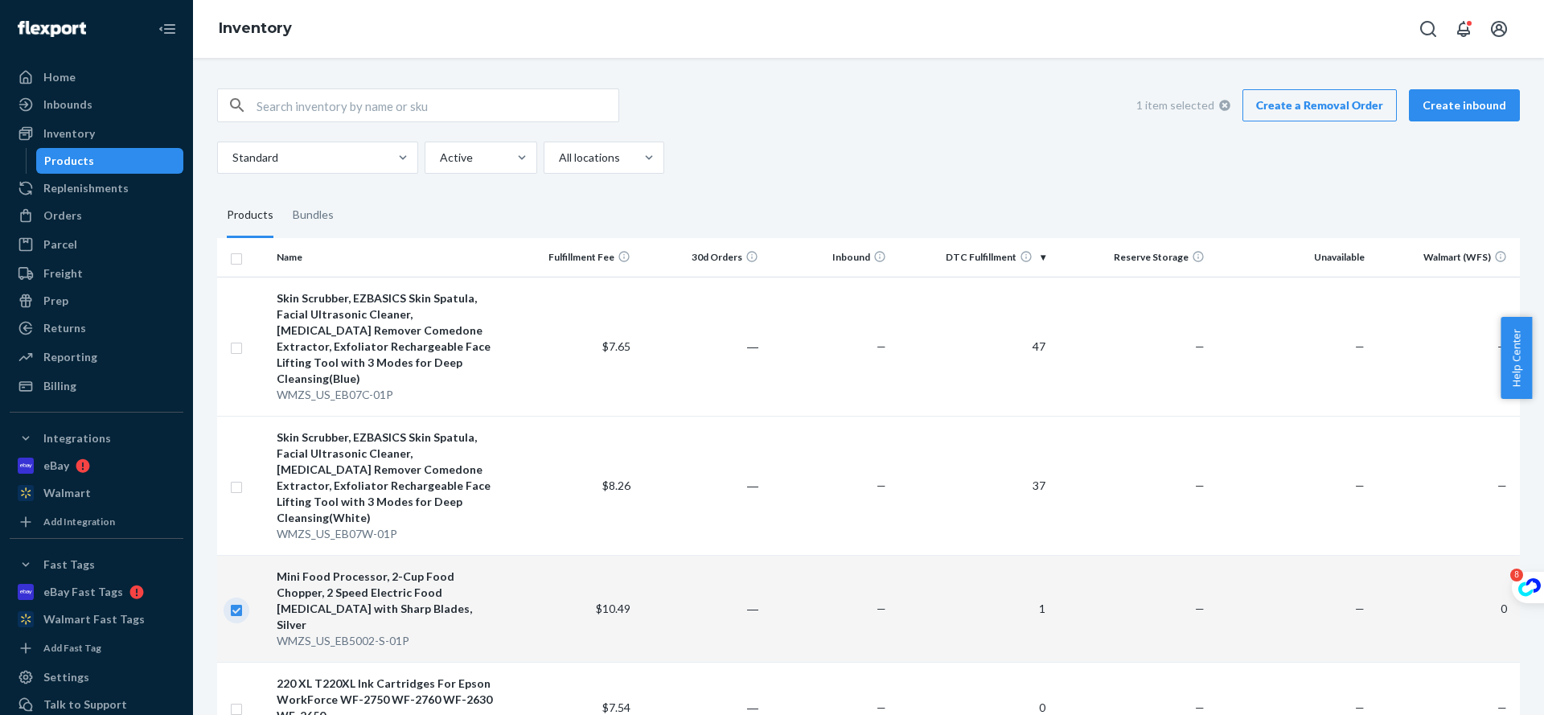
click at [235, 600] on input "checkbox" at bounding box center [236, 608] width 13 height 17
checkbox input "false"
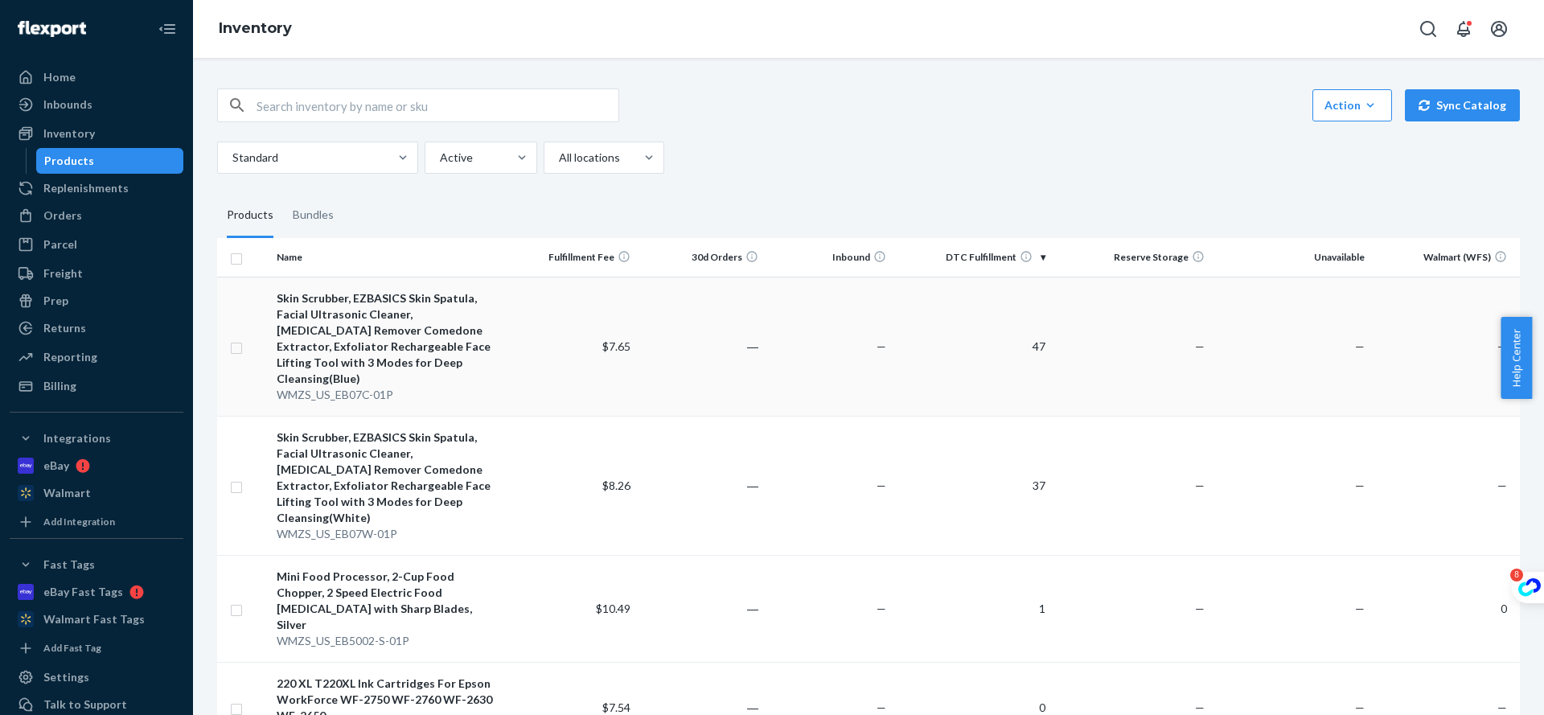
click at [443, 290] on div "Skin Scrubber, EZBASICS Skin Spatula, Facial Ultrasonic Cleaner, [MEDICAL_DATA]…" at bounding box center [390, 338] width 227 height 96
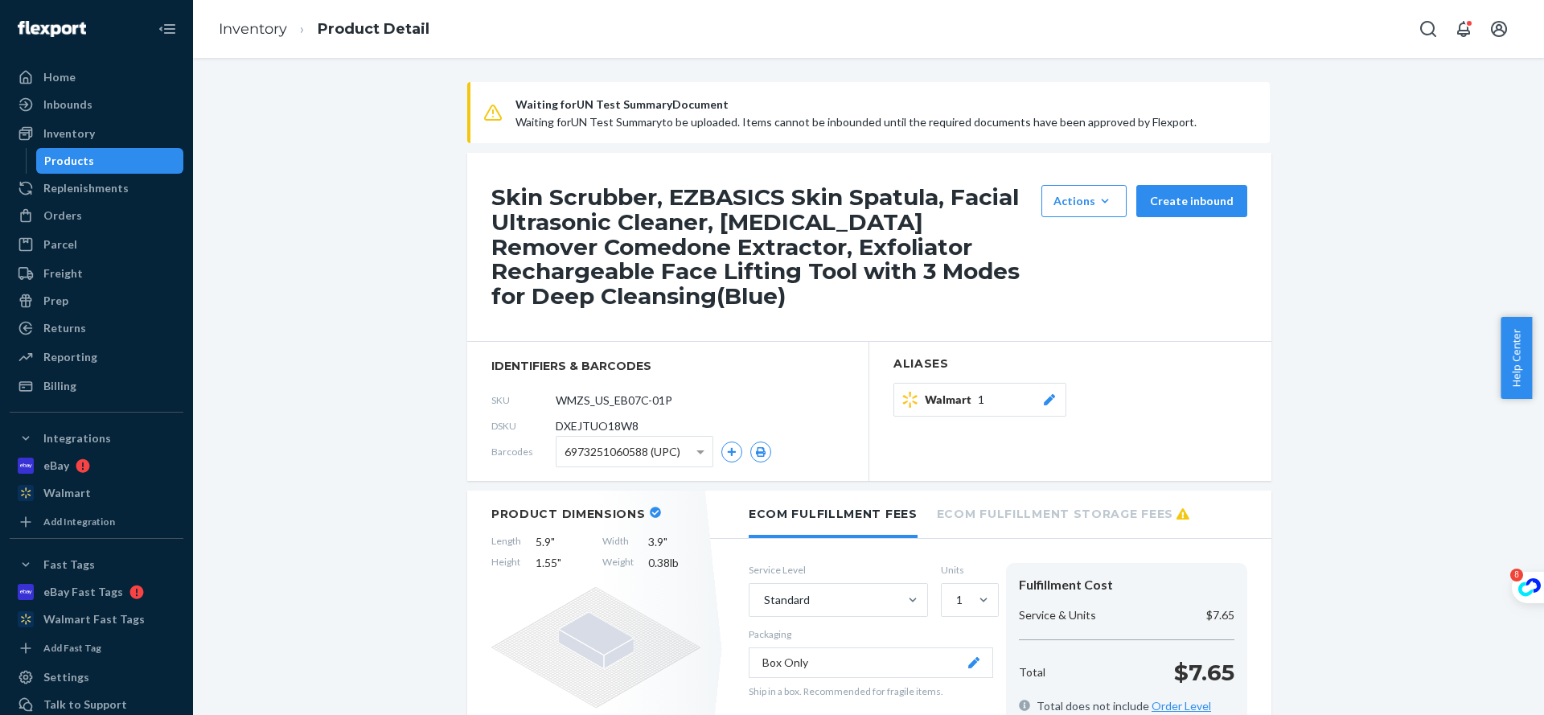
drag, startPoint x: 677, startPoint y: 403, endPoint x: 432, endPoint y: 397, distance: 245.3
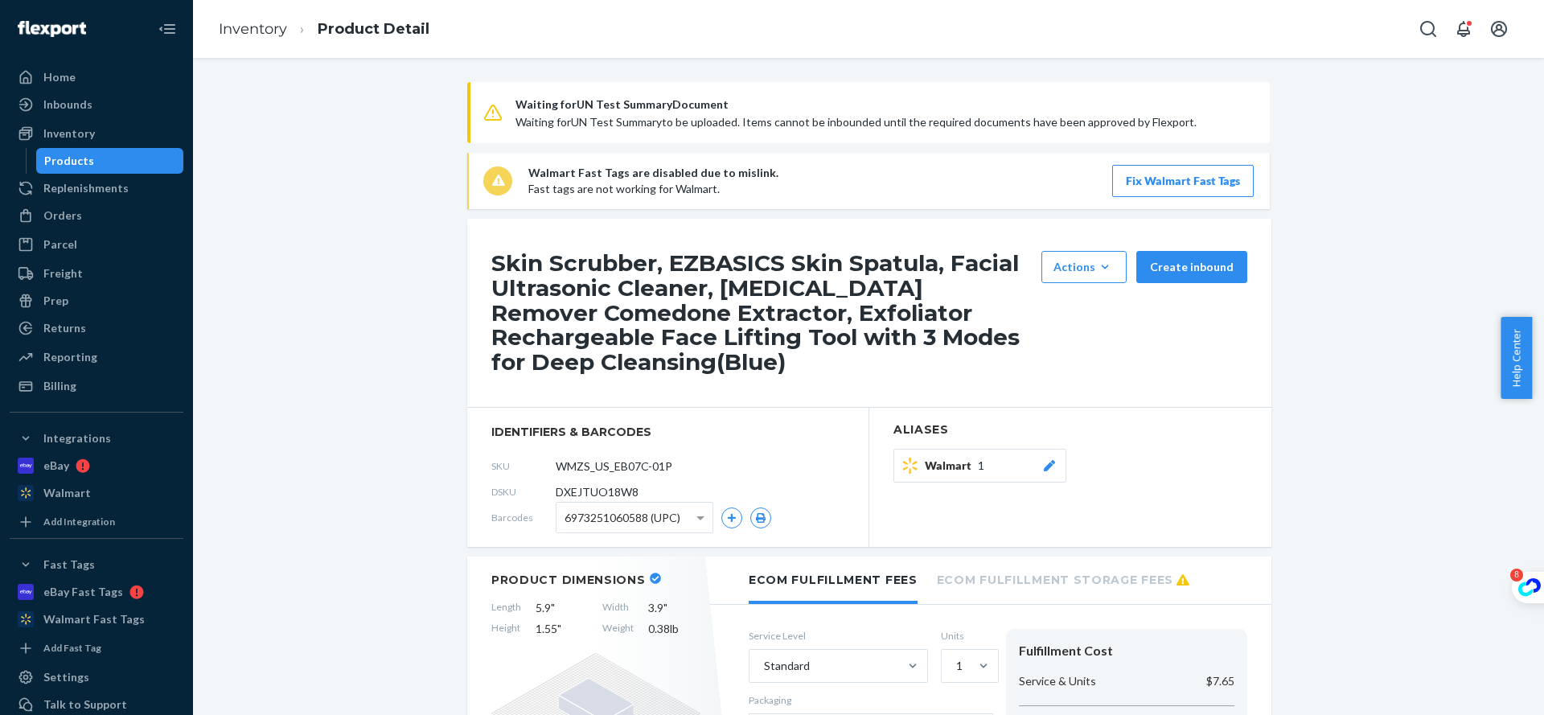
click at [653, 126] on span "Waiting for UN Test Summary to be uploaded. Items cannot be inbounded until the…" at bounding box center [855, 122] width 681 height 14
click at [1192, 122] on span "Waiting for UN Test Summary Document Waiting for UN Test Summary to be uploaded…" at bounding box center [882, 112] width 735 height 35
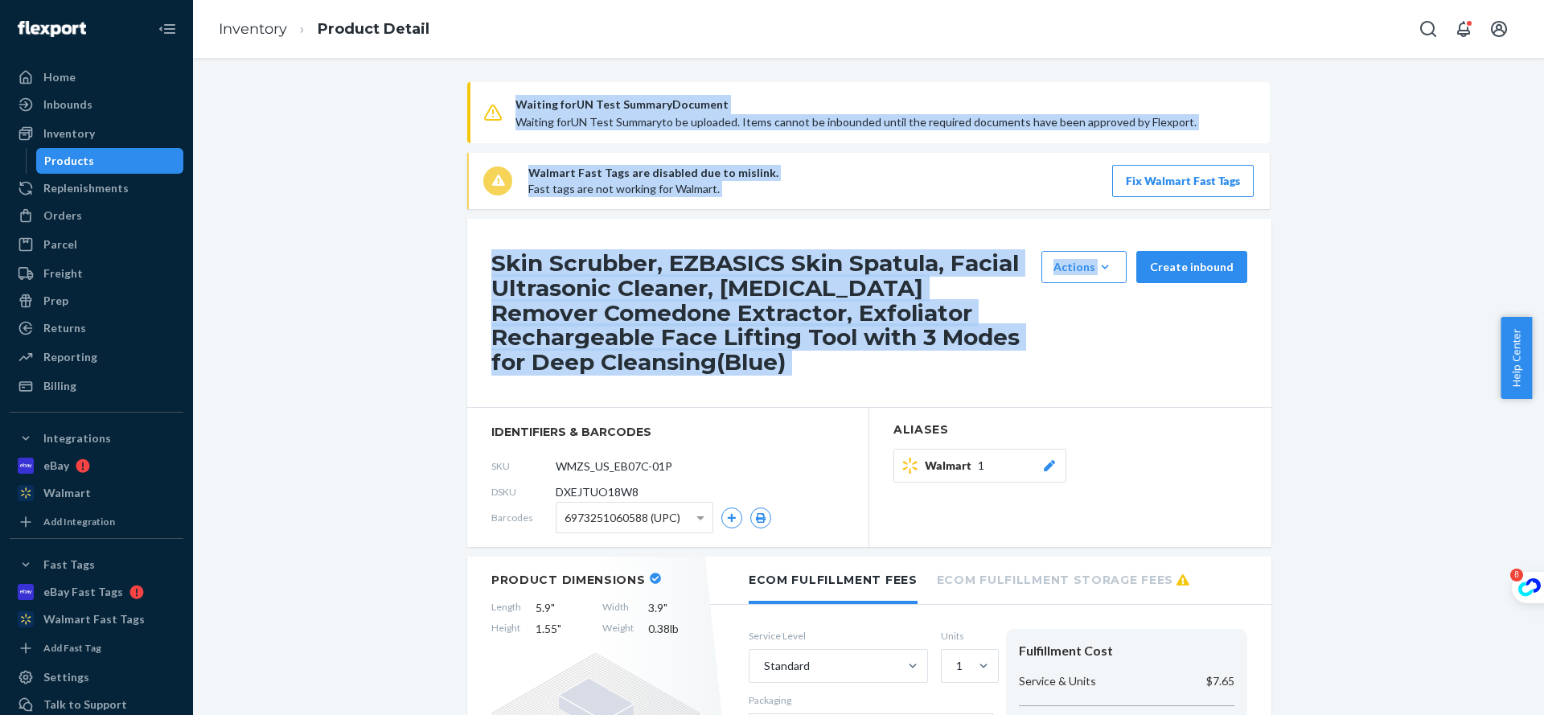
drag, startPoint x: 431, startPoint y: 74, endPoint x: 1402, endPoint y: 229, distance: 983.5
click at [1402, 229] on div "Waiting for UN Test Summary Document Waiting for UN Test Summary to be uploaded…" at bounding box center [868, 386] width 1351 height 657
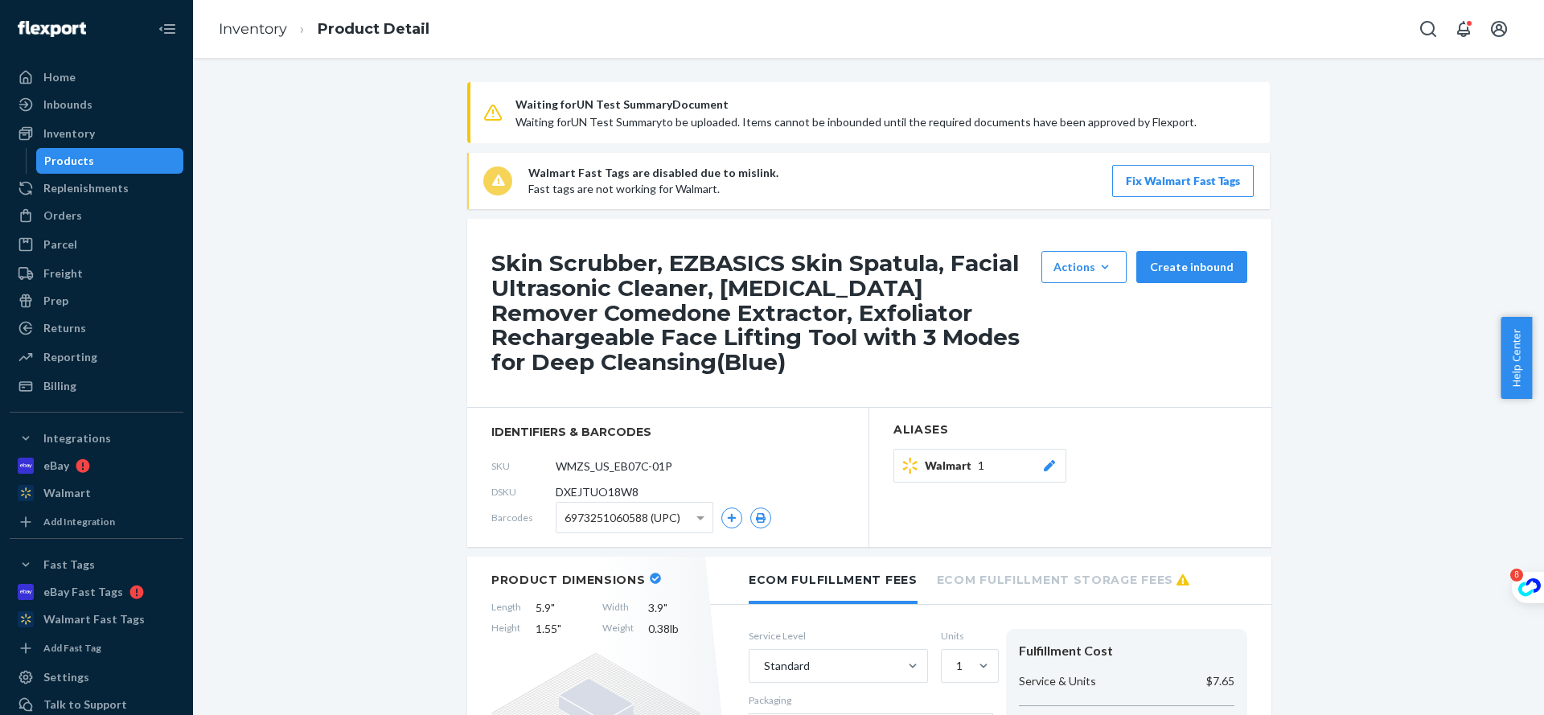
drag, startPoint x: 555, startPoint y: 124, endPoint x: 1300, endPoint y: 132, distance: 745.3
click at [662, 129] on span "Waiting for UN Test Summary Document Waiting for UN Test Summary to be uploaded…" at bounding box center [882, 112] width 735 height 35
drag, startPoint x: 563, startPoint y: 120, endPoint x: 1220, endPoint y: 131, distance: 656.9
click at [1220, 131] on div "Waiting for UN Test Summary Document Waiting for UN Test Summary to be uploaded…" at bounding box center [868, 112] width 802 height 61
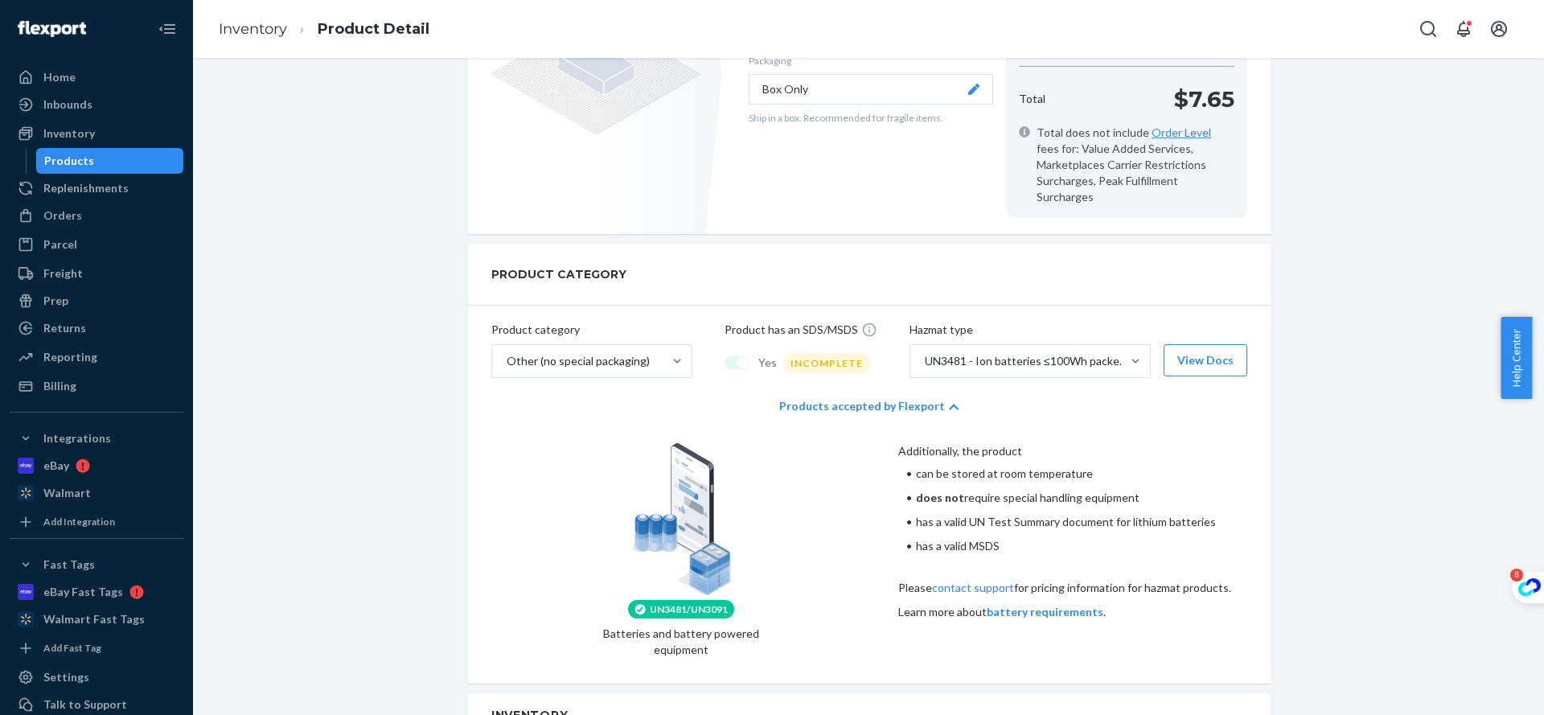
scroll to position [634, 0]
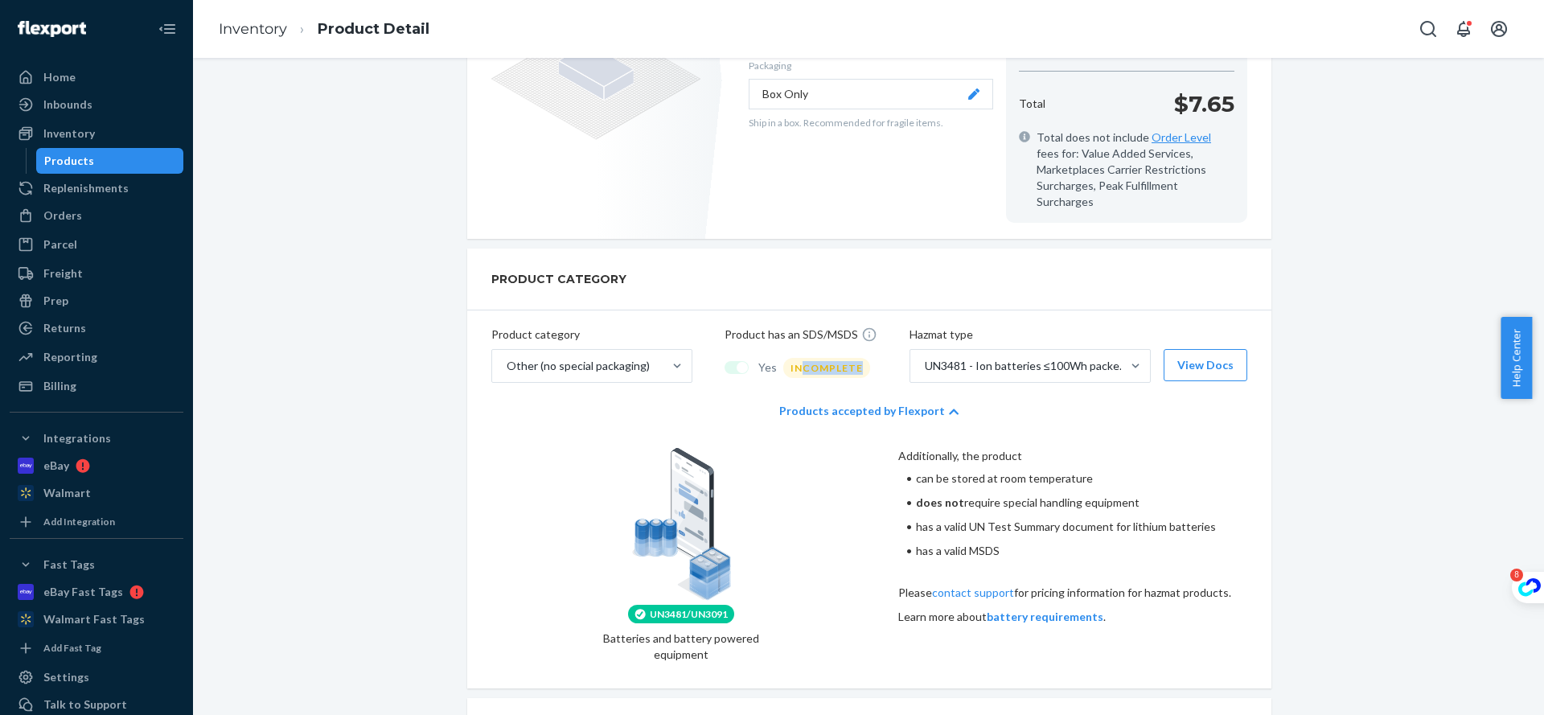
drag, startPoint x: 798, startPoint y: 356, endPoint x: 868, endPoint y: 352, distance: 70.9
click at [868, 352] on div "Product category Other (no special packaging) Product has an SDS/MSDS Yes INCOM…" at bounding box center [869, 348] width 804 height 76
click at [285, 463] on div "Waiting for UN Test Summary Document Waiting for UN Test Summary to be uploaded…" at bounding box center [868, 451] width 1327 height 2007
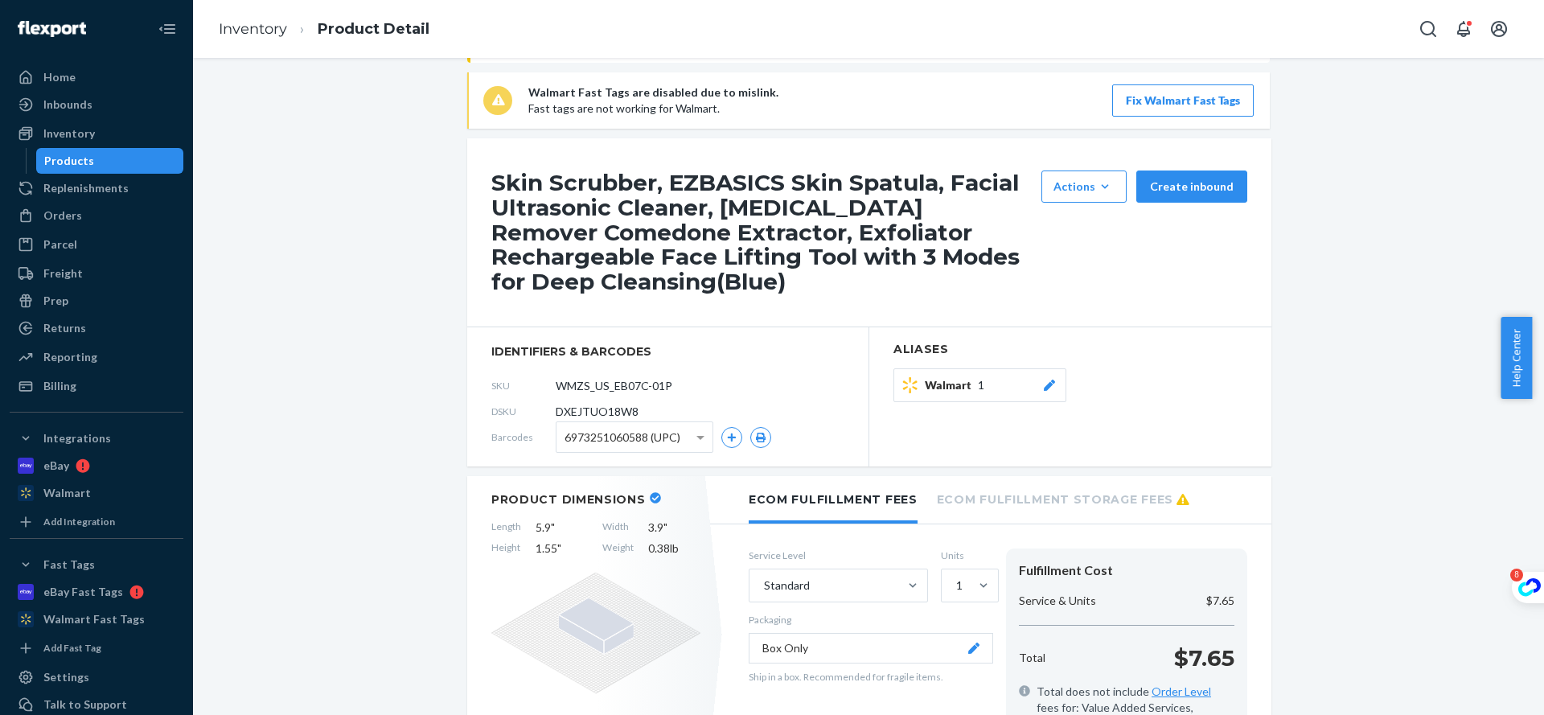
scroll to position [0, 0]
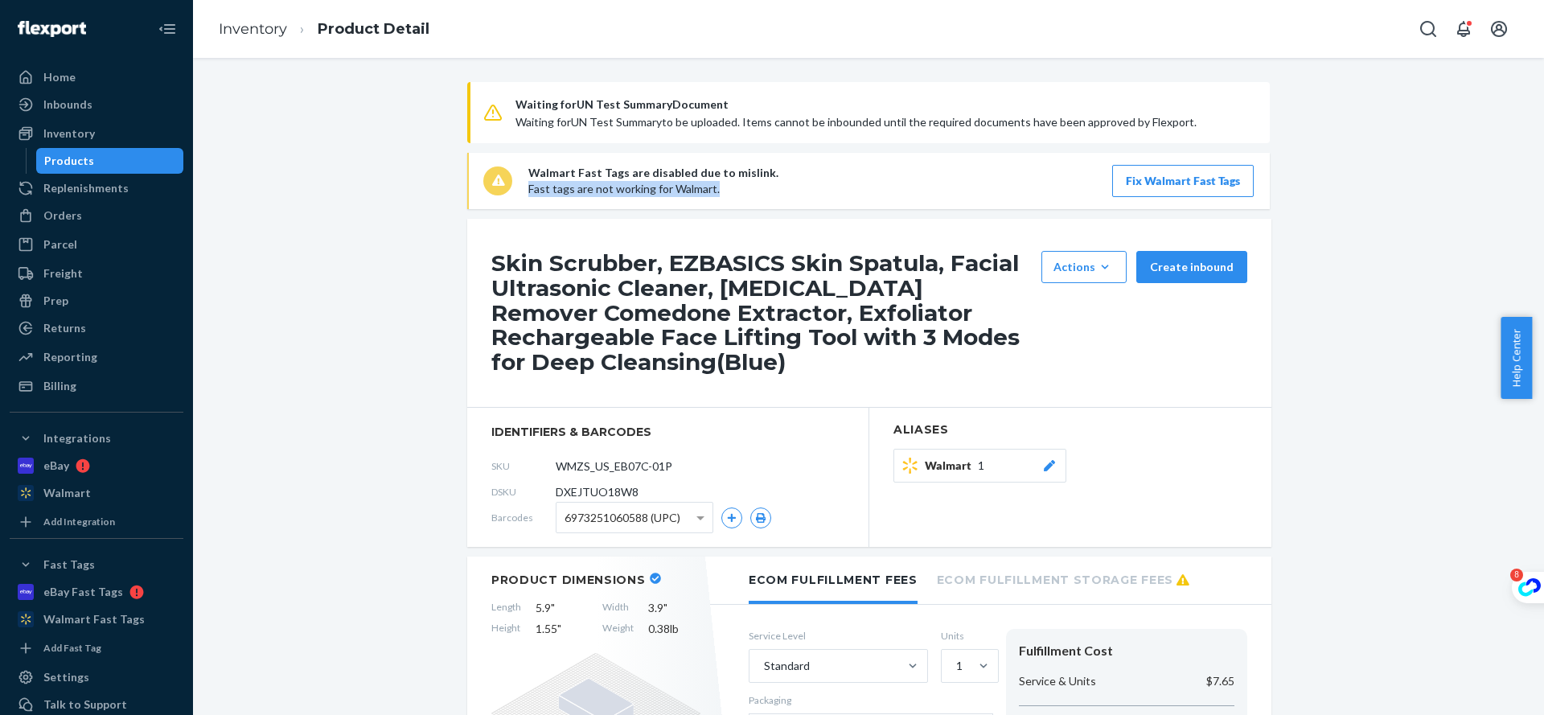
drag, startPoint x: 525, startPoint y: 191, endPoint x: 873, endPoint y: 191, distance: 348.1
click at [873, 191] on div "Walmart Fast Tags are disabled due to mislink. Fast tags are not working for Wa…" at bounding box center [890, 181] width 725 height 32
drag, startPoint x: 697, startPoint y: 132, endPoint x: 817, endPoint y: 125, distance: 120.0
click at [697, 132] on div "Waiting for UN Test Summary Document Waiting for UN Test Summary to be uploaded…" at bounding box center [868, 112] width 802 height 61
click at [1203, 121] on span "Waiting for UN Test Summary Document Waiting for UN Test Summary to be uploaded…" at bounding box center [882, 112] width 735 height 35
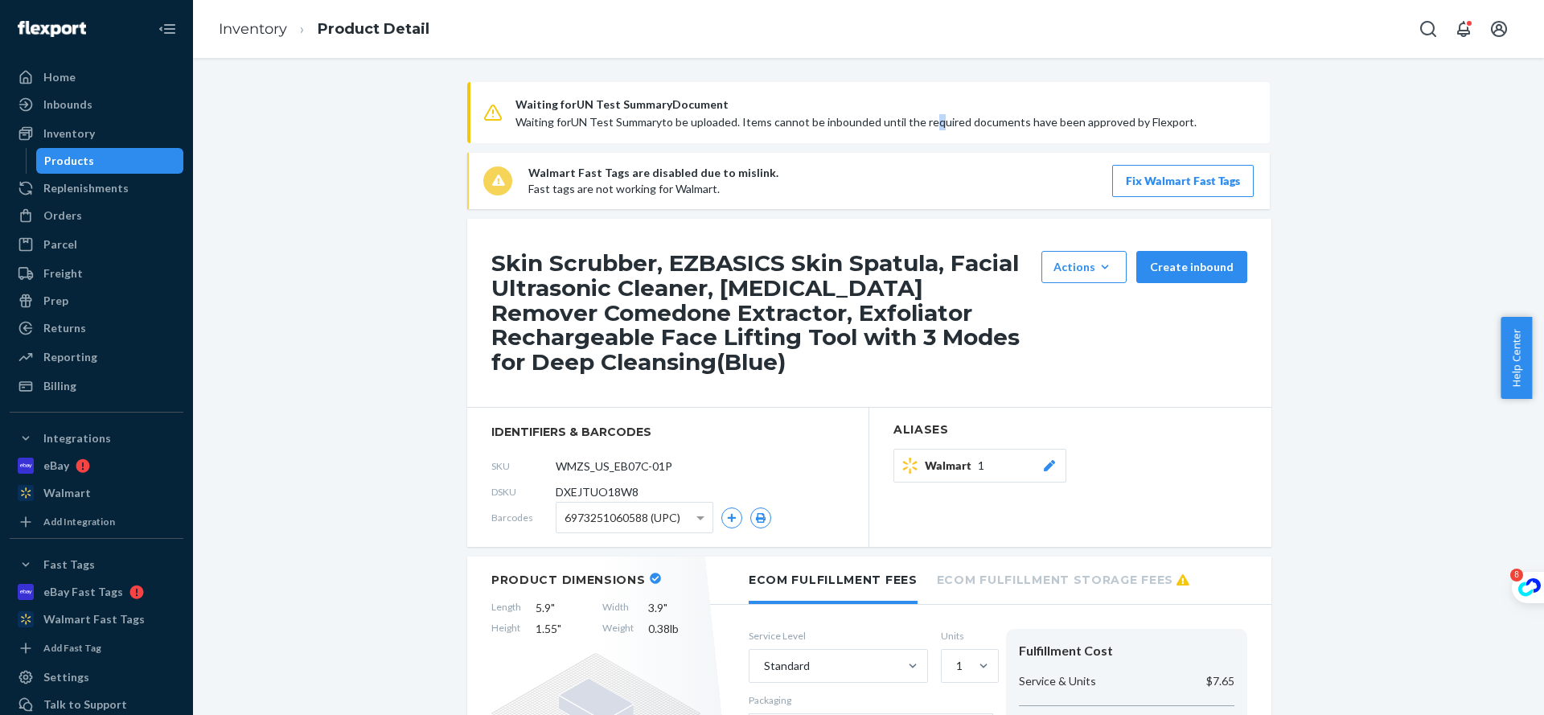
click at [918, 121] on span "Waiting for UN Test Summary to be uploaded. Items cannot be inbounded until the…" at bounding box center [855, 122] width 681 height 14
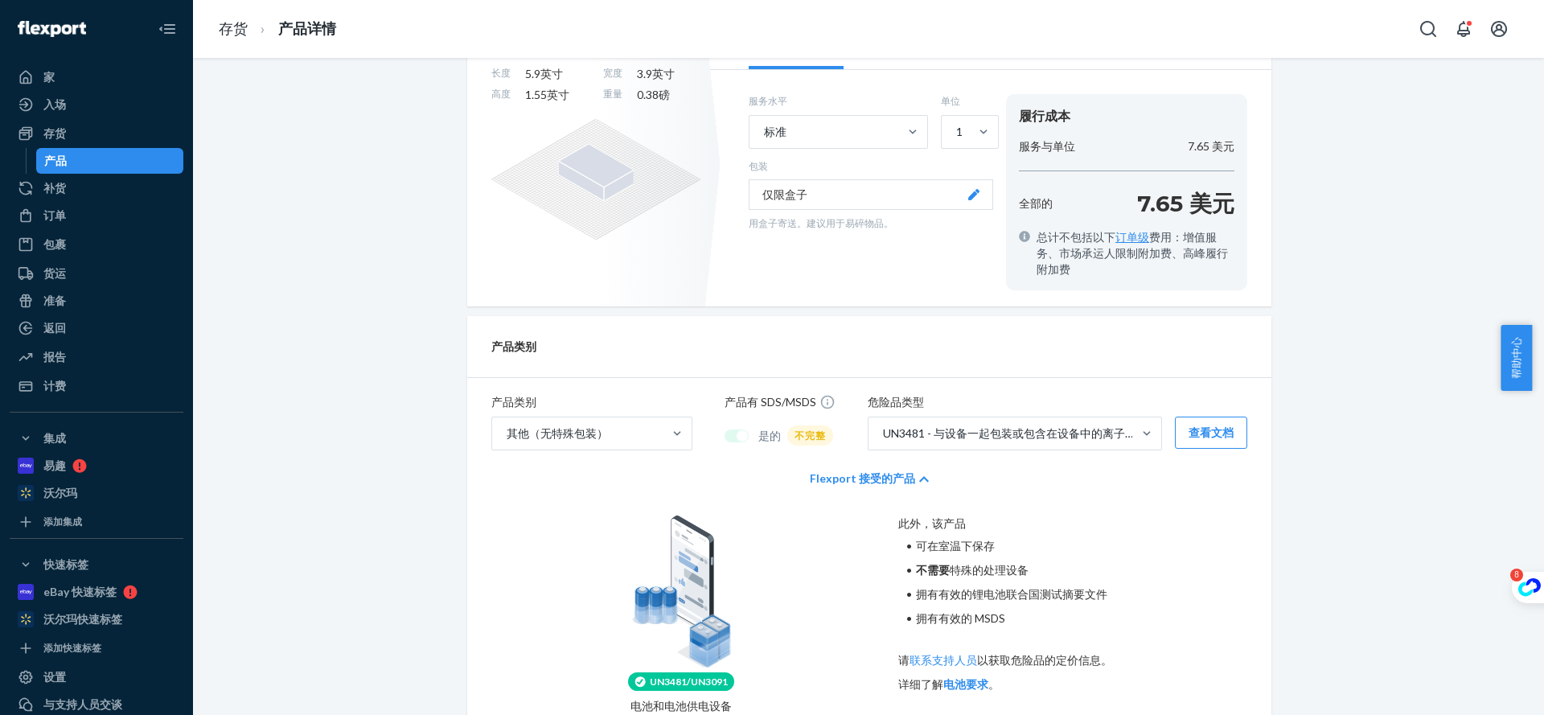
scroll to position [563, 0]
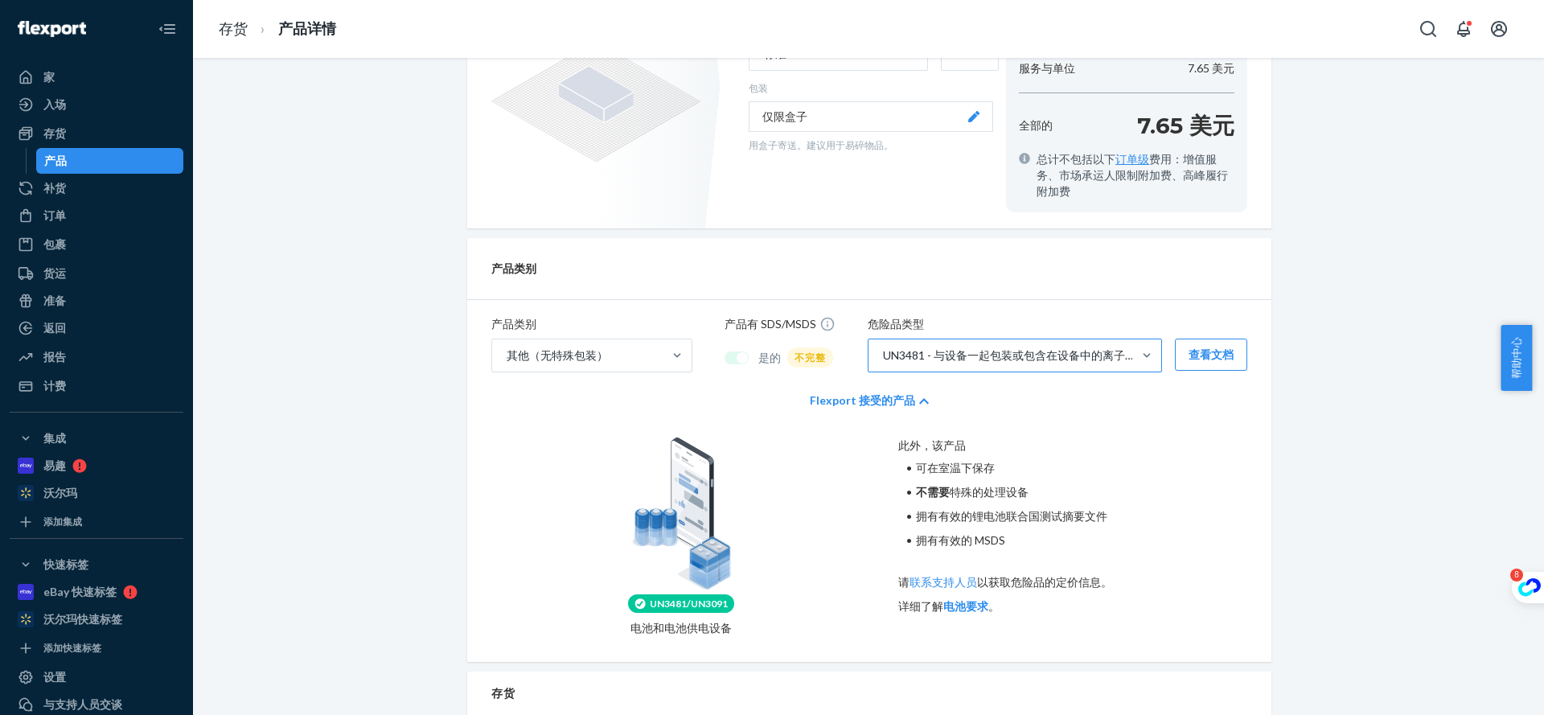
click at [1123, 359] on font "UN3481 - 与设备一起包装或包含在设备中的离子电池≤100Wh" at bounding box center [1037, 355] width 308 height 14
click at [883, 359] on input "UN3481 - 与设备一起包装或包含在设备中的离子电池≤100Wh" at bounding box center [882, 355] width 2 height 16
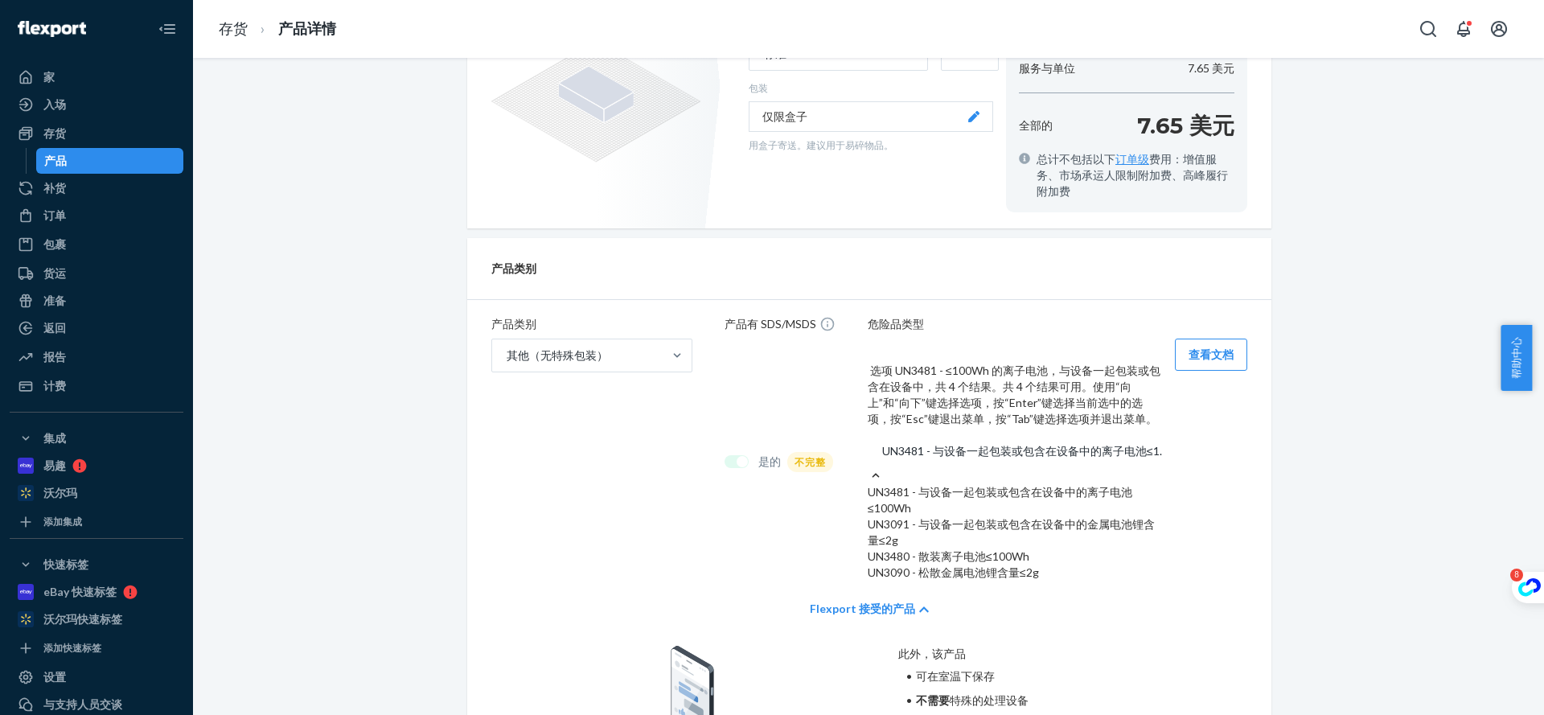
click at [1113, 485] on font "UN3481 - 与设备一起包装或包含在设备中的离子电池≤100Wh" at bounding box center [999, 500] width 265 height 30
click at [882, 443] on input "选项 UN3481 - ≤100Wh 的离子电池，与设备一起包装或包含在设备中，共 4 个结果。共 4 个结果可用。使用“向上”和“向下”键选择选项，按“En…" at bounding box center [881, 451] width 2 height 16
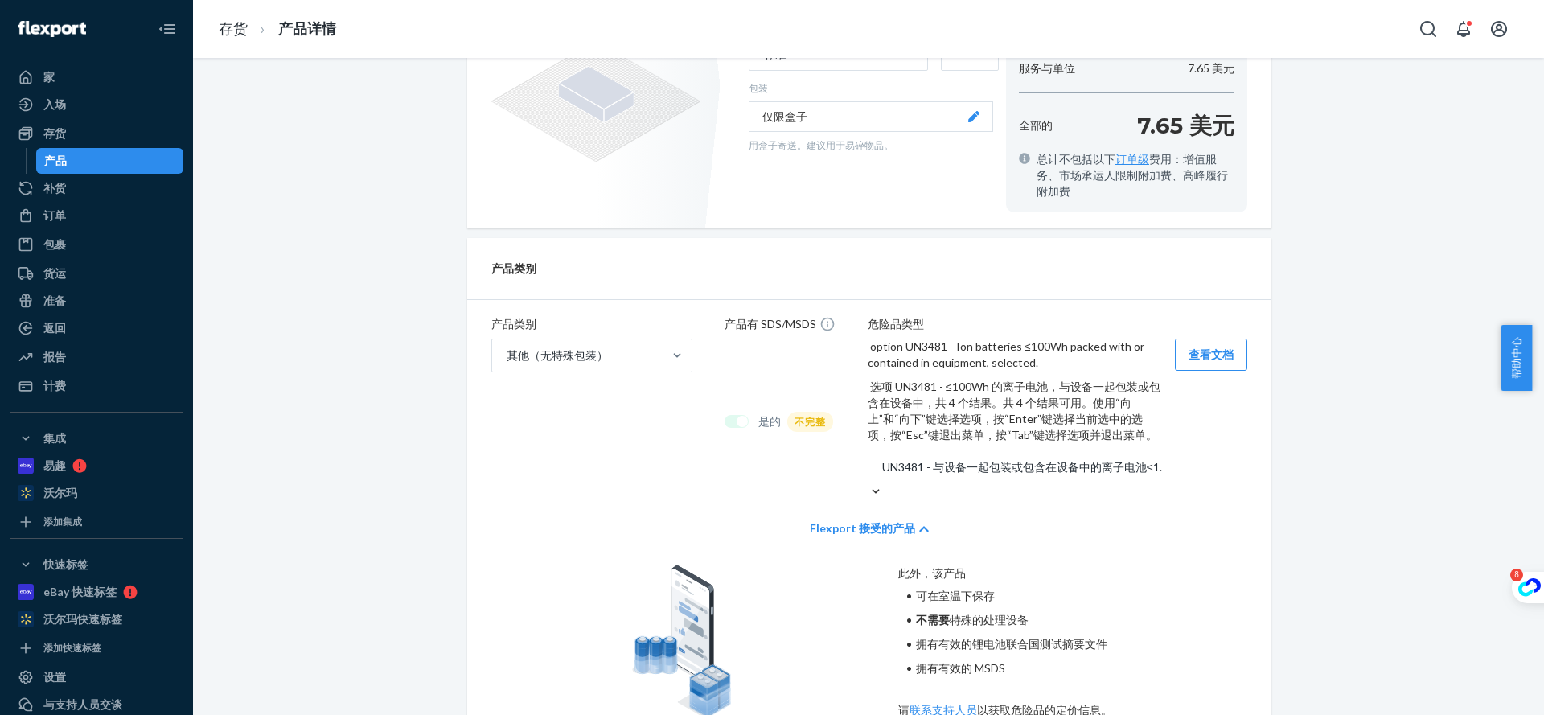
click at [1212, 400] on div "产品类别 产品类别 其他（无特殊包装） 产品有 SDS/MSDS 是的 不完整 危险品类型 option UN3481 - Ion batteries ≤10…" at bounding box center [869, 514] width 804 height 552
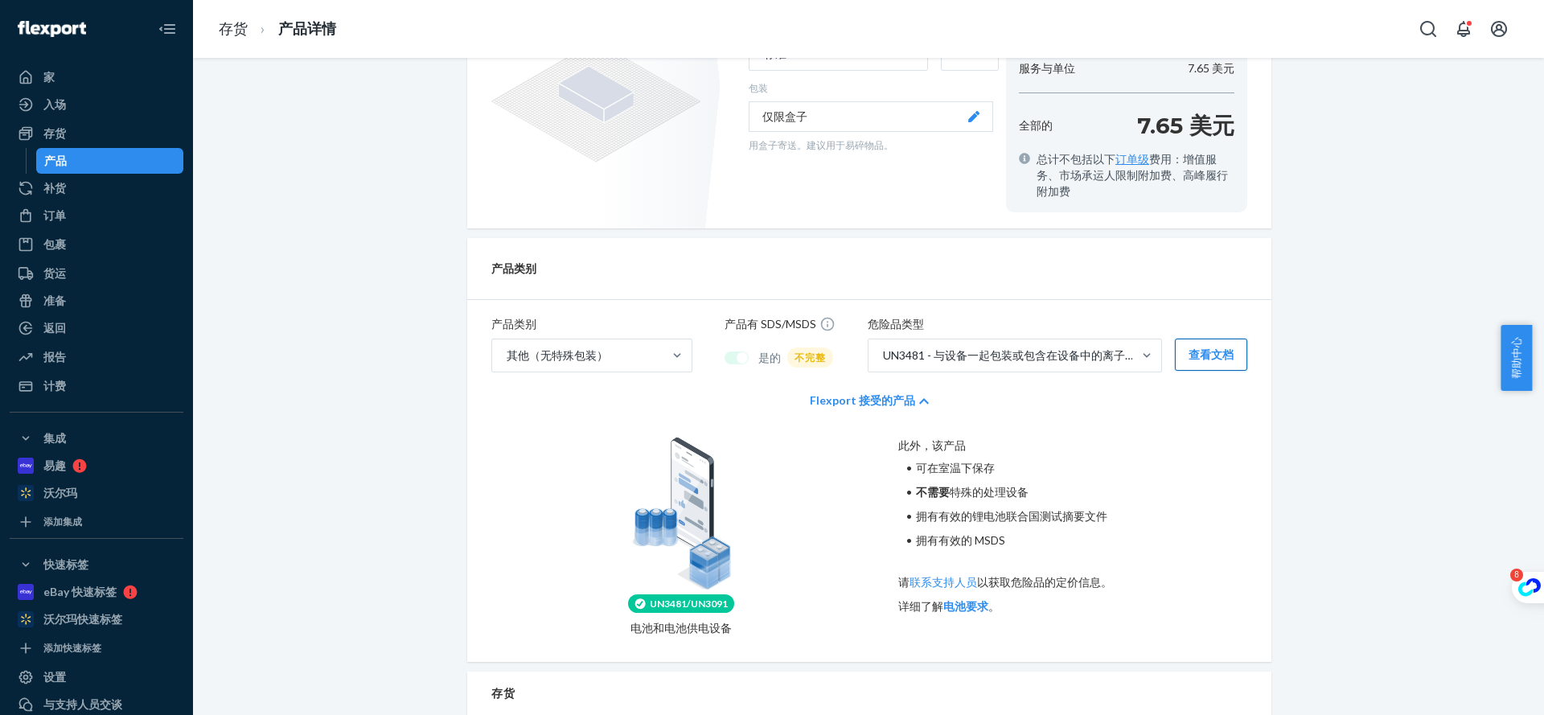
click at [1213, 348] on font "查看文档" at bounding box center [1210, 354] width 45 height 14
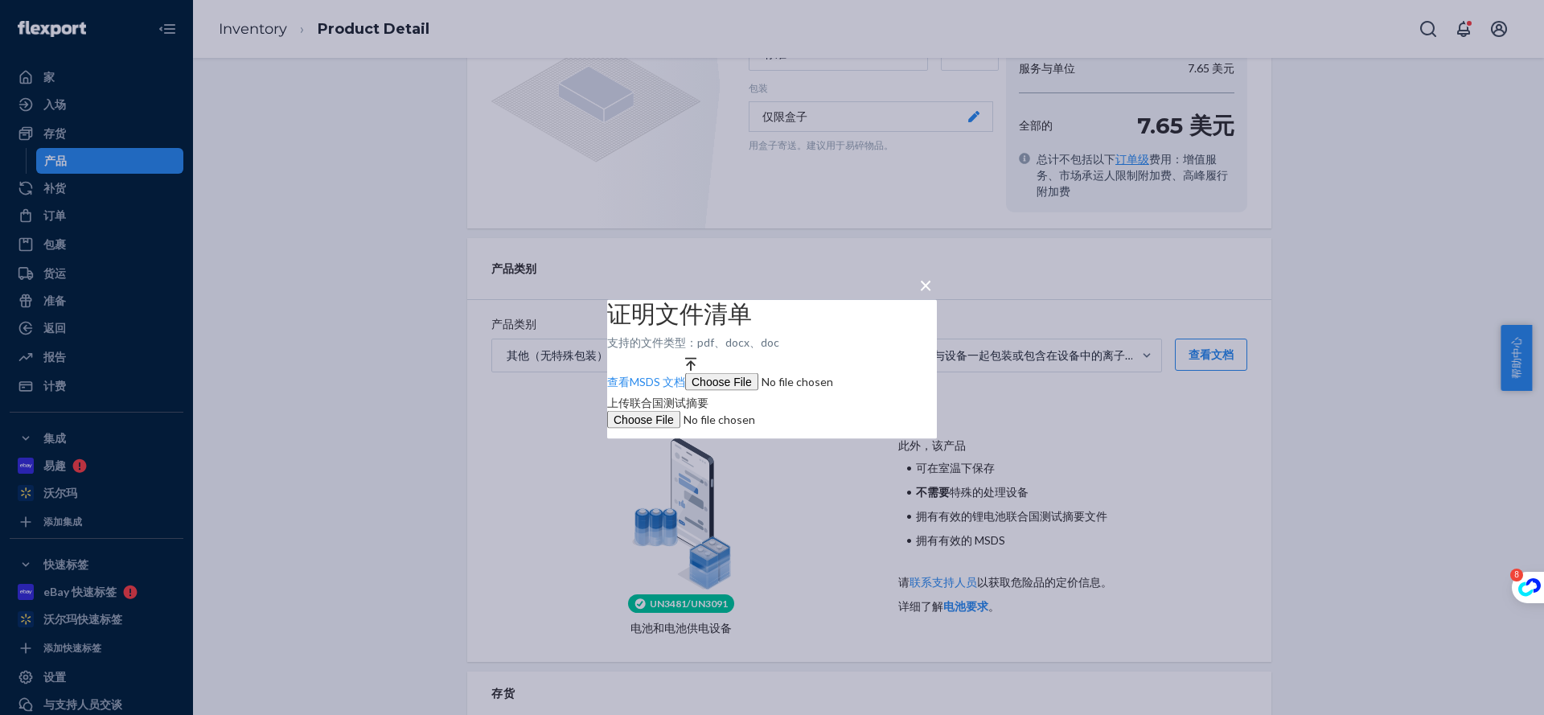
click at [923, 270] on font "×" at bounding box center [925, 283] width 13 height 27
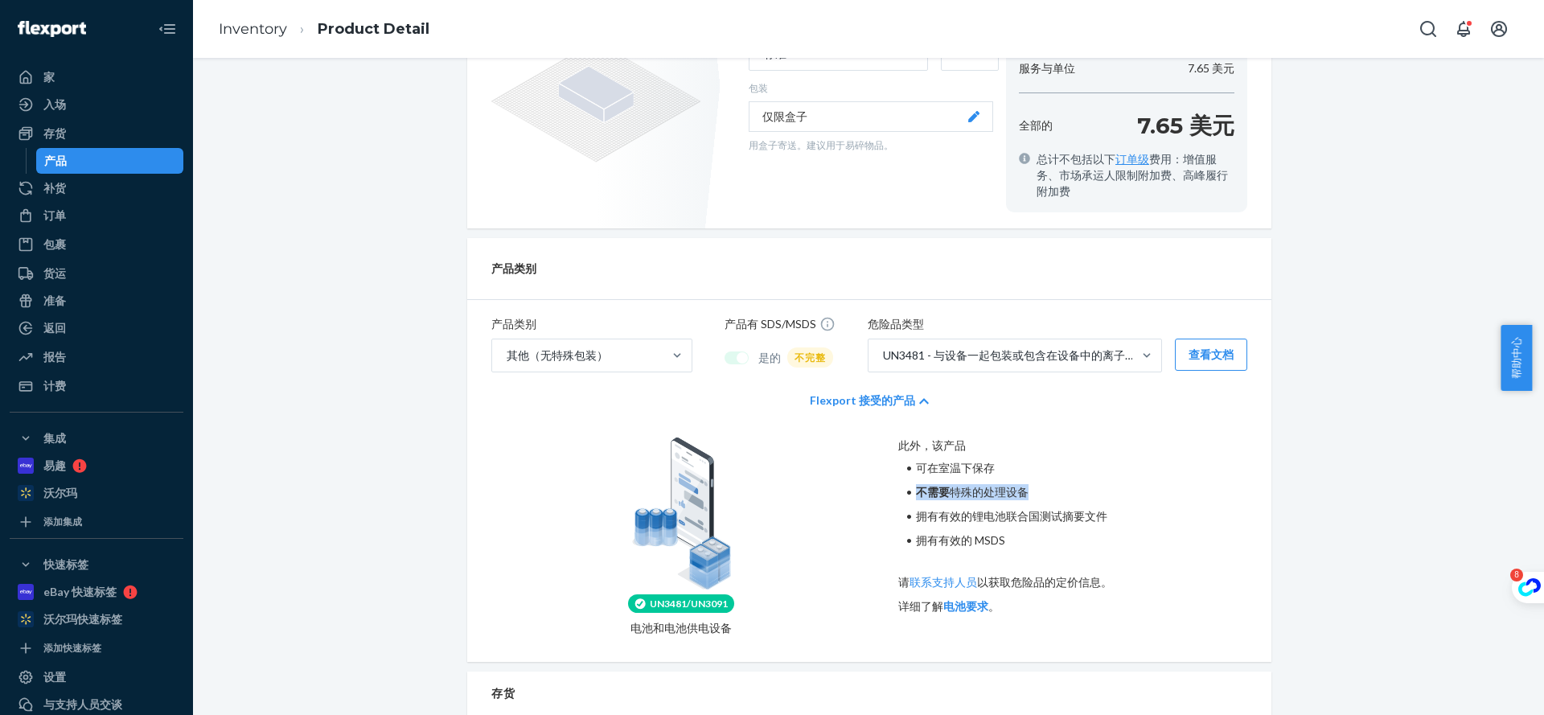
drag, startPoint x: 1380, startPoint y: 477, endPoint x: 1368, endPoint y: 460, distance: 20.7
click at [1380, 474] on div "Waiting for UN Test Summary Document Waiting for UN Test Summary to be uploaded…" at bounding box center [868, 473] width 1327 height 1909
click at [1351, 459] on div "Waiting for UN Test Summary Document Waiting for UN Test Summary to be uploaded…" at bounding box center [868, 473] width 1327 height 1909
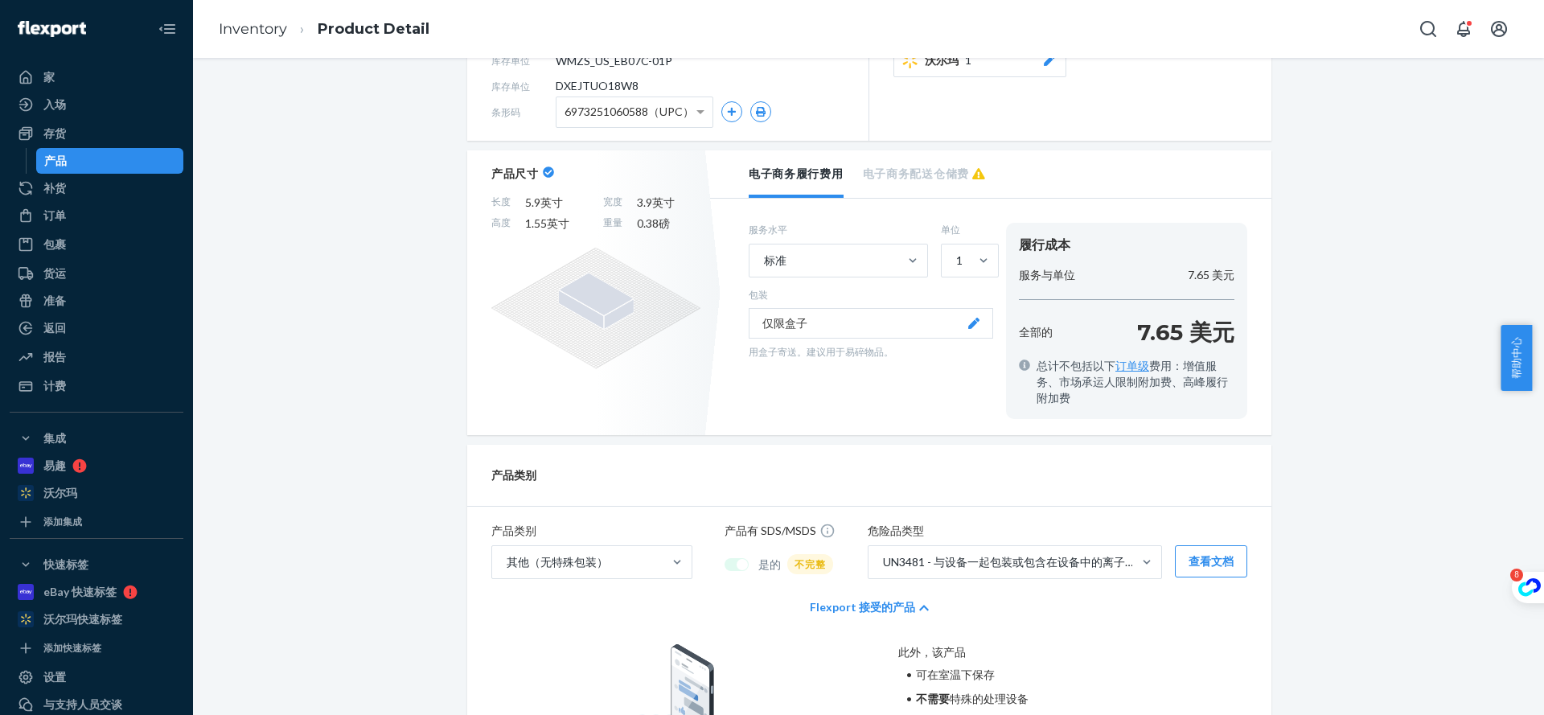
scroll to position [0, 0]
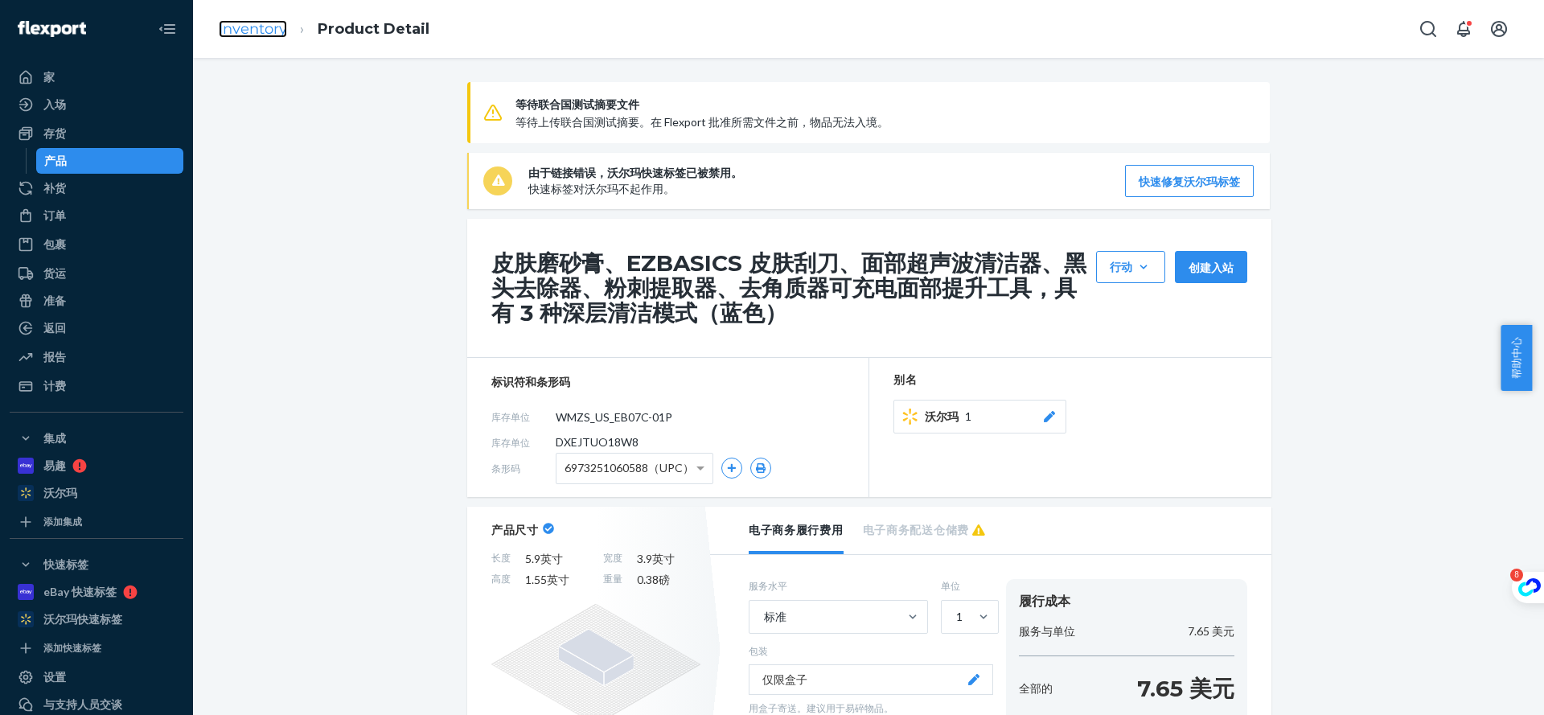
click at [273, 29] on link "Inventory" at bounding box center [253, 29] width 68 height 18
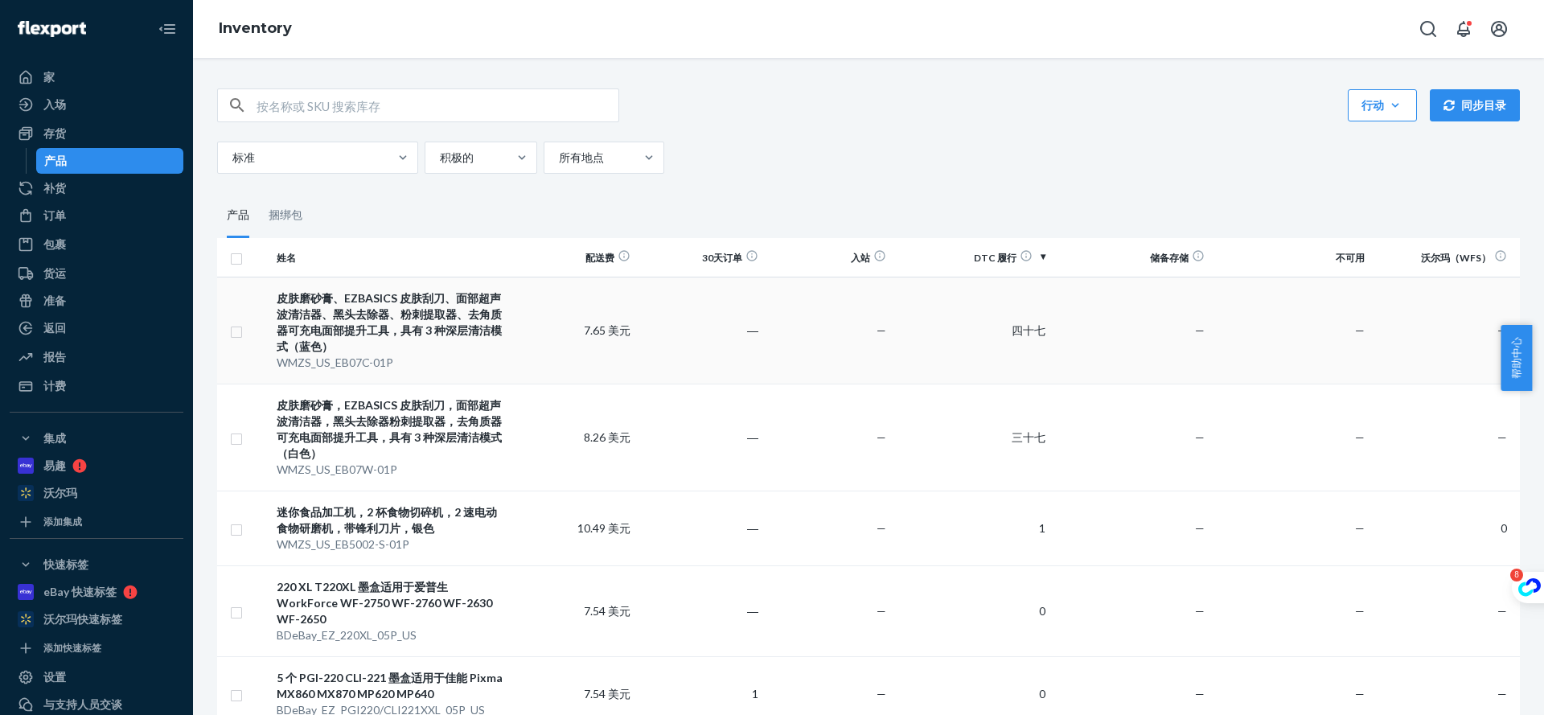
click at [383, 364] on font "WMZS_US_EB07C-01P" at bounding box center [335, 362] width 117 height 14
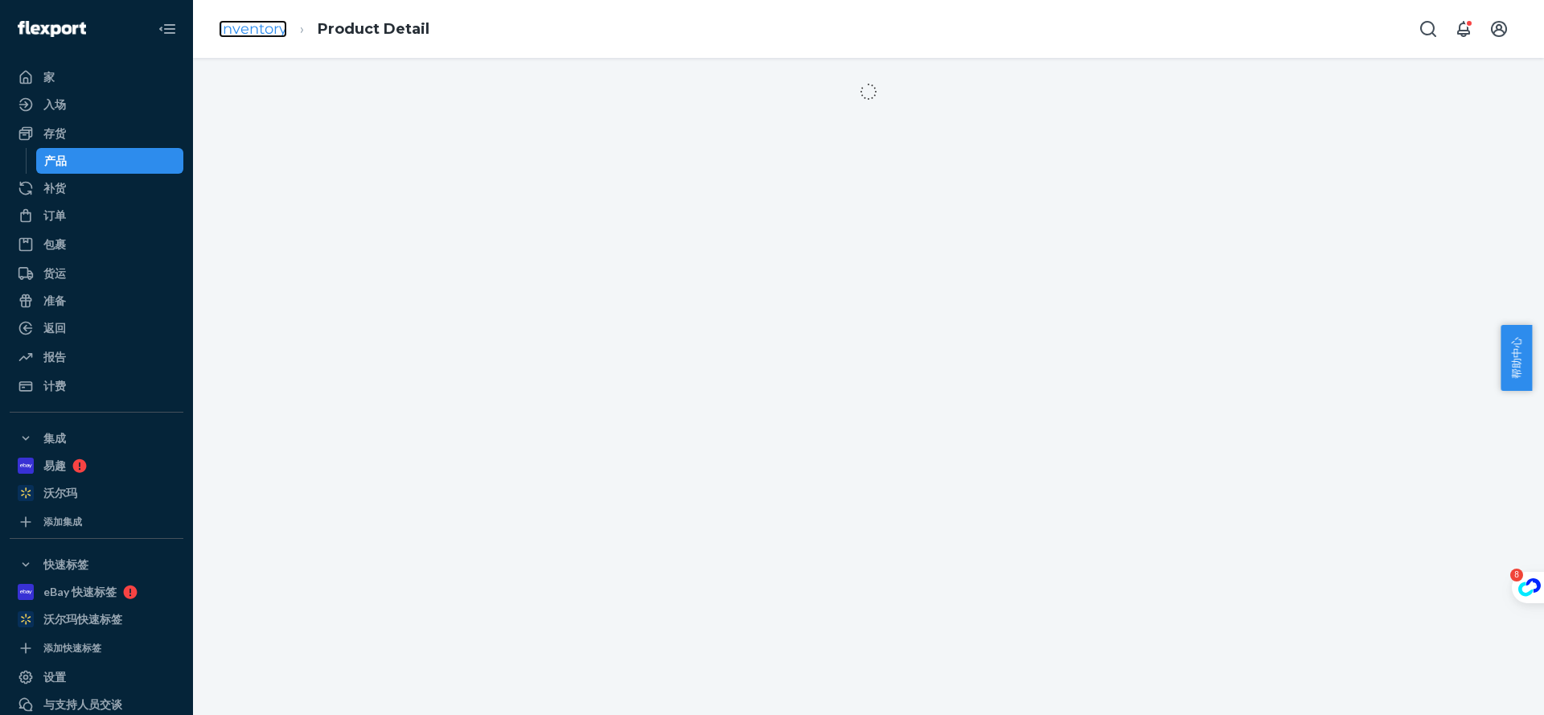
click at [256, 31] on link "Inventory" at bounding box center [253, 29] width 68 height 18
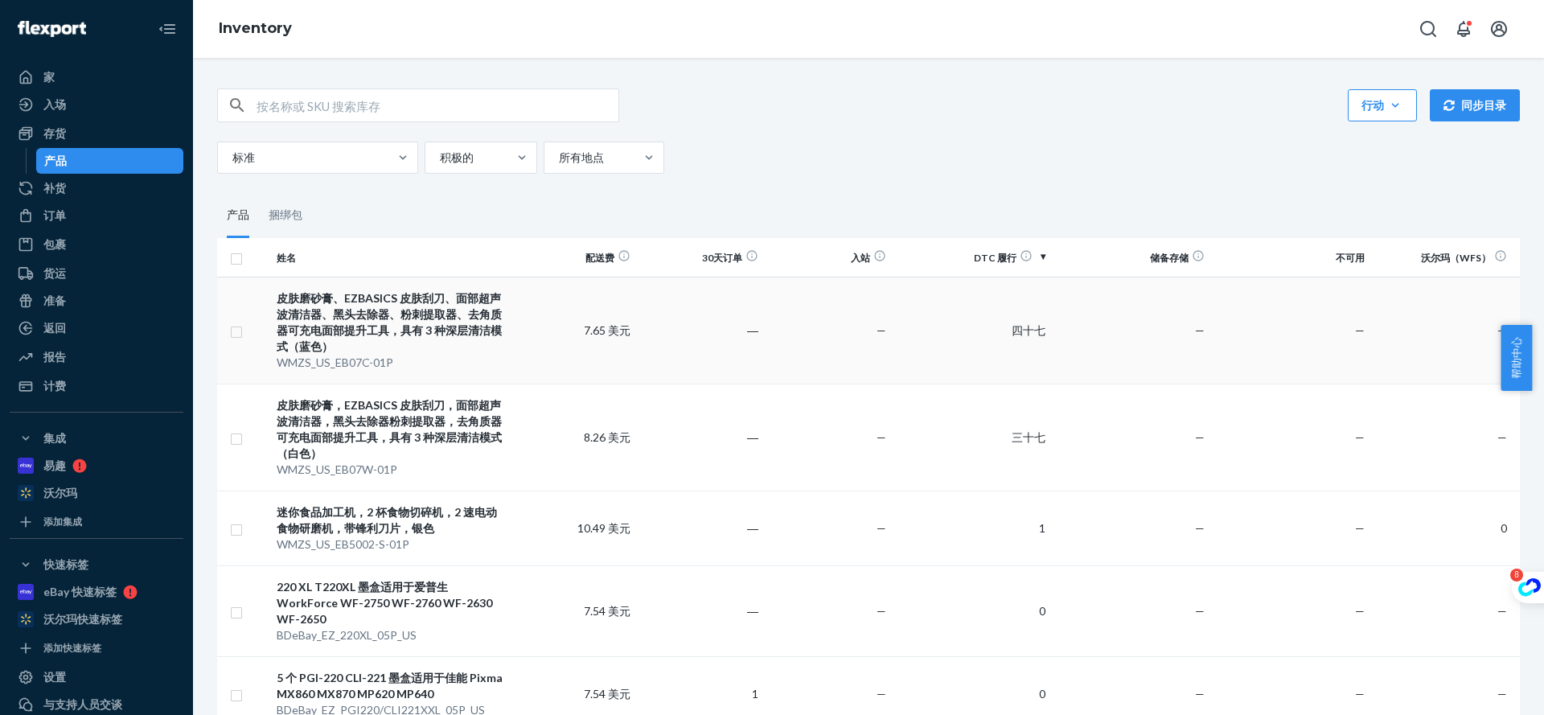
click at [404, 306] on font "皮肤磨砂膏、EZBASICS 皮肤刮刀、面部超声波清洁器、黑头去除器、粉刺提取器、去角质器可充电面部提升工具，具有 3 种深层清洁模式（蓝色）" at bounding box center [389, 322] width 225 height 62
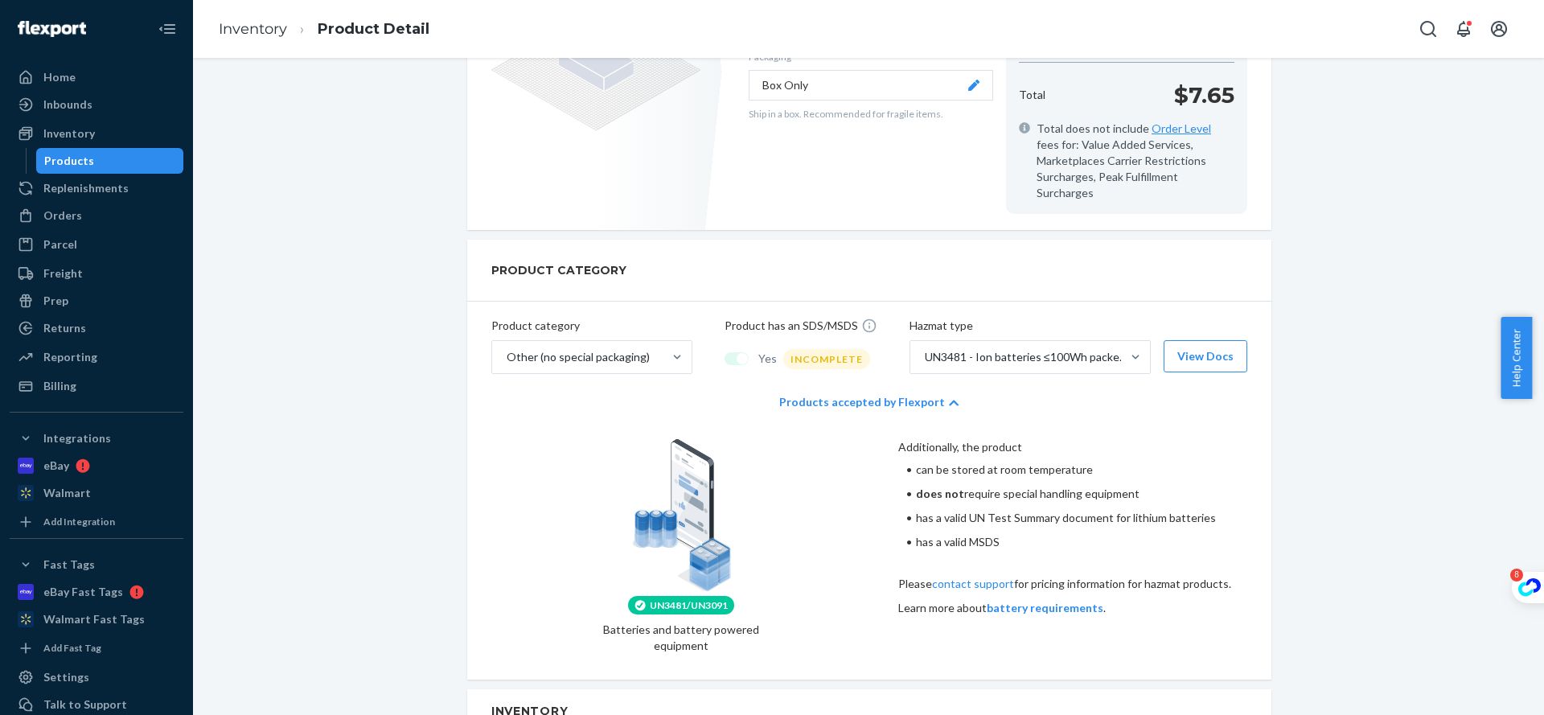
scroll to position [692, 0]
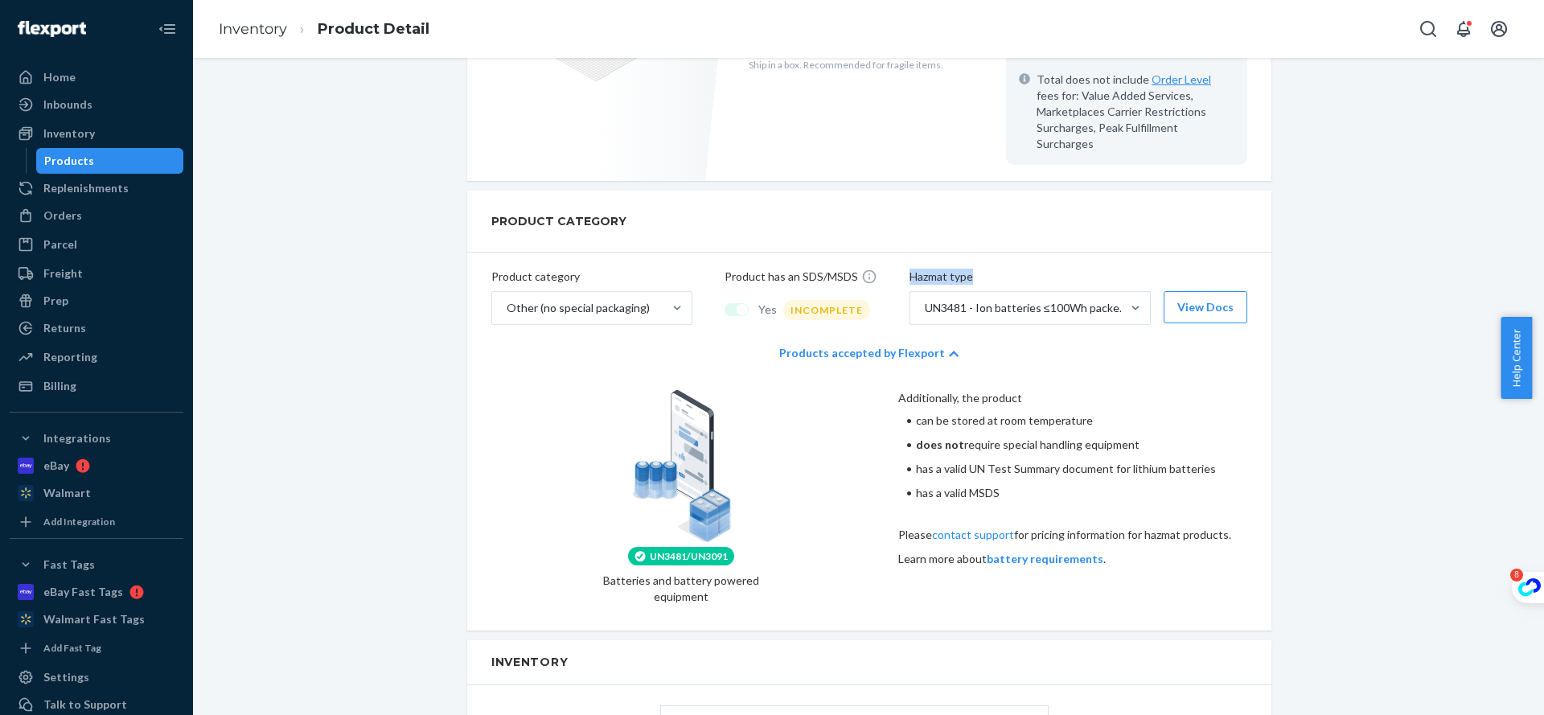
drag, startPoint x: 1001, startPoint y: 253, endPoint x: 899, endPoint y: 260, distance: 102.3
click at [899, 260] on div "Product category Other (no special packaging) Product has an SDS/MSDS Yes INCOM…" at bounding box center [869, 290] width 804 height 76
copy p "Hazmat type"
click at [1181, 292] on button "View Docs" at bounding box center [1205, 307] width 84 height 32
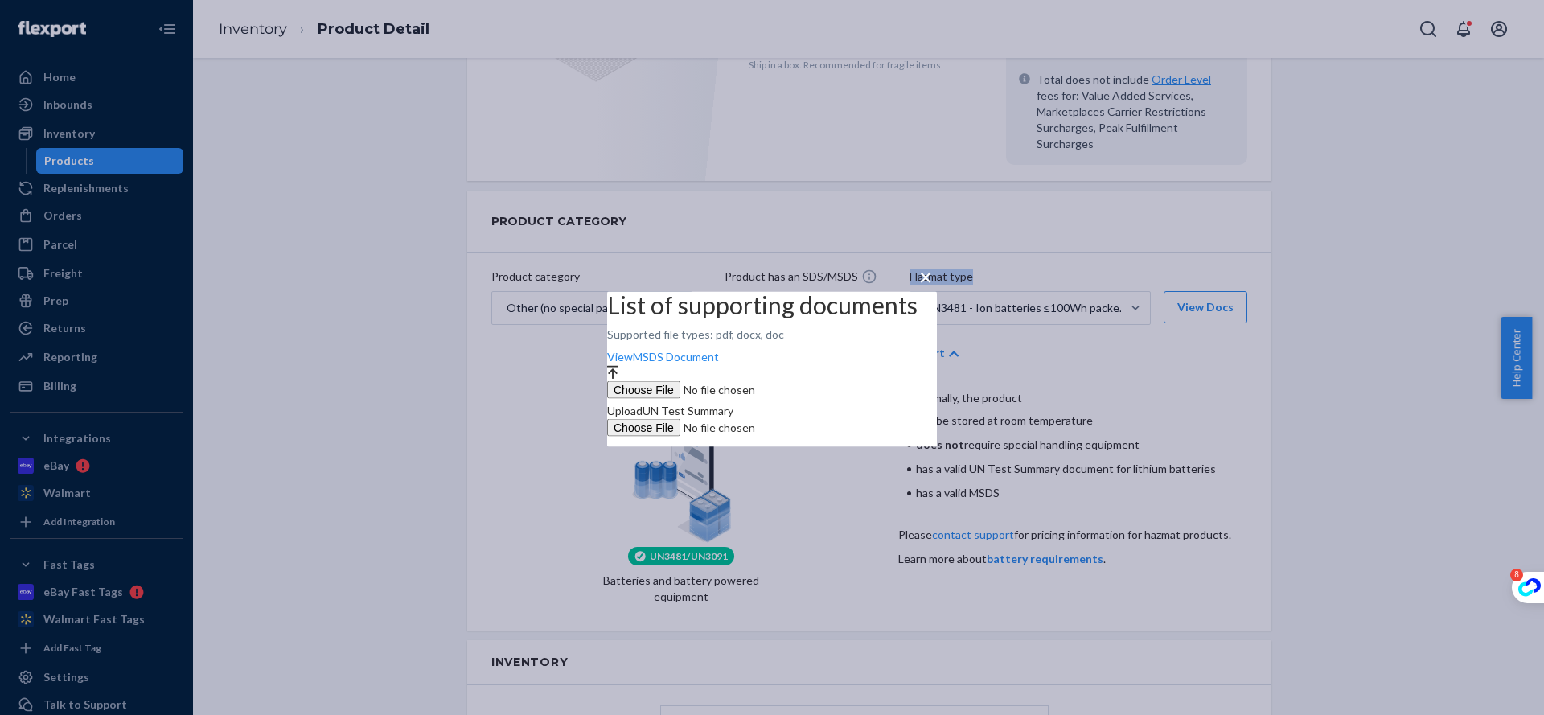
drag, startPoint x: 929, startPoint y: 255, endPoint x: 921, endPoint y: 256, distance: 8.9
click at [928, 262] on span "×" at bounding box center [925, 275] width 13 height 27
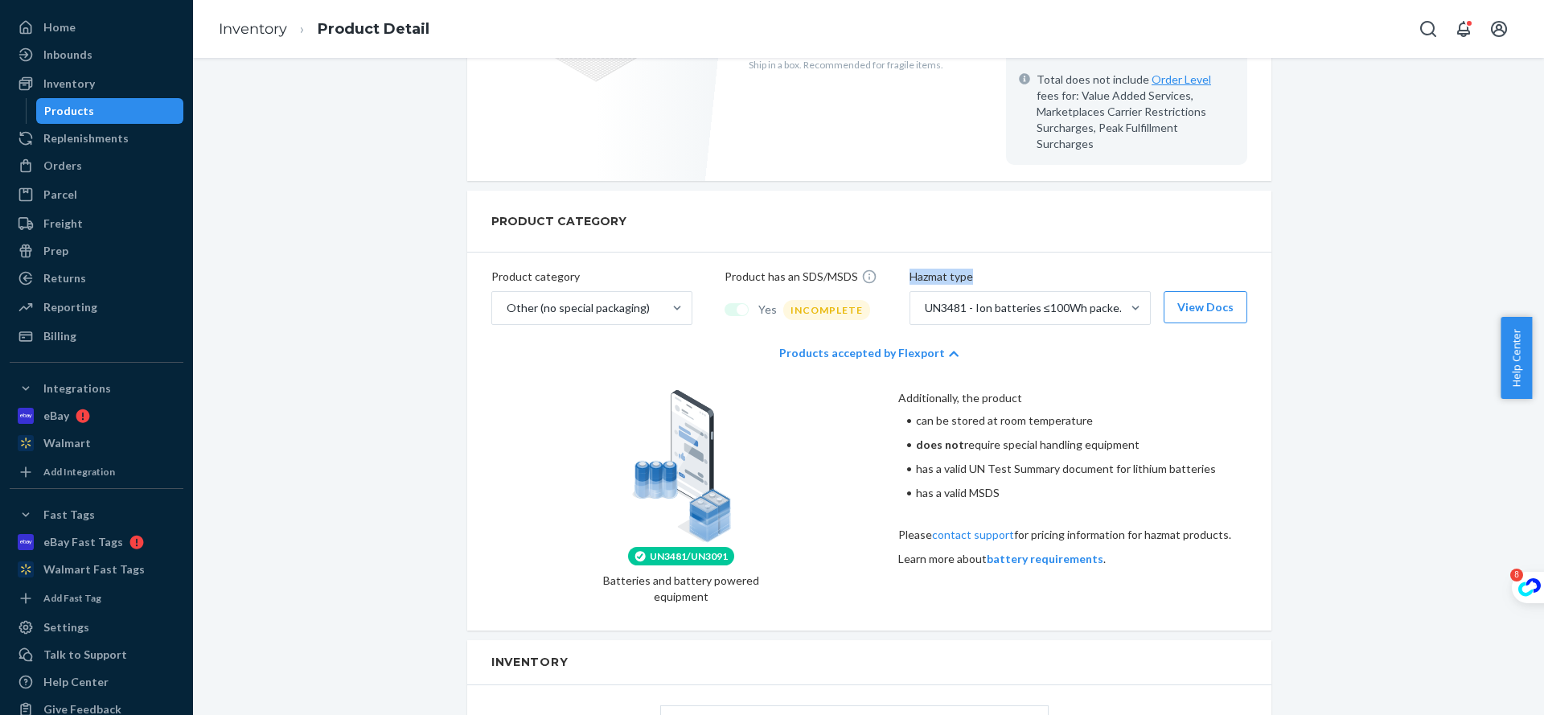
scroll to position [76, 0]
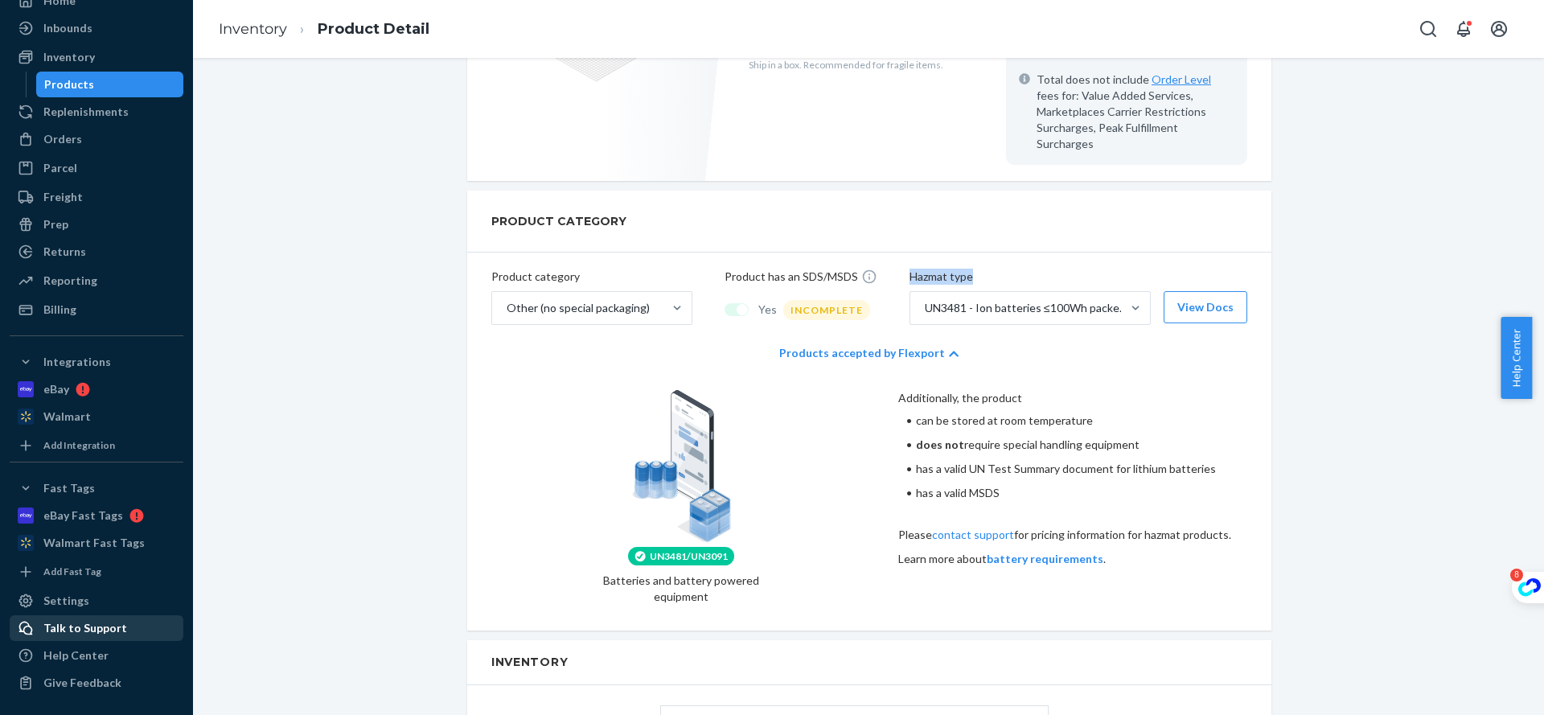
click at [125, 632] on div "Talk to Support" at bounding box center [96, 628] width 170 height 23
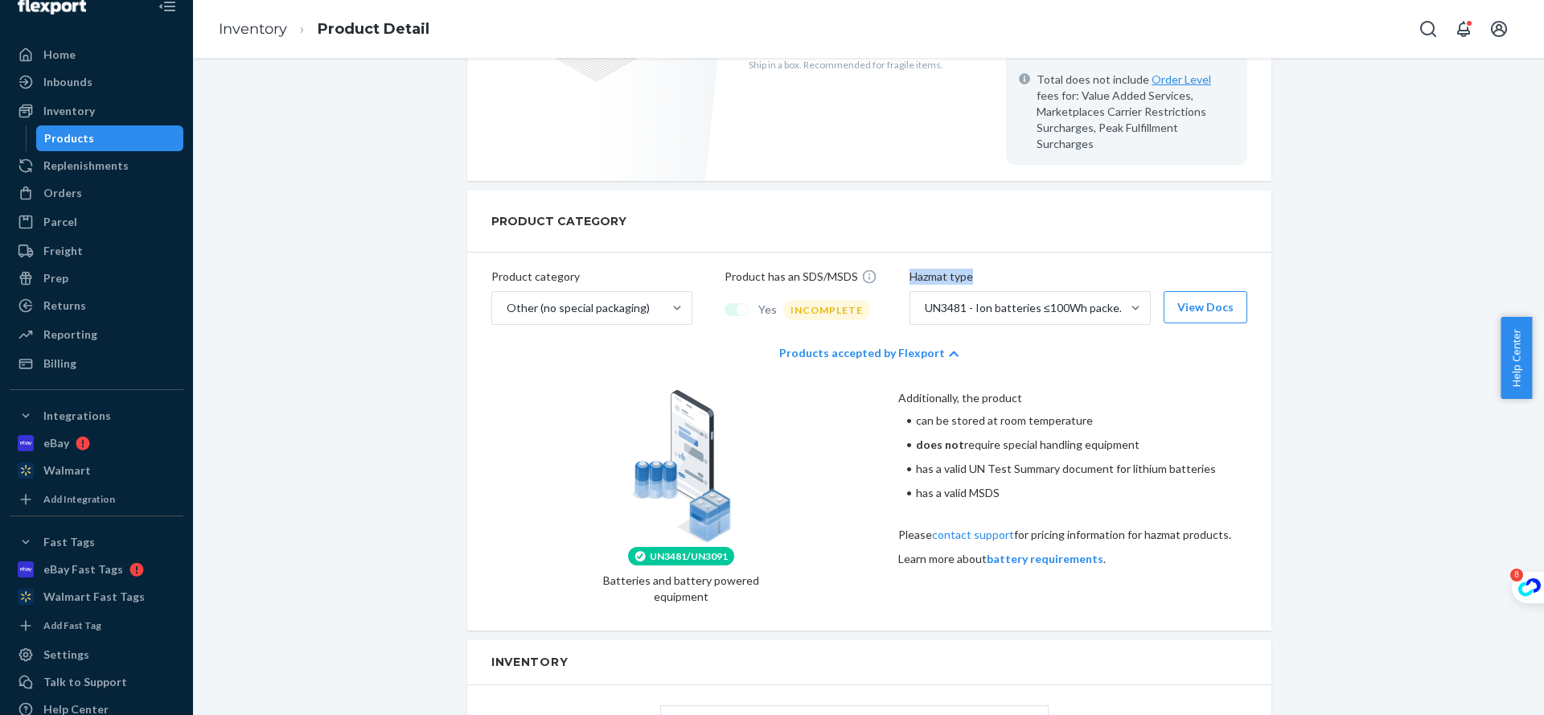
scroll to position [0, 0]
